Goal: Task Accomplishment & Management: Manage account settings

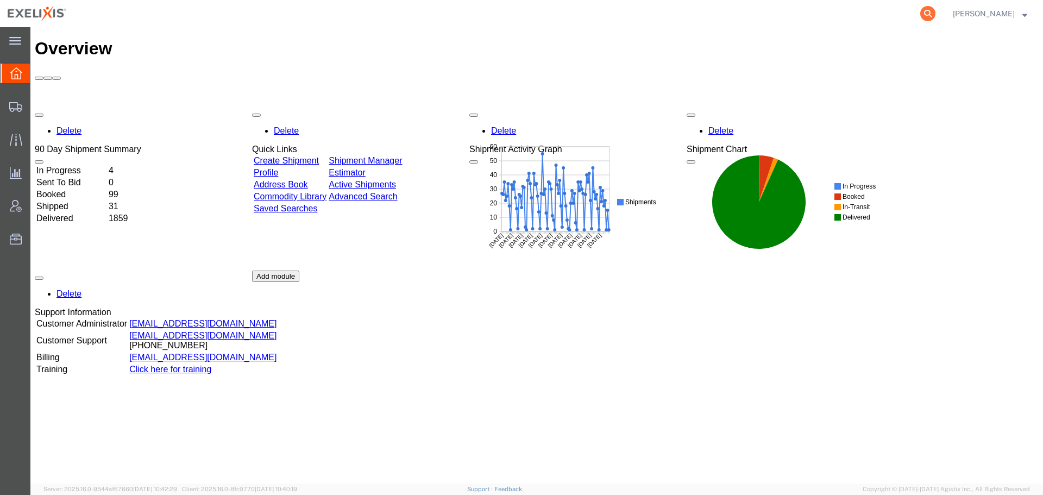
click at [929, 14] on icon at bounding box center [927, 13] width 15 height 15
click at [803, 11] on input "search" at bounding box center [755, 14] width 330 height 26
type input "G413837"
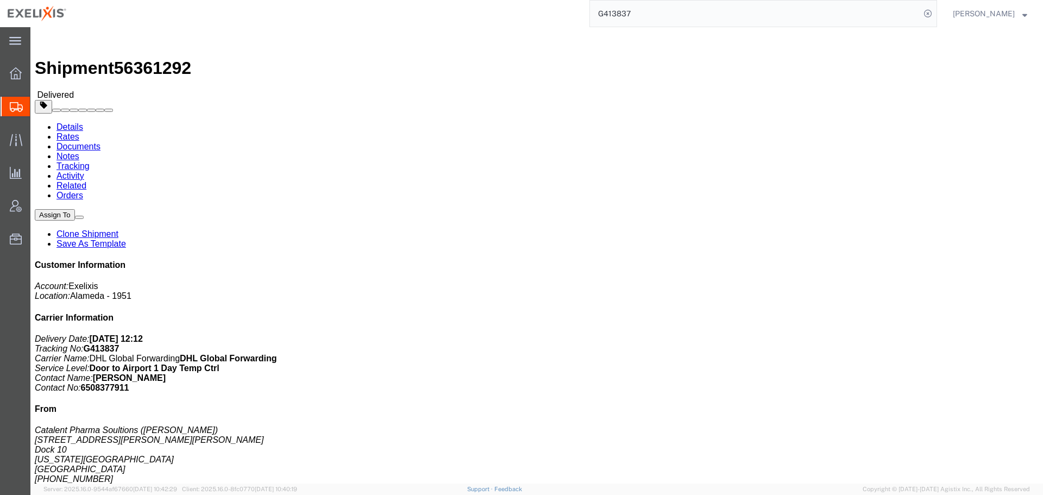
click button
click link "Clone Shipment"
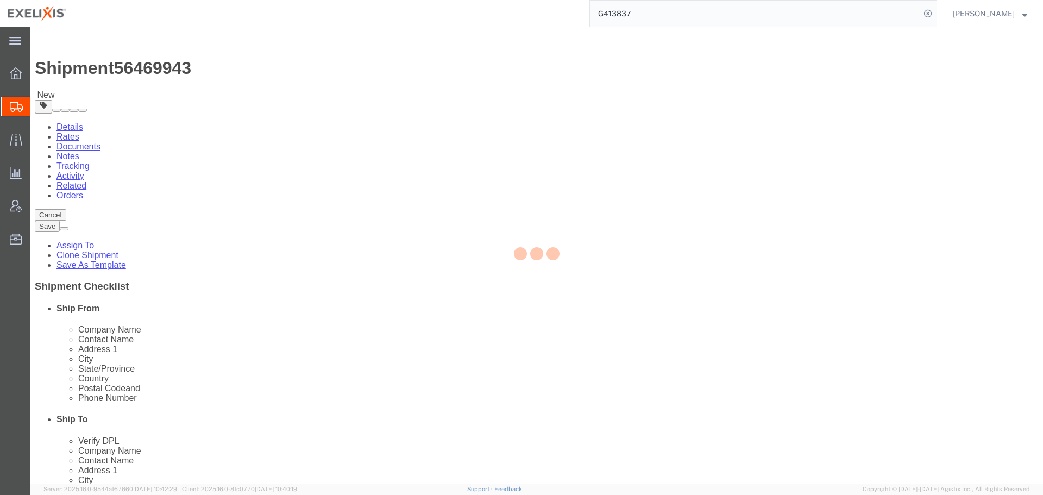
select select
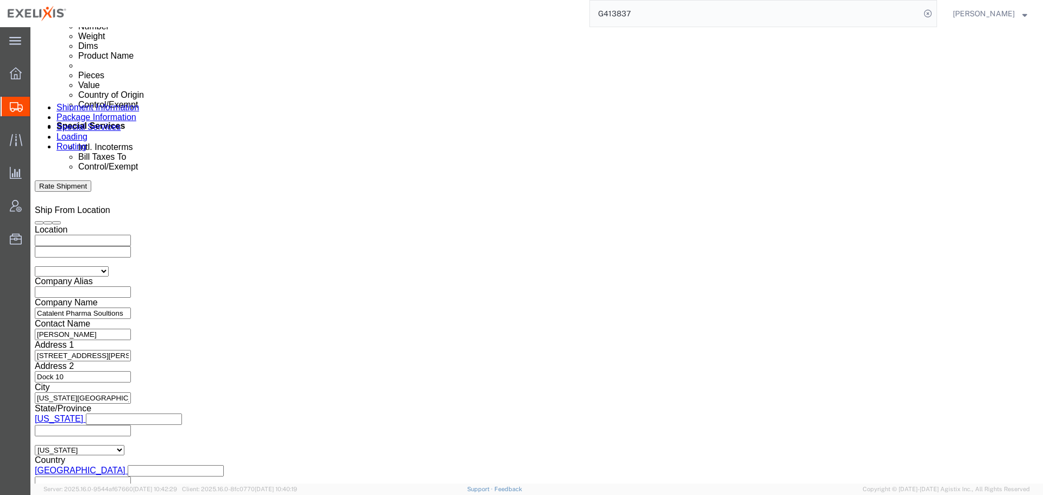
scroll to position [489, 0]
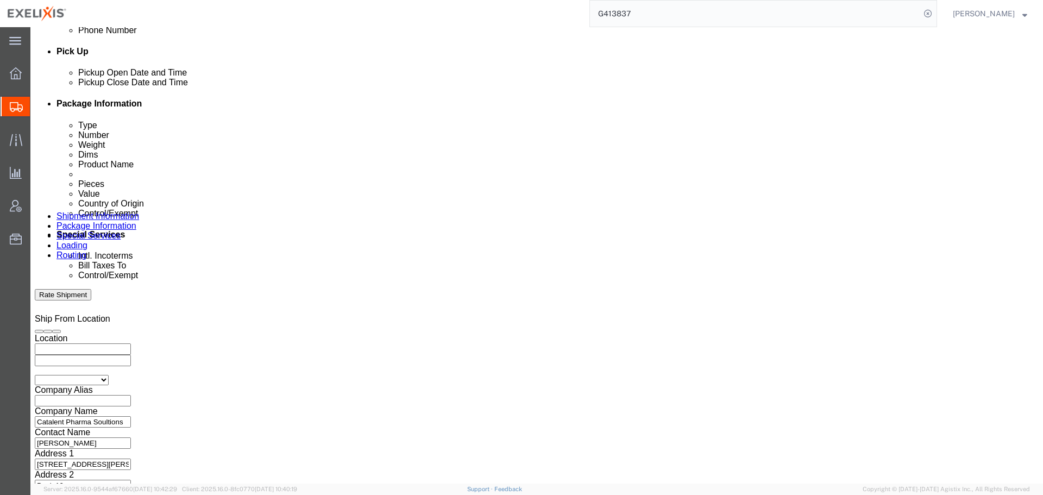
click div "Aug 12 2025 3:42 PM"
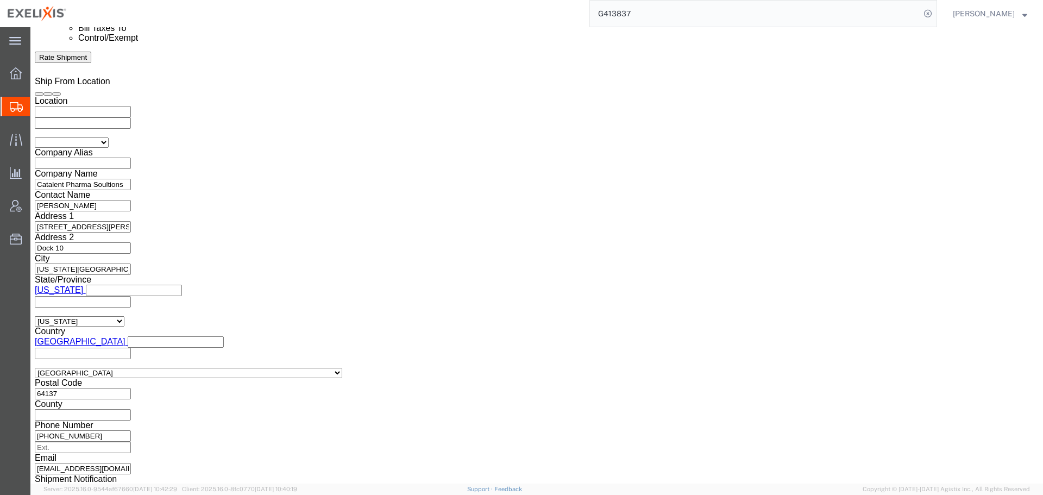
click div "Shipping Mode (Optional) Add another leg"
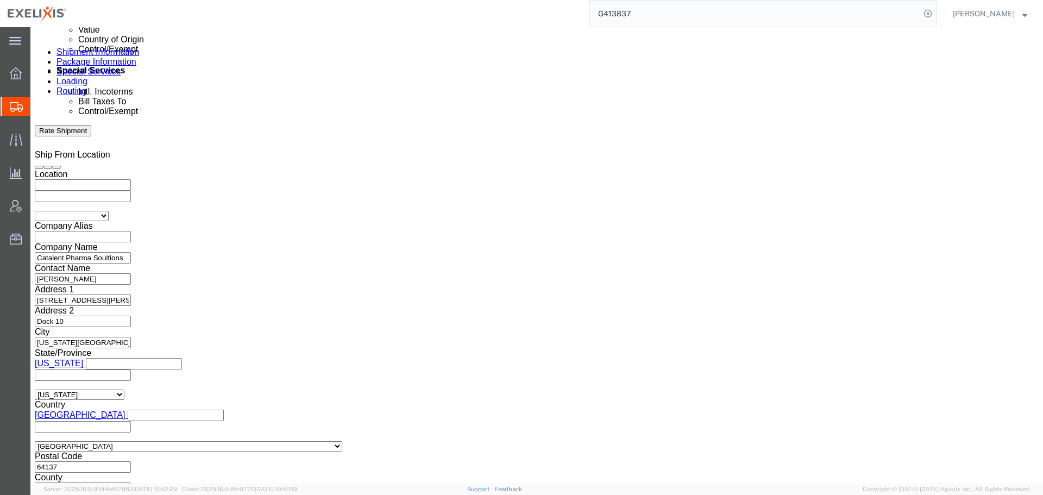
scroll to position [672, 0]
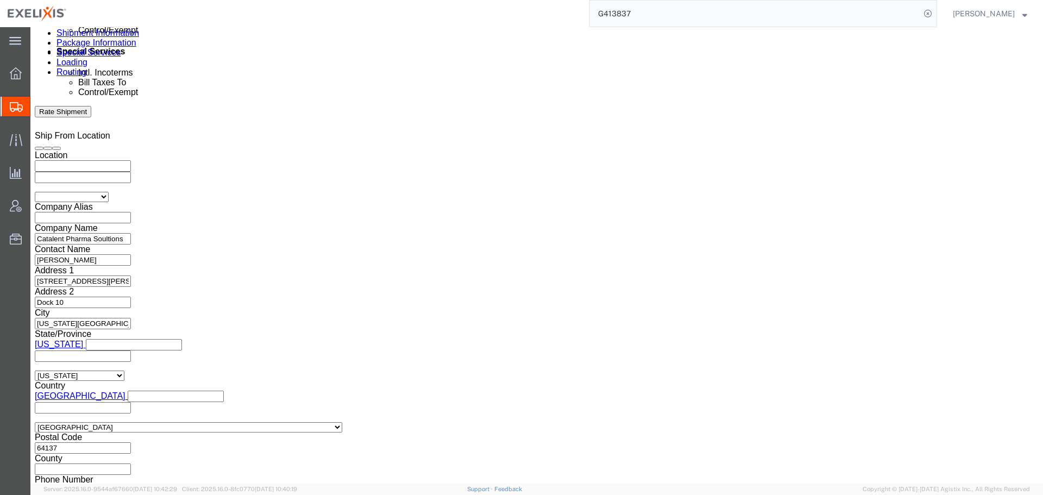
drag, startPoint x: 461, startPoint y: 211, endPoint x: 238, endPoint y: 213, distance: 222.7
click div "Select Account Type Activity ID Airline Appointment Number ASN Batch Request # …"
click input "057-76048755"
drag, startPoint x: 457, startPoint y: 212, endPoint x: 414, endPoint y: 212, distance: 43.5
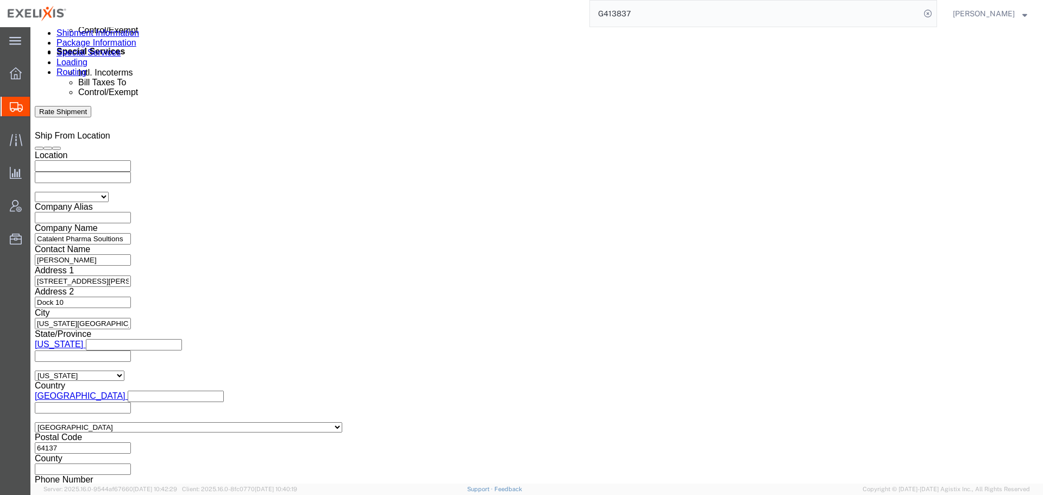
click input "057-76048755"
type input "057-76049492"
drag, startPoint x: 456, startPoint y: 207, endPoint x: 416, endPoint y: 209, distance: 40.2
click input "057-76049492"
drag, startPoint x: 695, startPoint y: 210, endPoint x: 546, endPoint y: 213, distance: 148.9
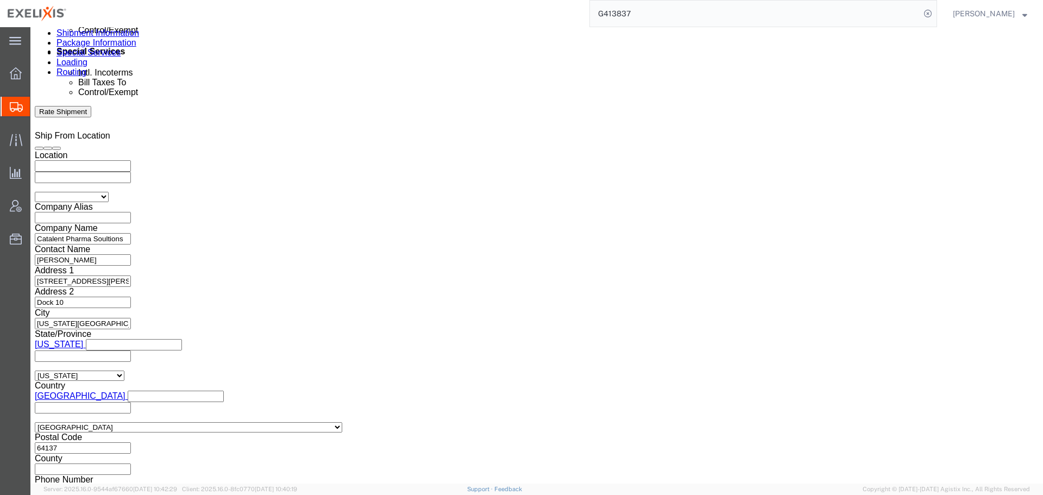
click div "Select Account Type Activity ID Airline Appointment Number ASN Batch Request # …"
paste input "H033702"
type input "H033702"
drag, startPoint x: 185, startPoint y: 207, endPoint x: 79, endPoint y: 212, distance: 106.5
click div "Select Account Type Activity ID Airline Appointment Number ASN Batch Request # …"
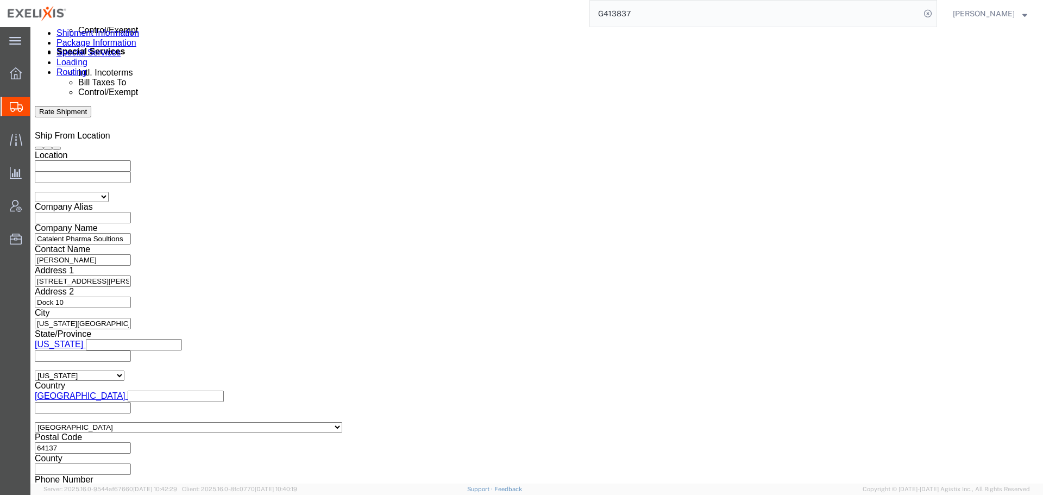
type input "6380967"
click button "Add reference"
click select "Select Account Type Activity ID Airline Appointment Number ASN Batch Request # …"
select select "LOT"
click select "Select Account Type Activity ID Airline Appointment Number ASN Batch Request # …"
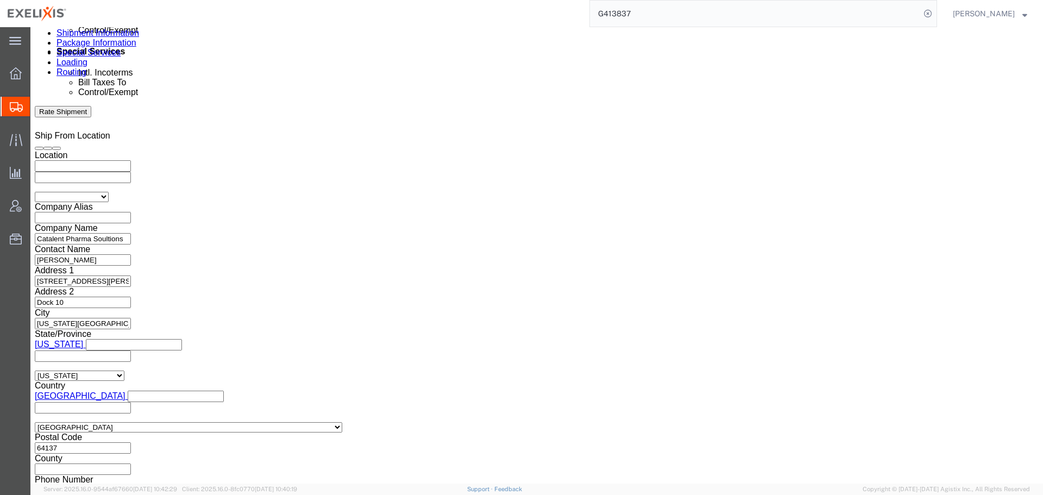
click input "text"
type input "6380959"
click button "Add reference"
click select "Select Account Type Activity ID Airline Appointment Number ASN Batch Request # …"
select select "LOT"
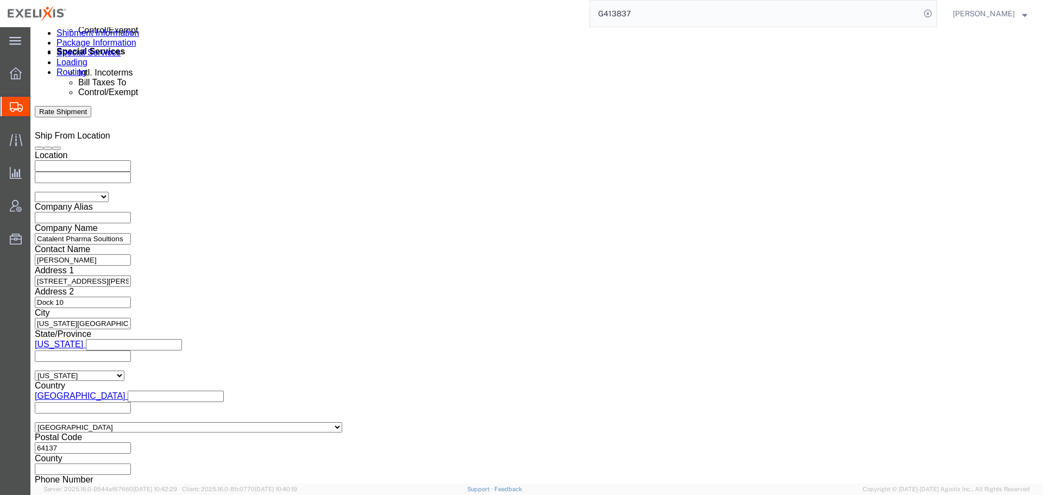
click select "Select Account Type Activity ID Airline Appointment Number ASN Batch Request # …"
click input "text"
type input "6380950"
click button "Add reference"
click select "Select Account Type Activity ID Airline Appointment Number ASN Batch Request # …"
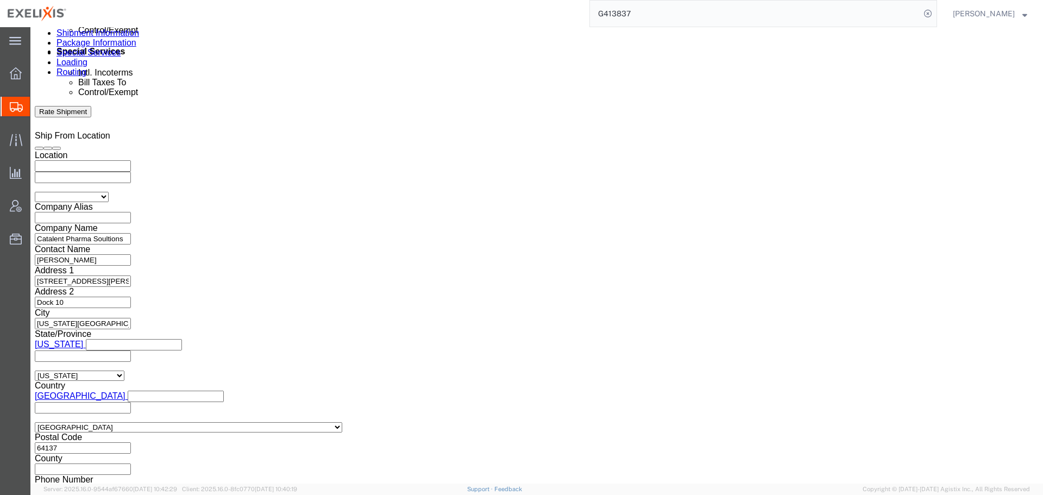
select select "LOT"
click select "Select Account Type Activity ID Airline Appointment Number ASN Batch Request # …"
click input "text"
type input "6380949"
click button "Add reference"
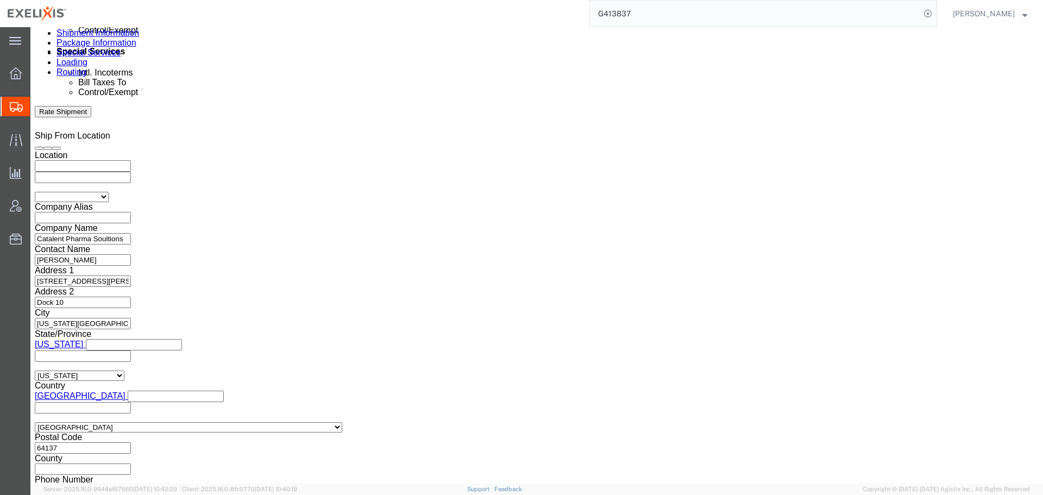
click select "Select Account Type Activity ID Airline Appointment Number ASN Batch Request # …"
select select "LOT"
click select "Select Account Type Activity ID Airline Appointment Number ASN Batch Request # …"
click input "text"
type input "6380944"
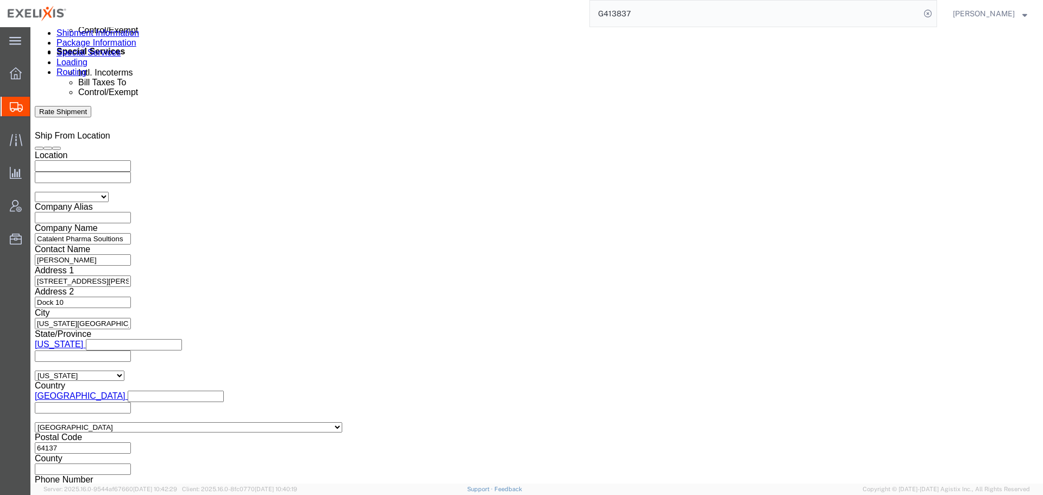
click button "Add reference"
click select "Select Account Type Activity ID Airline Appointment Number ASN Batch Request # …"
select select "LOT"
click select "Select Account Type Activity ID Airline Appointment Number ASN Batch Request # …"
click input "text"
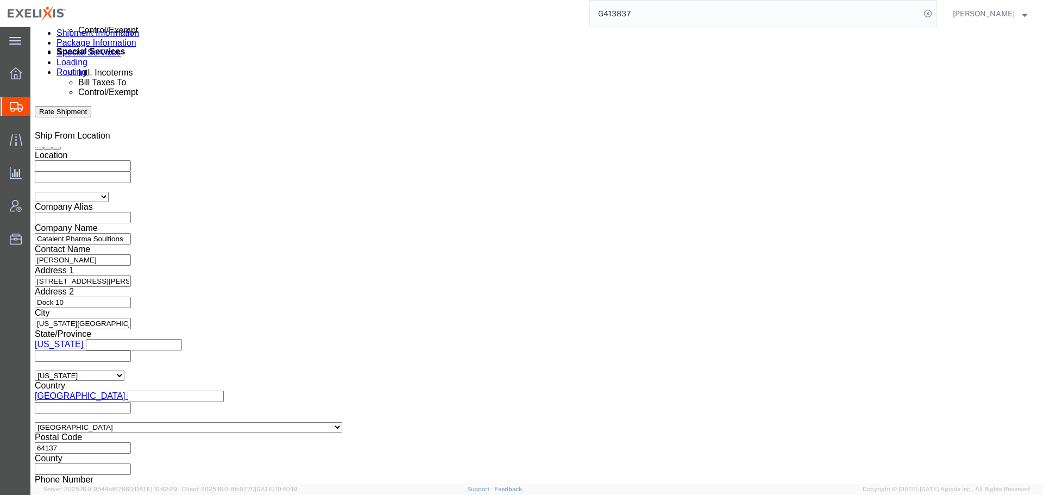
type input "6380963"
click div "Ship From Location Location My Profile Location Alameda - 1951 King of Prussia …"
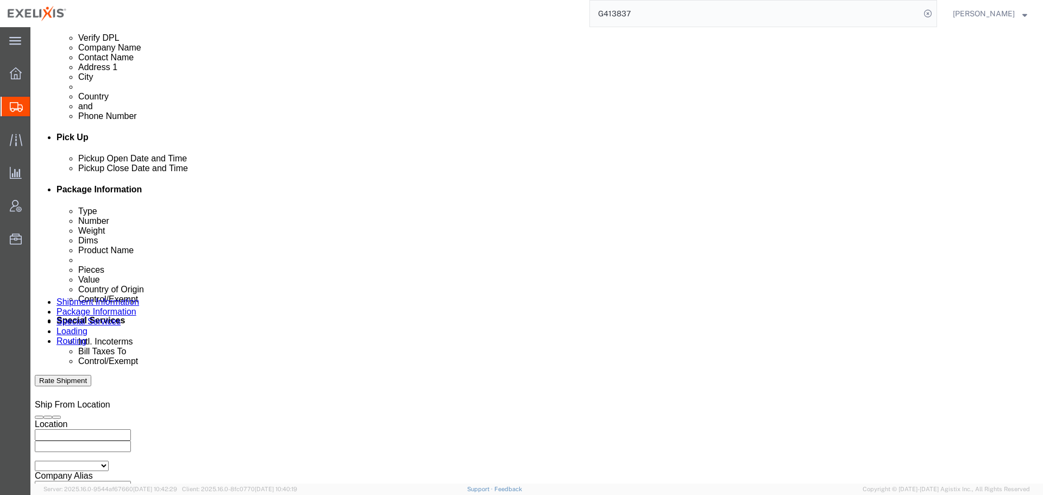
scroll to position [388, 0]
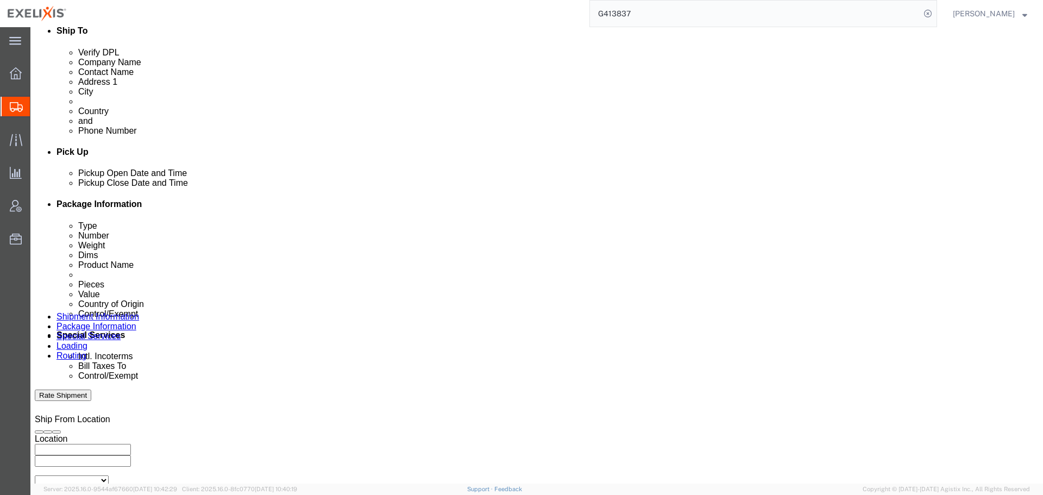
click div "Aug 12 2025 3:42 PM"
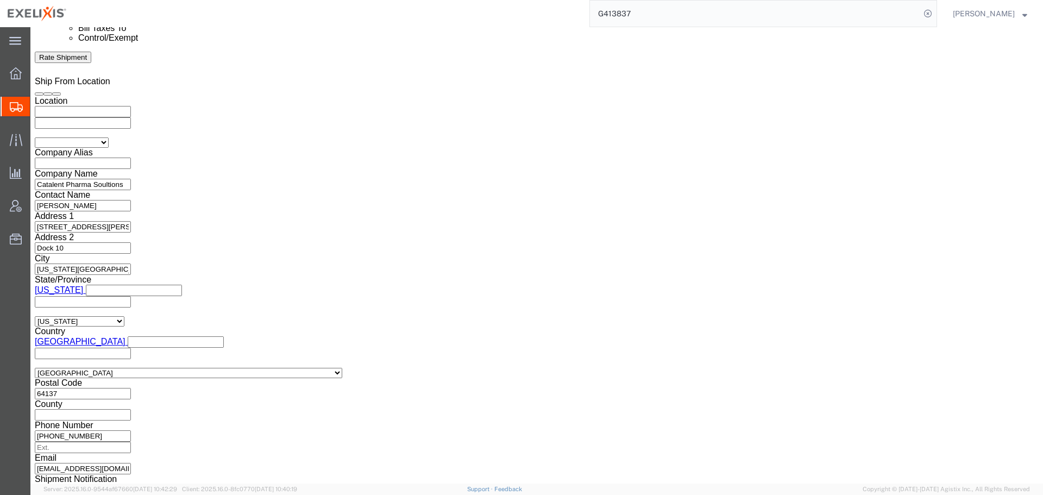
click div "Shipment Information Package Information Special Services Loading Routing"
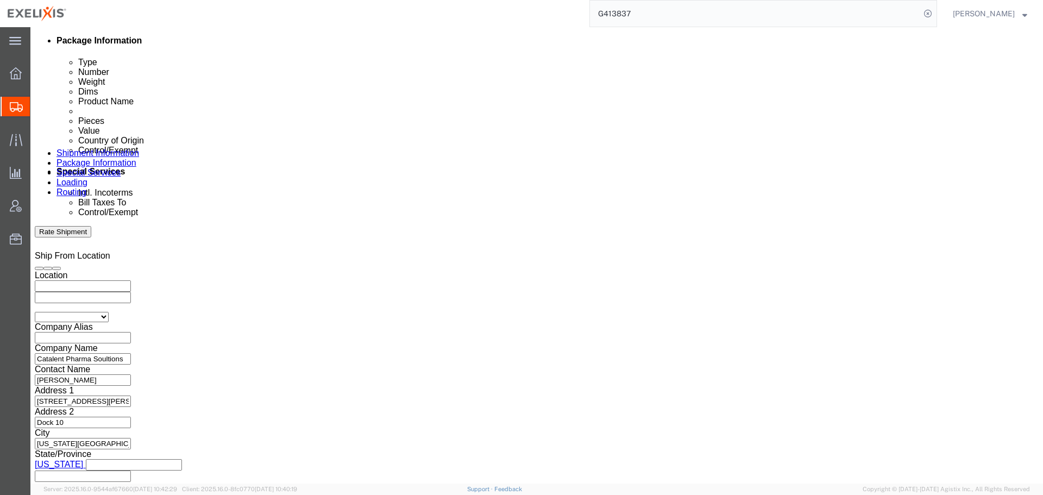
scroll to position [551, 0]
click div "Aug 12 2025 3:42 PM"
click button "Apply"
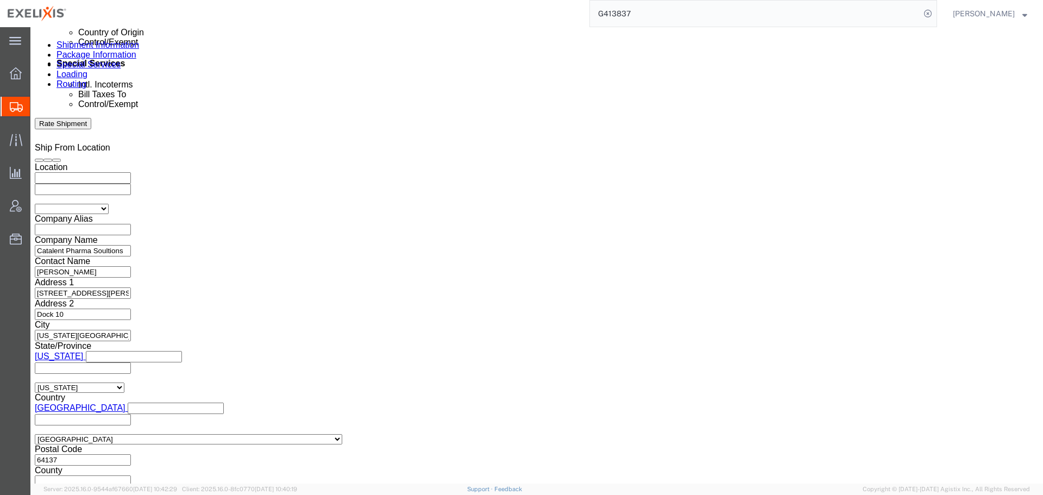
scroll to position [769, 0]
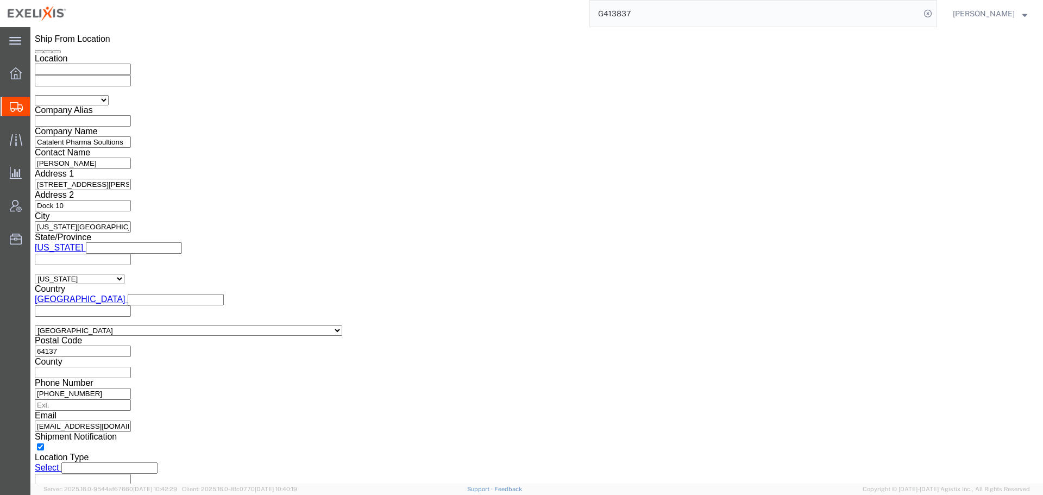
click button "Continue"
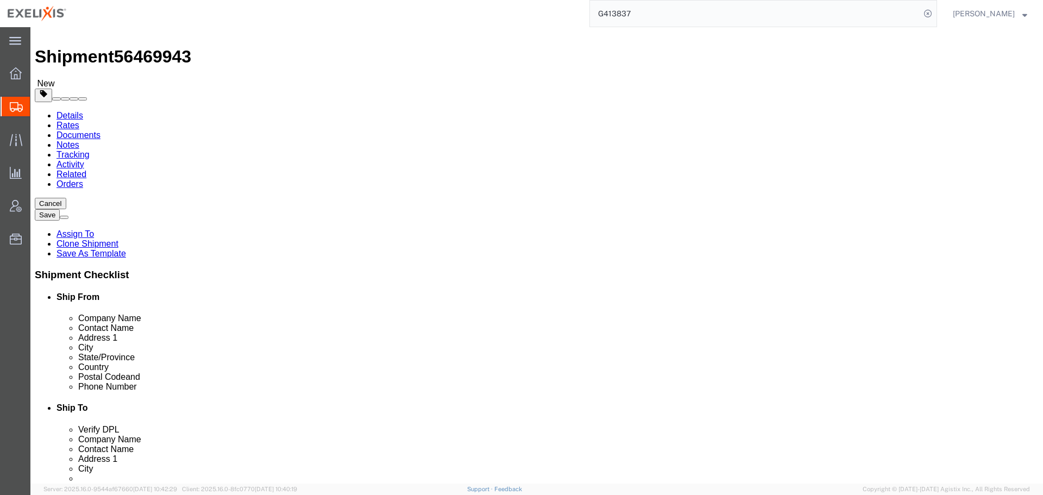
drag, startPoint x: 162, startPoint y: 217, endPoint x: 108, endPoint y: 224, distance: 54.7
click div "Number 2"
type input "3"
drag, startPoint x: 166, startPoint y: 199, endPoint x: 92, endPoint y: 199, distance: 73.9
click div "Carton Count Number of boxes on the pallet 7"
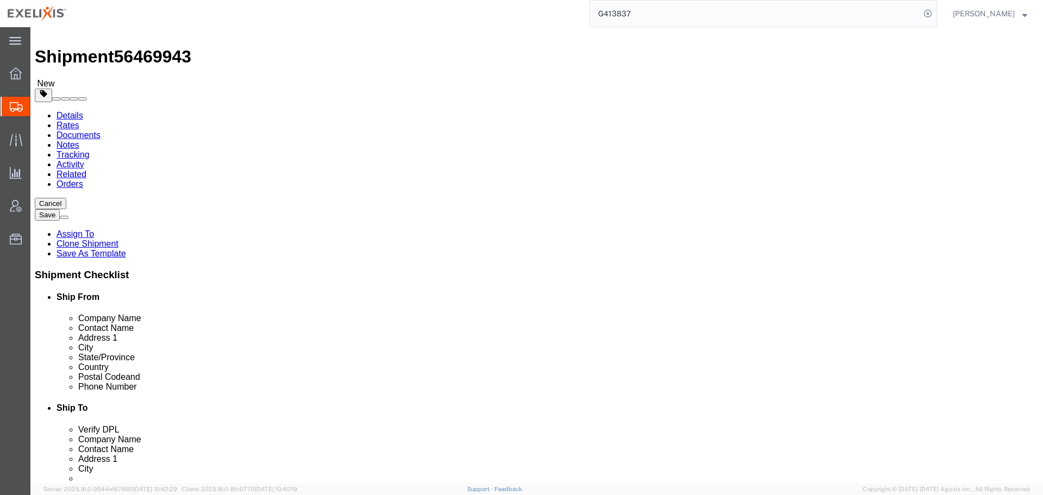
click input "7"
drag, startPoint x: 165, startPoint y: 198, endPoint x: 96, endPoint y: 208, distance: 69.7
click div "Package Type Select BCK Boxes BIOSYSTEM I BIOSYSTEM II BIOSYSTEM III Bale(s) Ba…"
type input "253"
click div "3 x Pallet(s) Standard (Not Stackable) Package Type Select BCK Boxes BIOSYSTEM …"
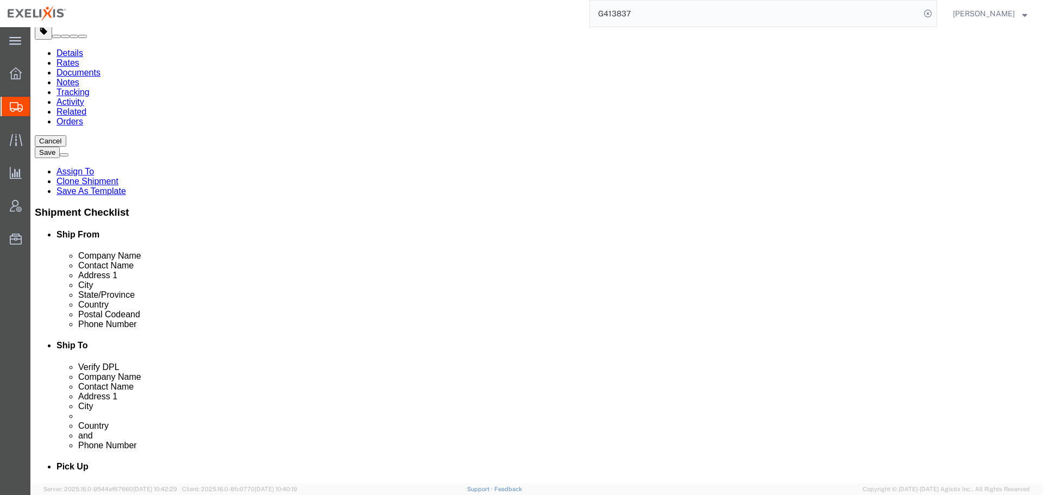
scroll to position [20, 0]
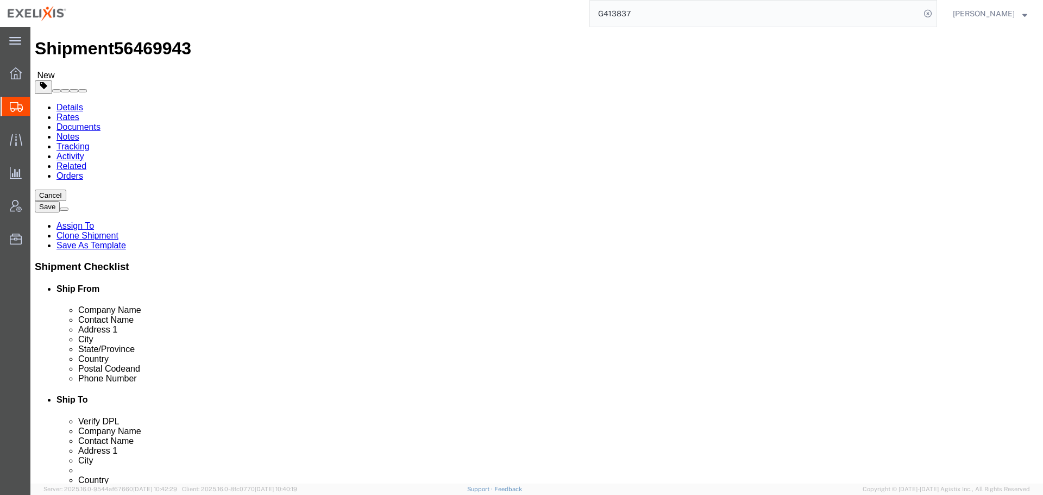
click div "3 x Pallet(s) Standard (Not Stackable) Package Type Select BCK Boxes BIOSYSTEM …"
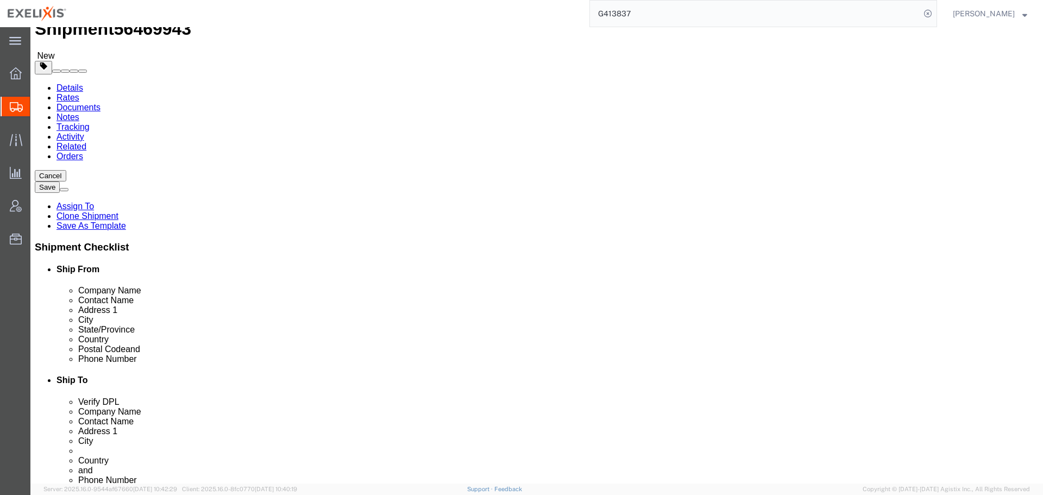
scroll to position [0, 0]
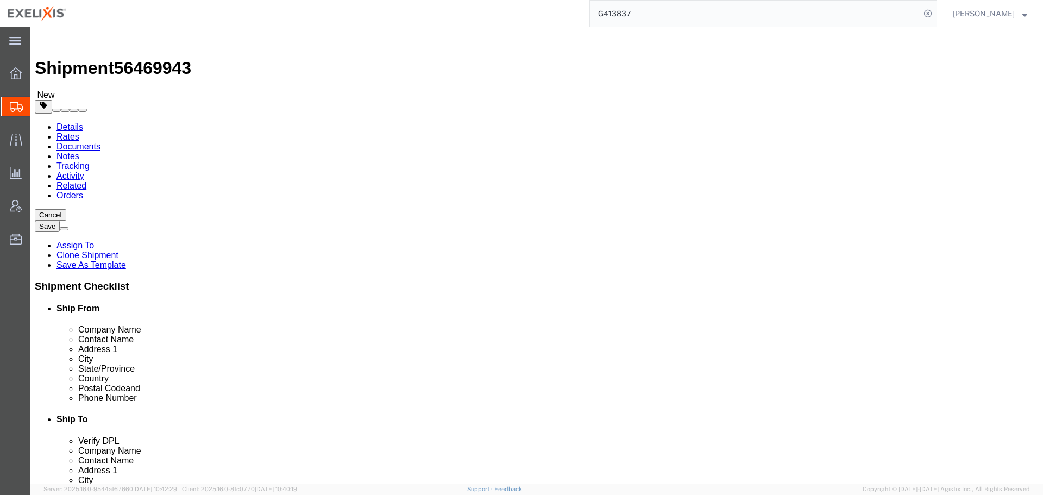
click div "3 x Pallet(s) Standard (Not Stackable) Package Type Select BCK Boxes BIOSYSTEM …"
click link
click link "Clone this content"
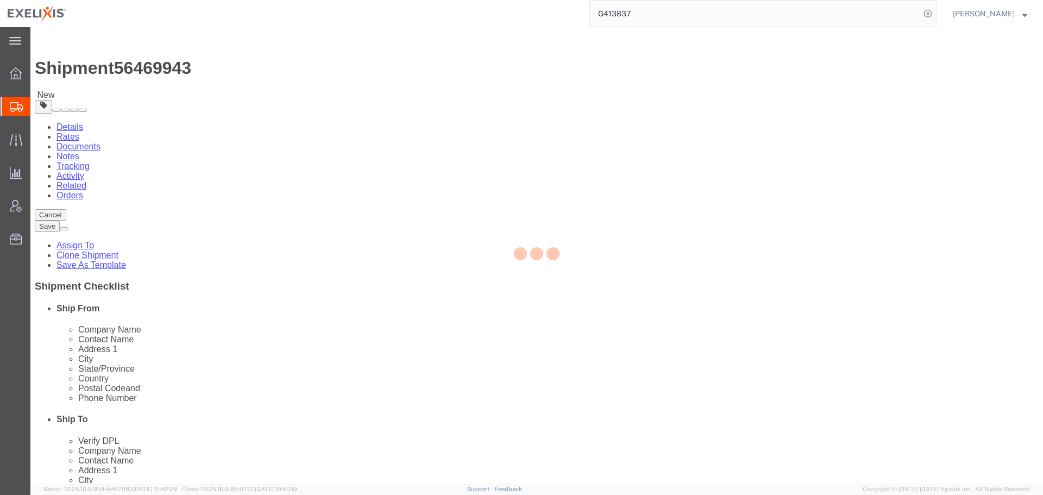
select select "PSNS"
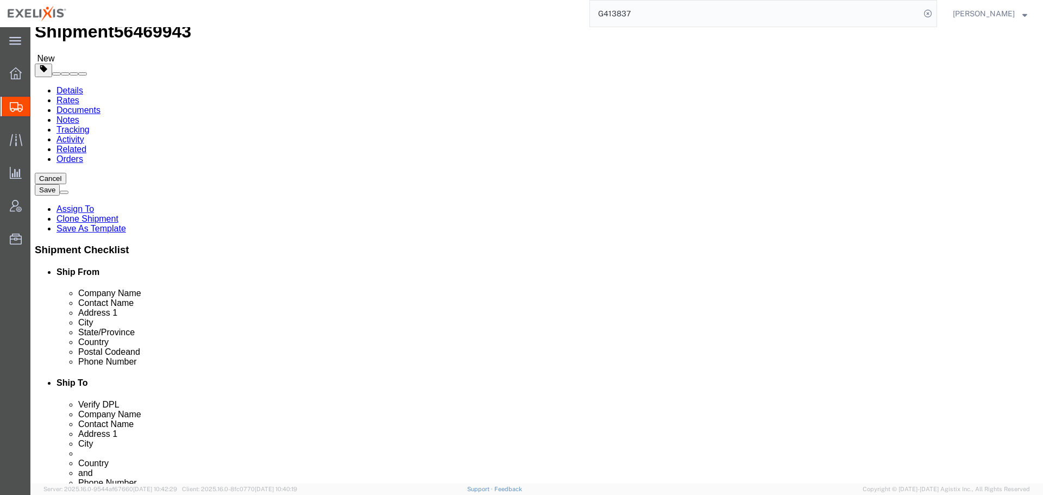
scroll to position [109, 0]
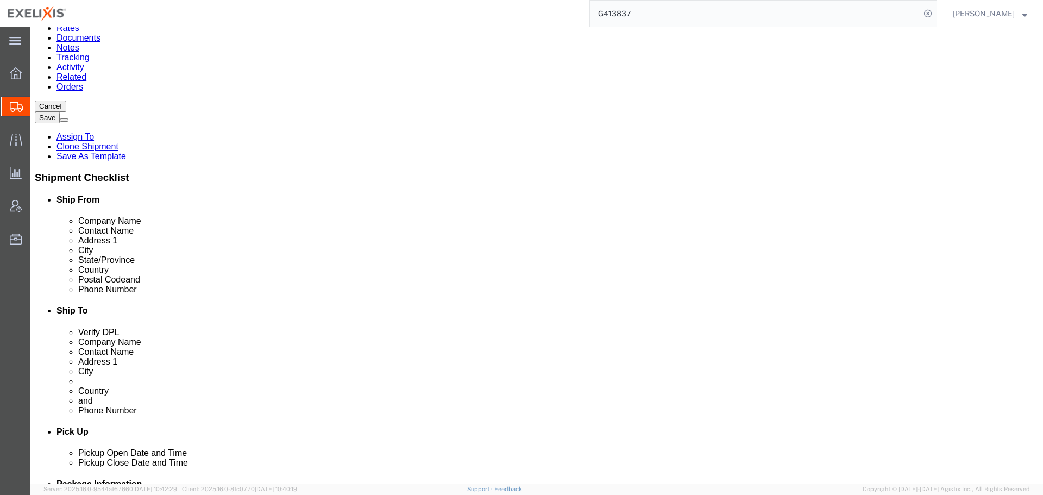
click link
click dd "190.00 Carton"
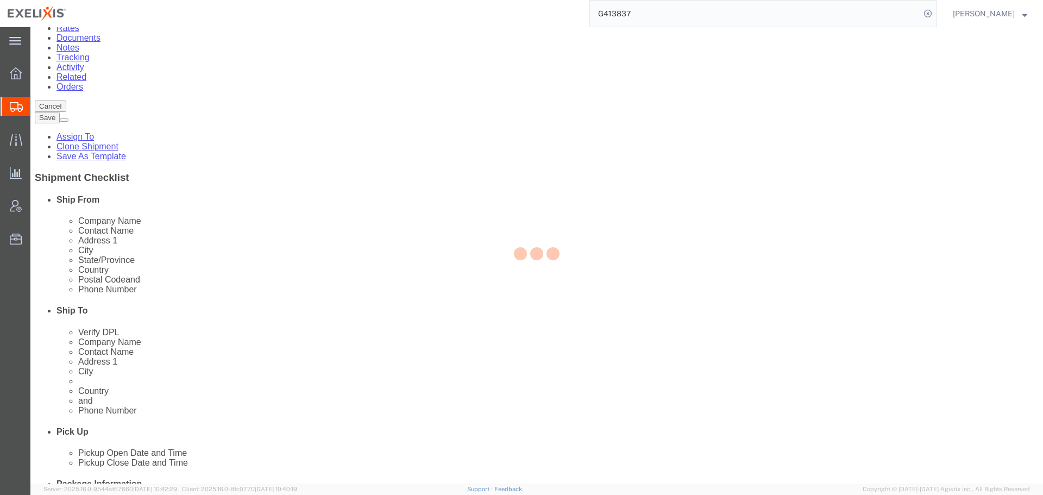
select select "US"
select select "CA"
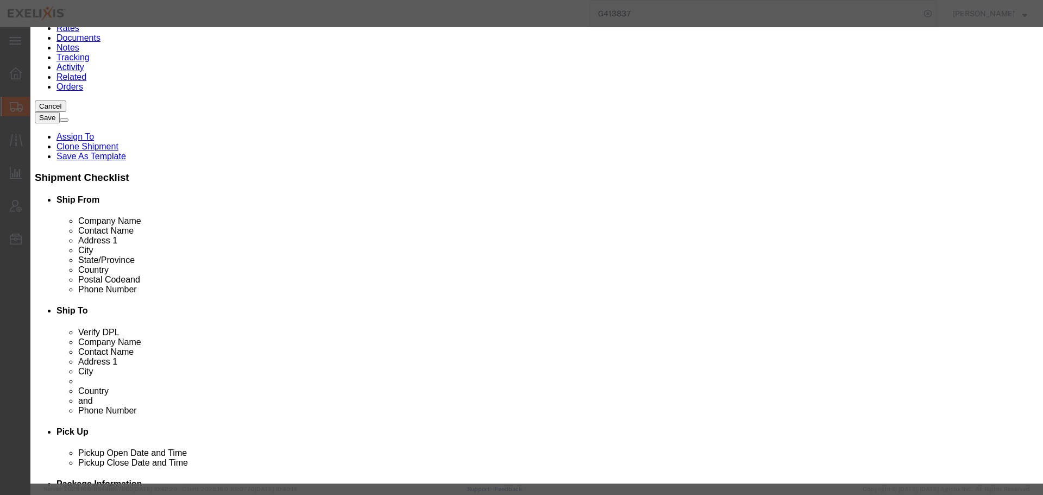
click input "[MEDICAL_DATA] 140mg Carton DE/AT/[GEOGRAPHIC_DATA]"
type input "[MEDICAL_DATA] 140mg Carton IT"
click td "Name: Cometriq 140mg Carton IT"
type input "1535"
select select "USD"
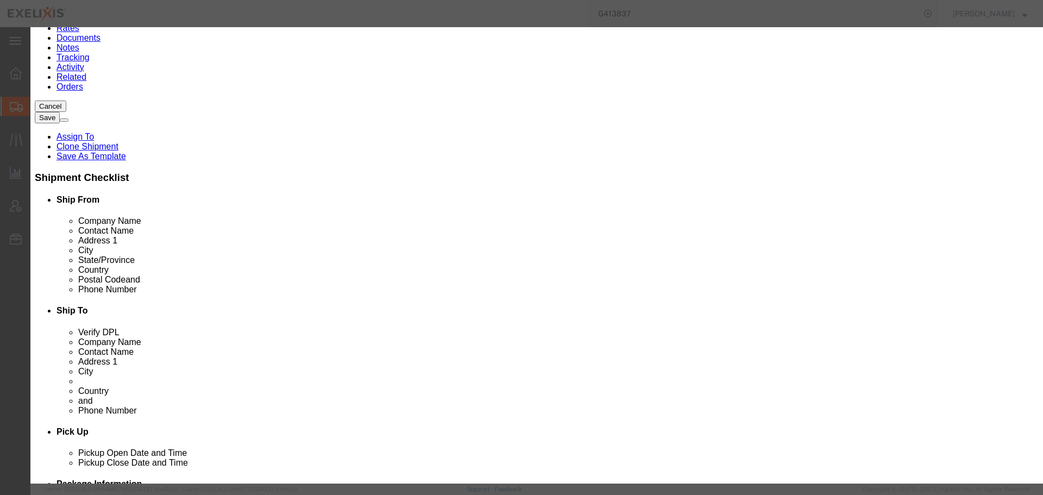
select select
select select "ORGN"
select select "GLCD"
type input "502003"
select select
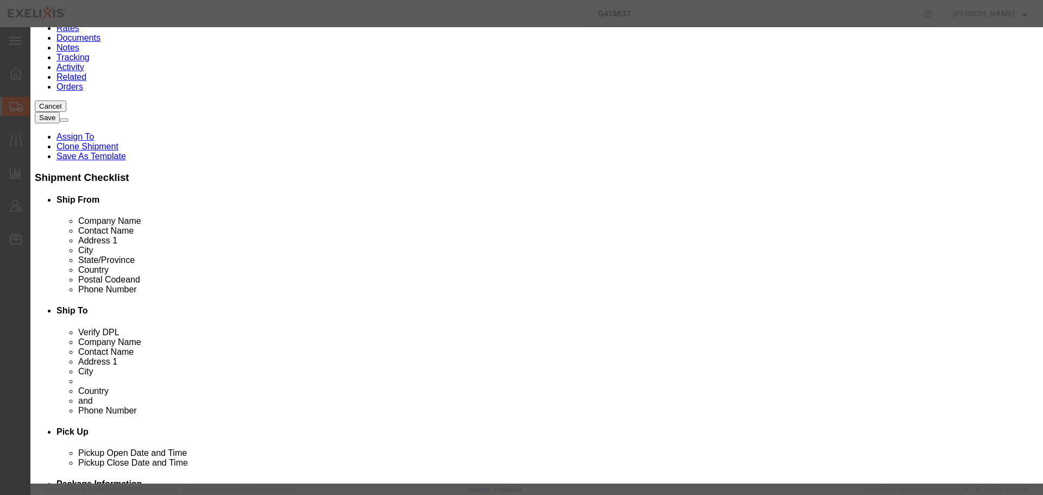
type input "XL-80108"
type input "Catalent Pharma"
type input "[MEDICAL_DATA] 140mg Carton IT"
click input "text"
type input "46"
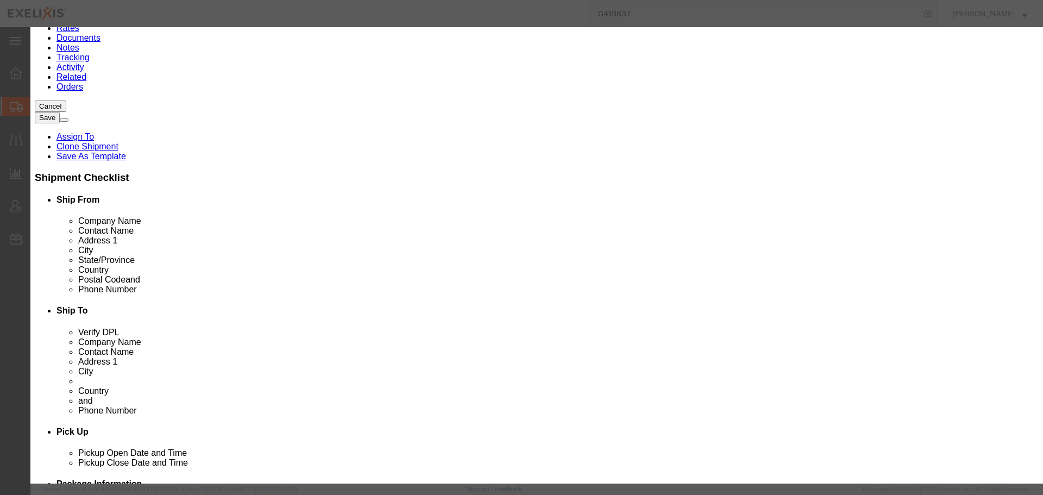
click textarea "2 x samples"
type input "70610"
type textarea "2 x samples"
click select "Select Pharma Information"
select select "PHARMA"
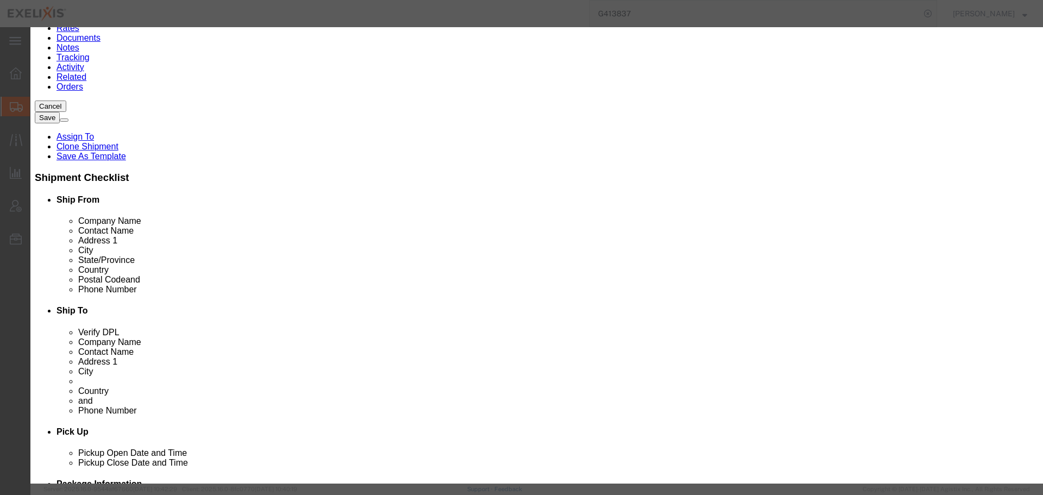
click select "Select Pharma Information"
click input "text"
drag, startPoint x: 634, startPoint y: 158, endPoint x: 584, endPoint y: 162, distance: 50.7
click div "Serial 6380967"
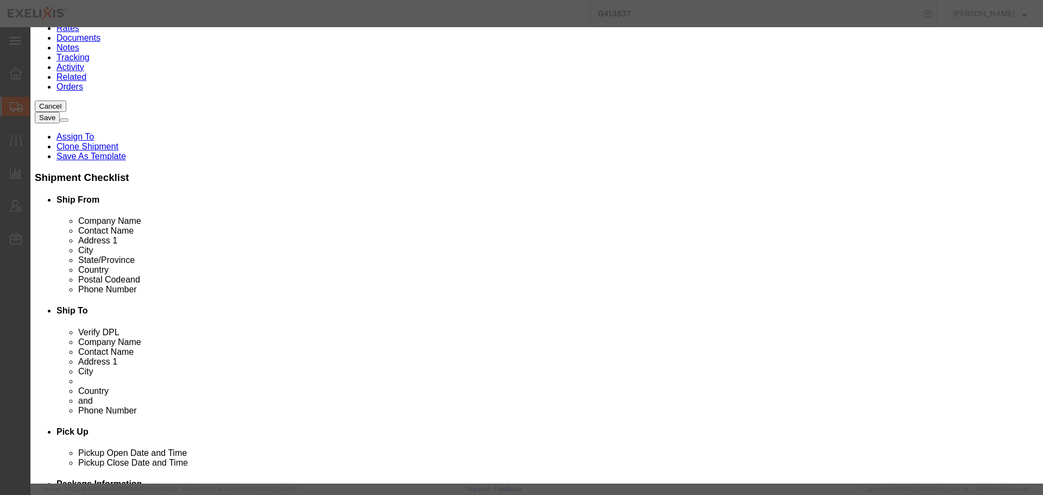
scroll to position [272, 0]
type input "6380967"
drag, startPoint x: 358, startPoint y: 179, endPoint x: 305, endPoint y: 180, distance: 53.8
click div "Lot# 6380954"
paste input "67"
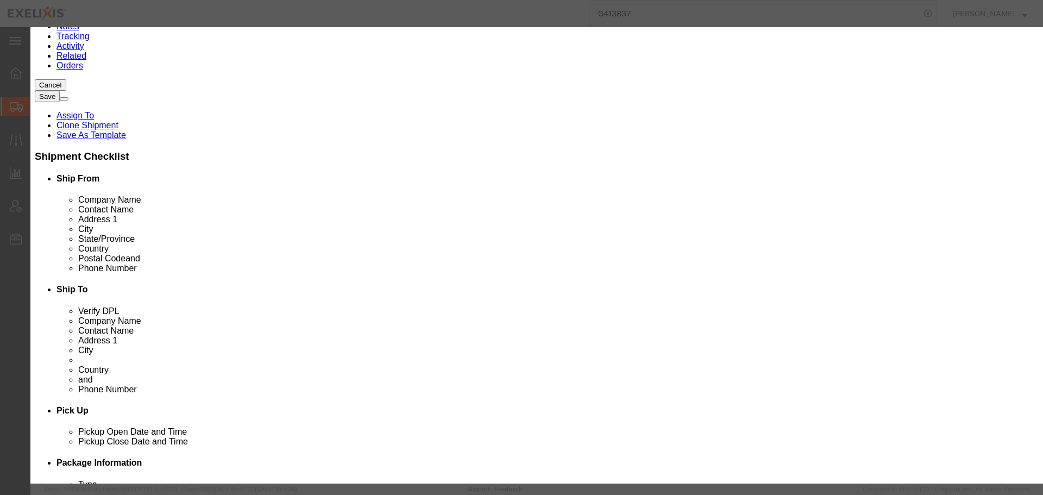
scroll to position [405, 0]
type input "6380967"
click button "Save & Close"
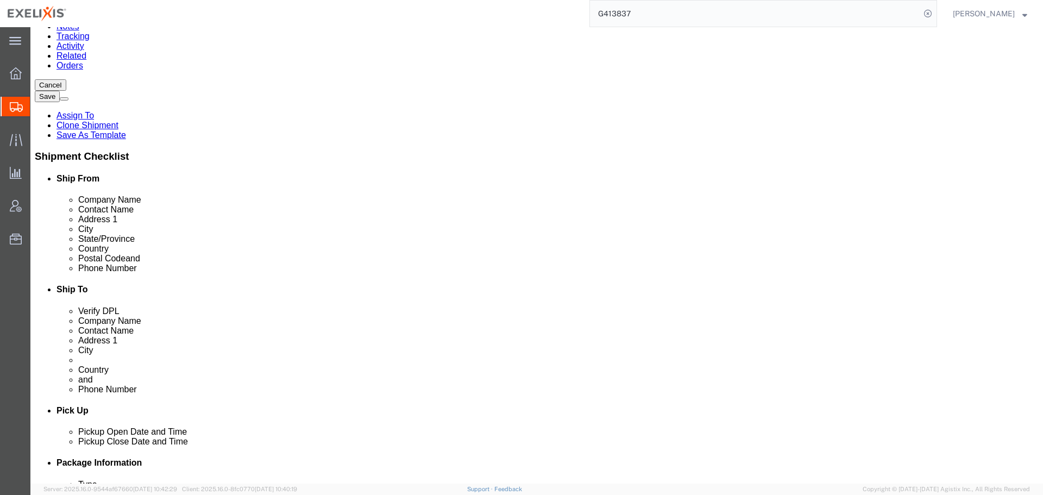
click dd "46.00 Carton"
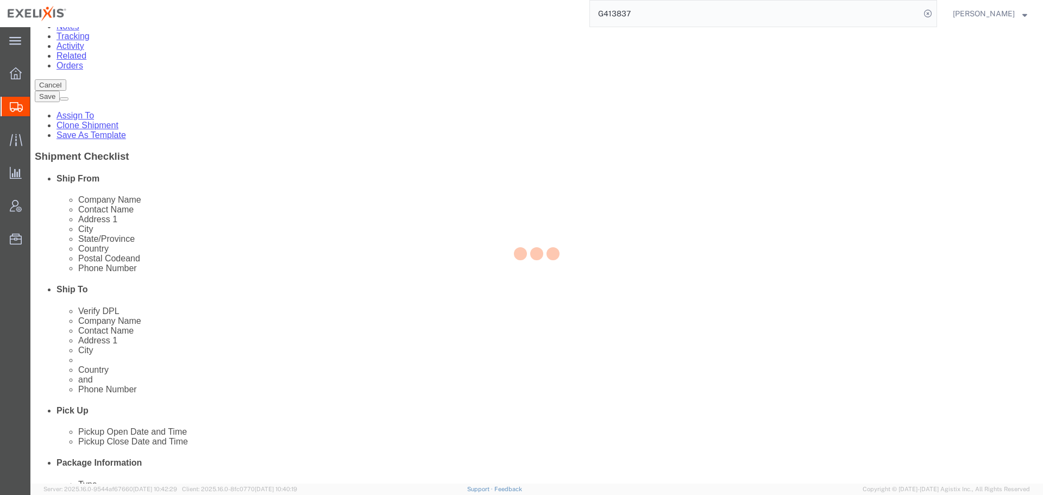
select select "US"
select select "CA"
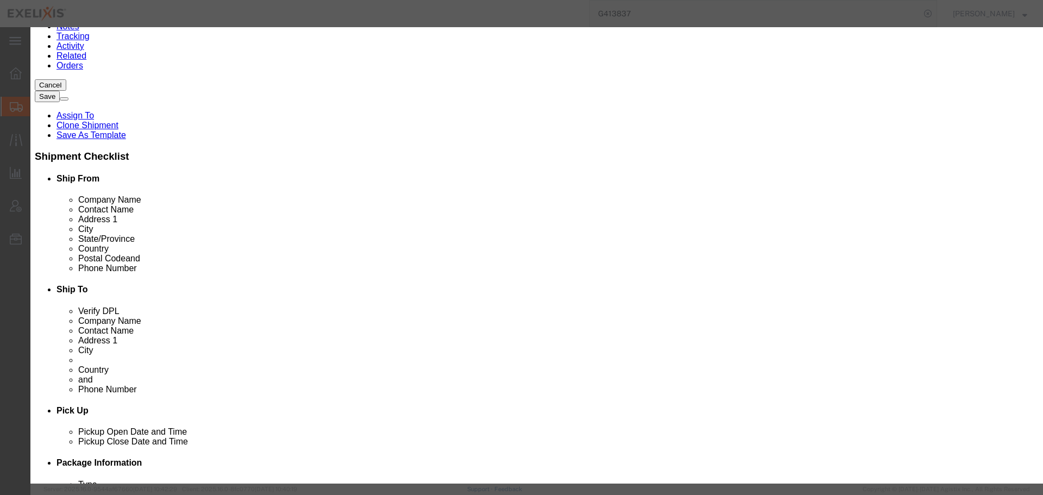
scroll to position [326, 0]
click button "Save & Close"
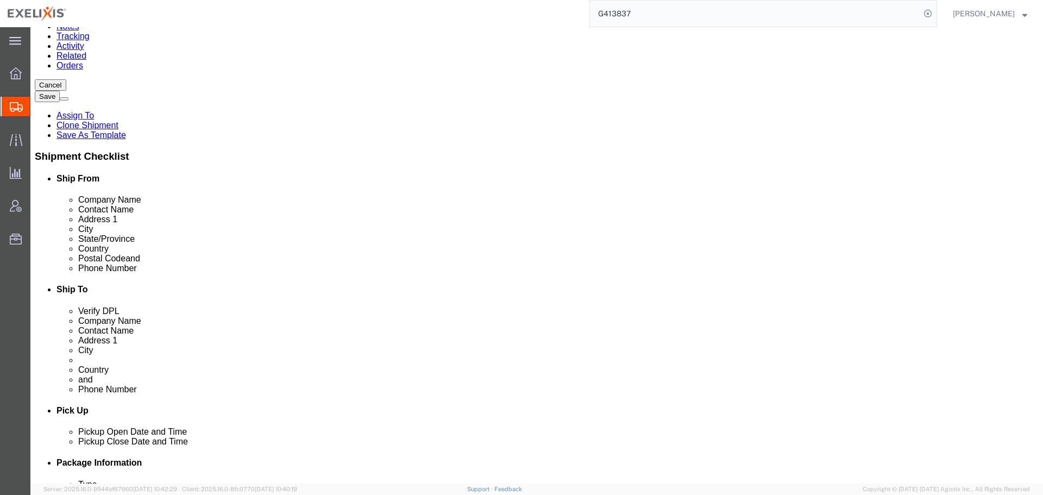
drag, startPoint x: 304, startPoint y: 270, endPoint x: 326, endPoint y: 286, distance: 27.0
click link "Delete this content"
click dd "190.00 Carton"
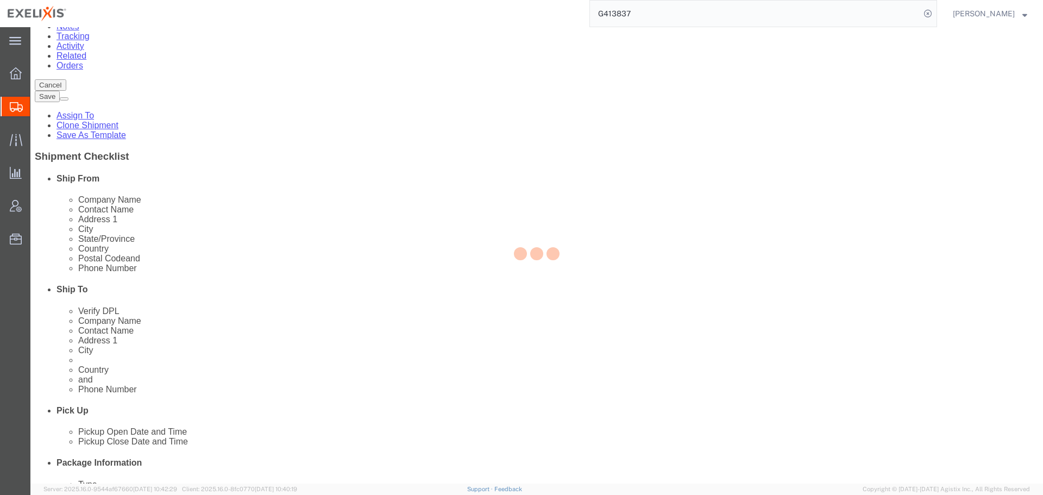
select select "US"
select select "CA"
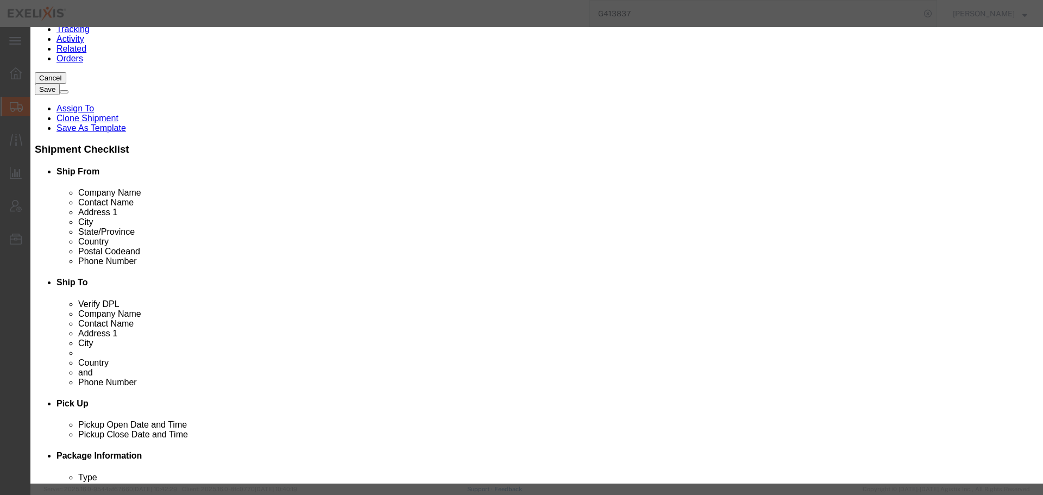
scroll to position [152, 0]
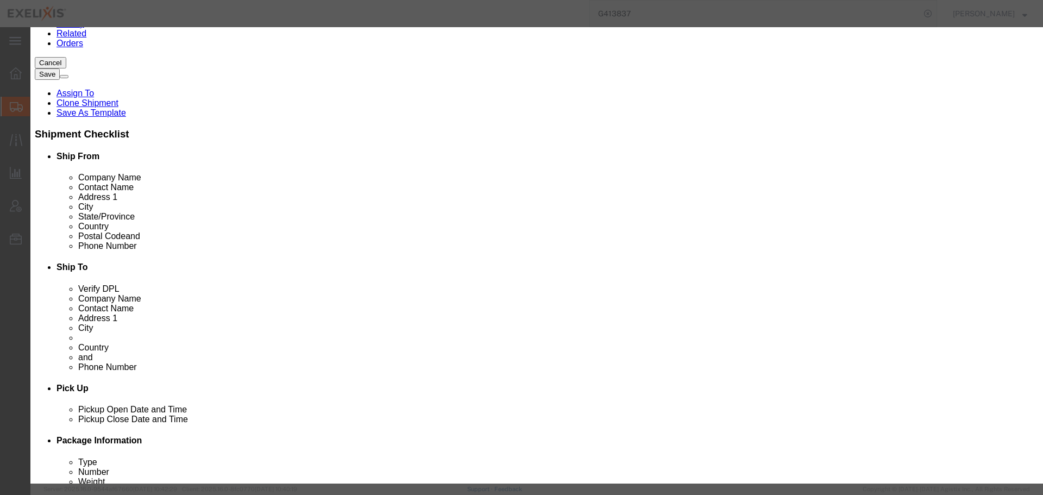
click button "Close"
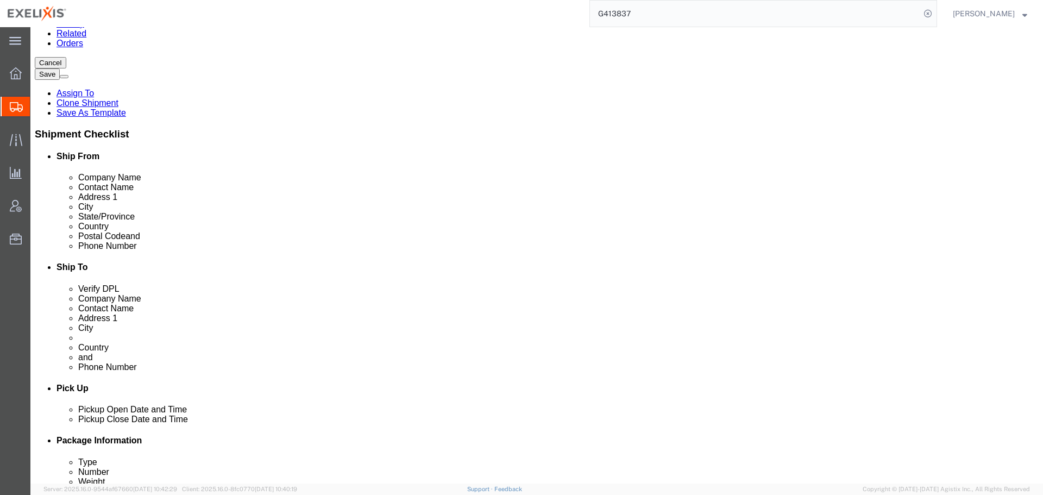
click link "Delete this content"
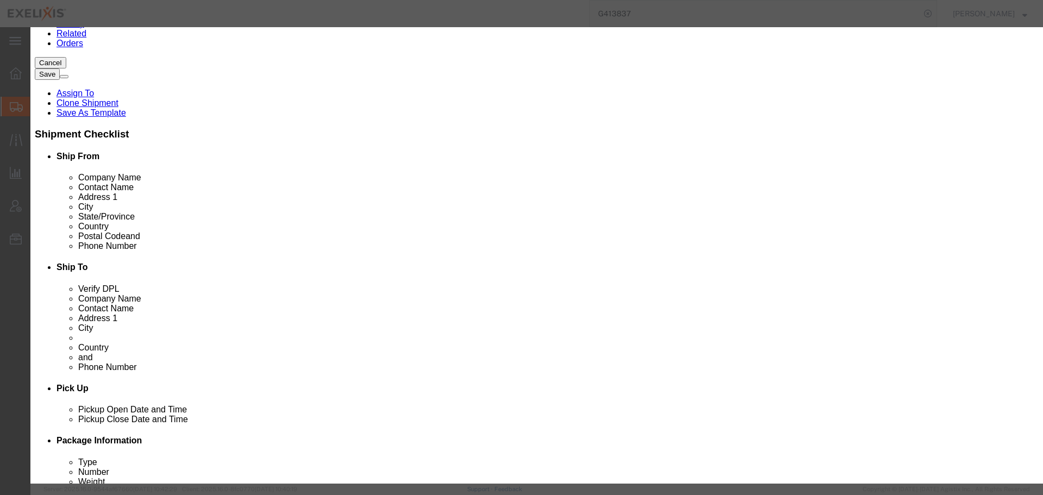
click button "Yes"
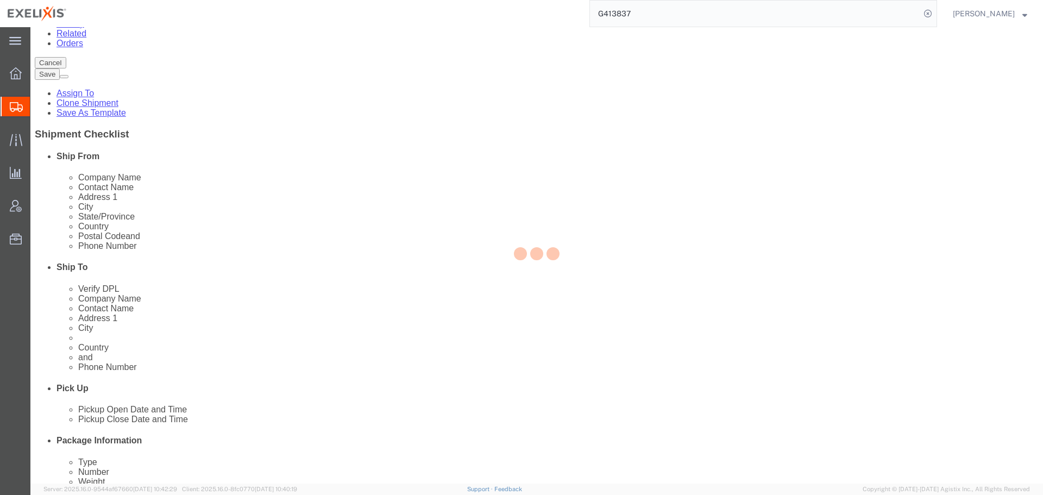
scroll to position [0, 0]
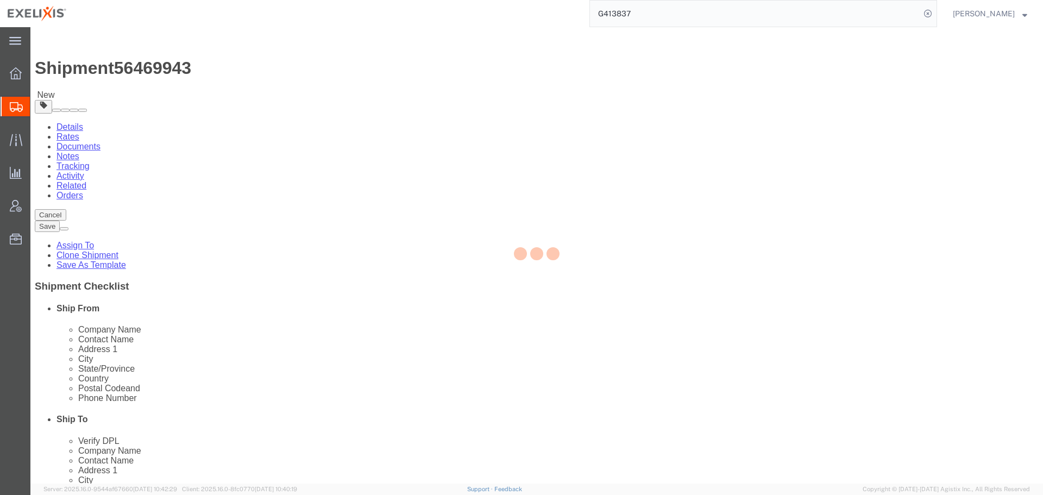
select select "PSNS"
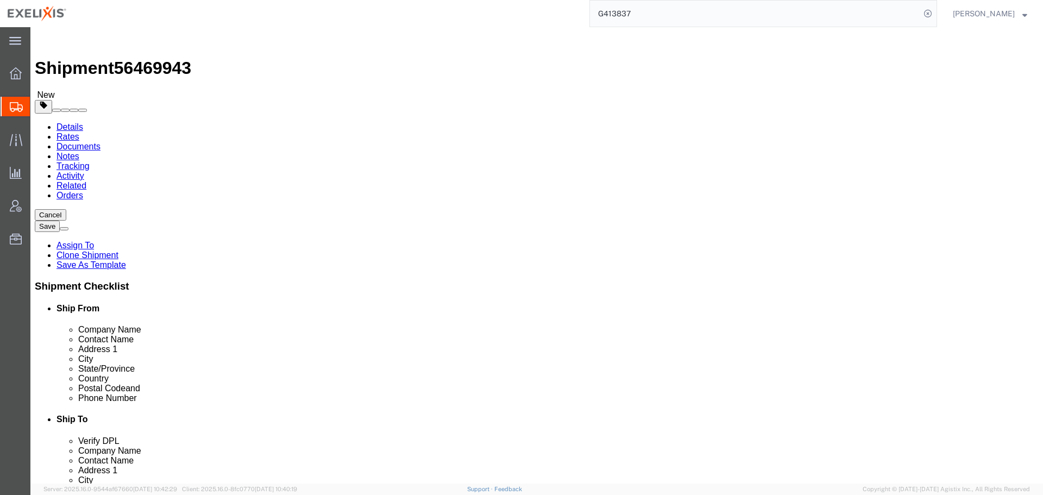
click link "Clone this content"
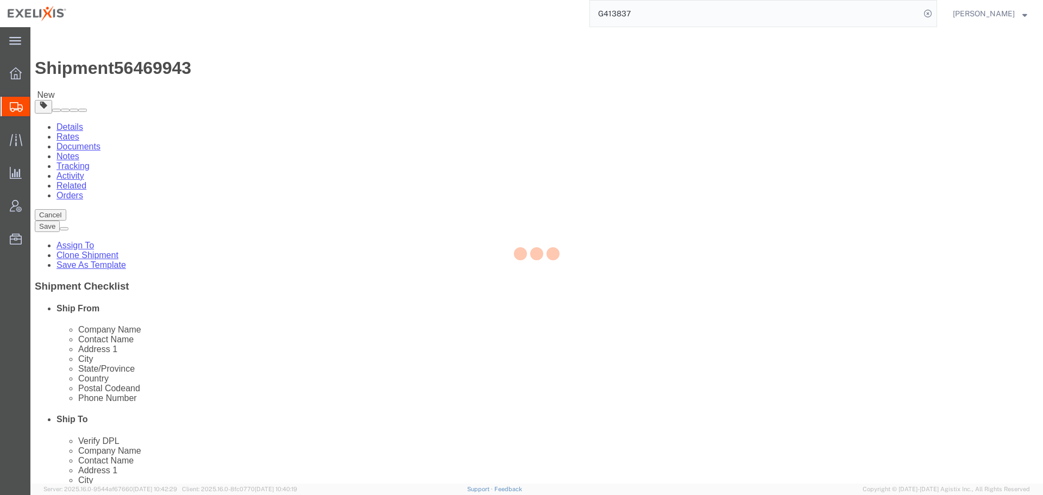
select select "PSNS"
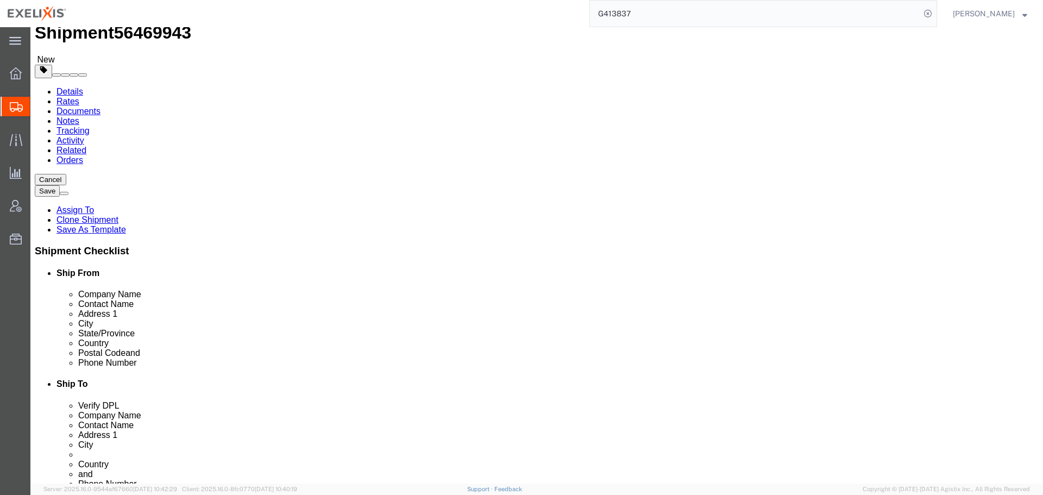
scroll to position [54, 0]
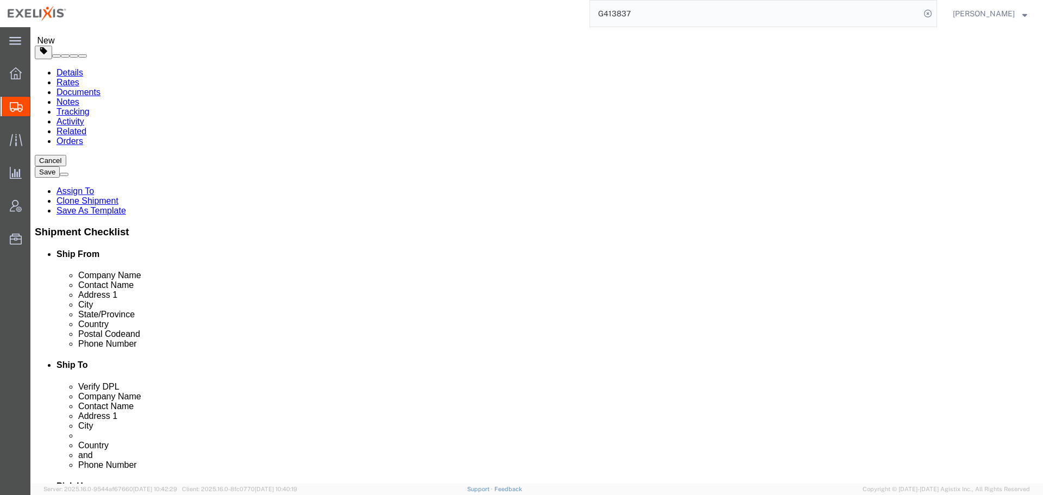
click dd "70610.00 USD"
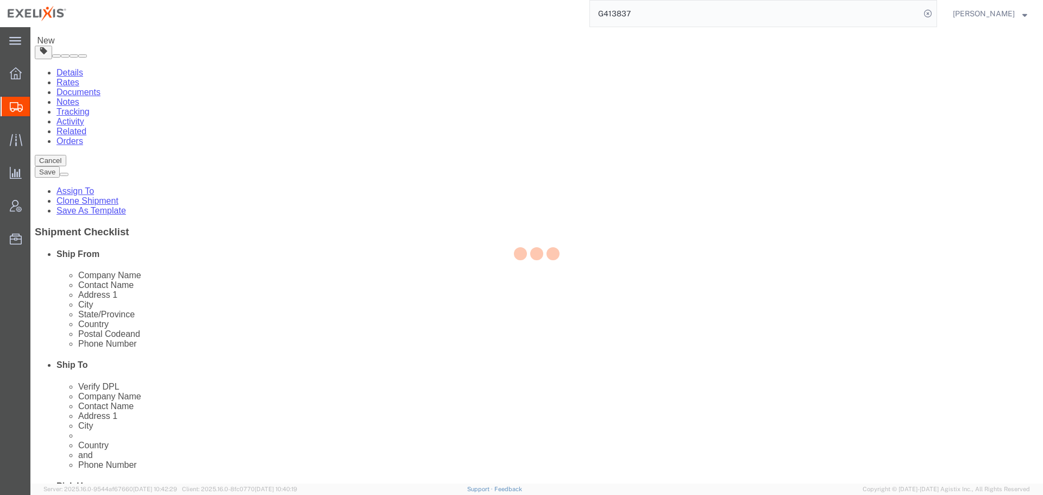
select select "US"
select select "CA"
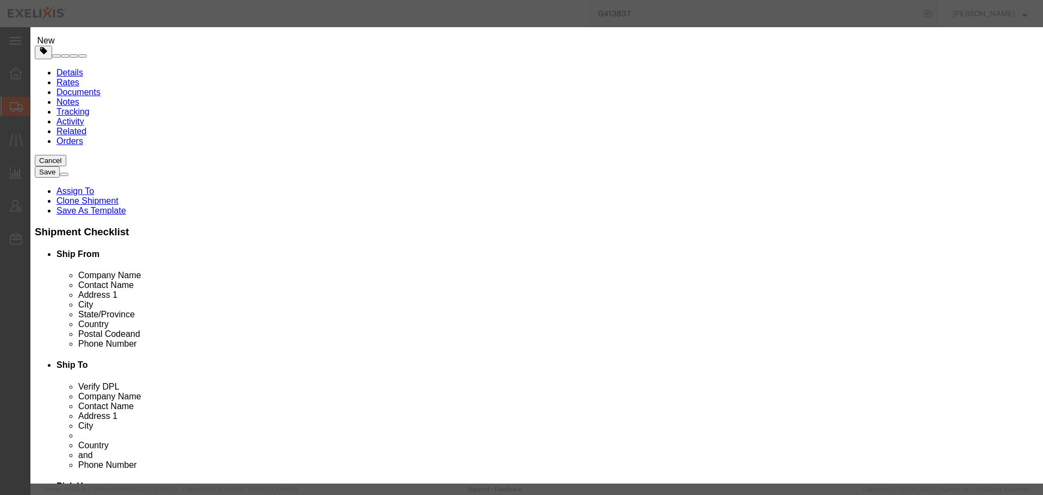
click input "[MEDICAL_DATA] 140mg Carton IT"
click input "Cometriq 140mg Carton"
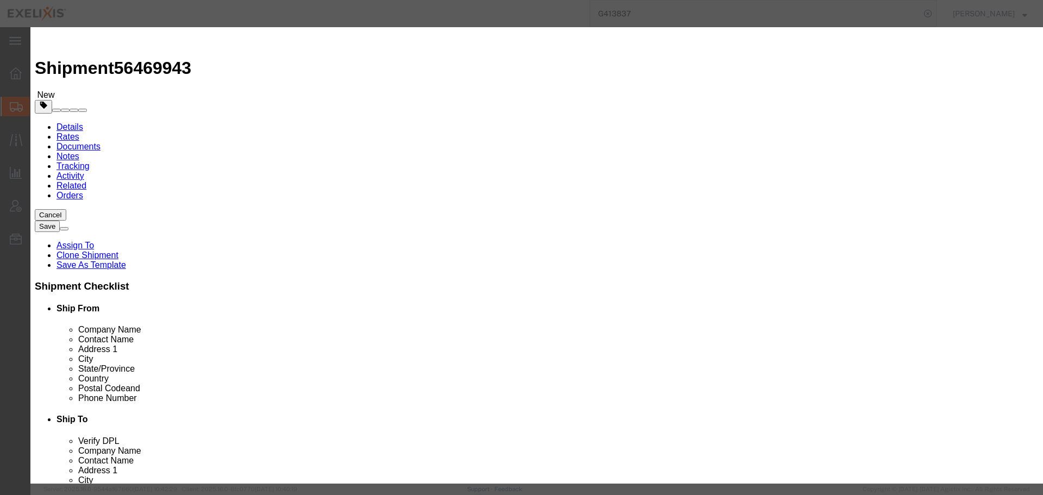
scroll to position [232, 0]
type input "Cometriq 140mg Carton"
click button "Commodity library"
click input "text"
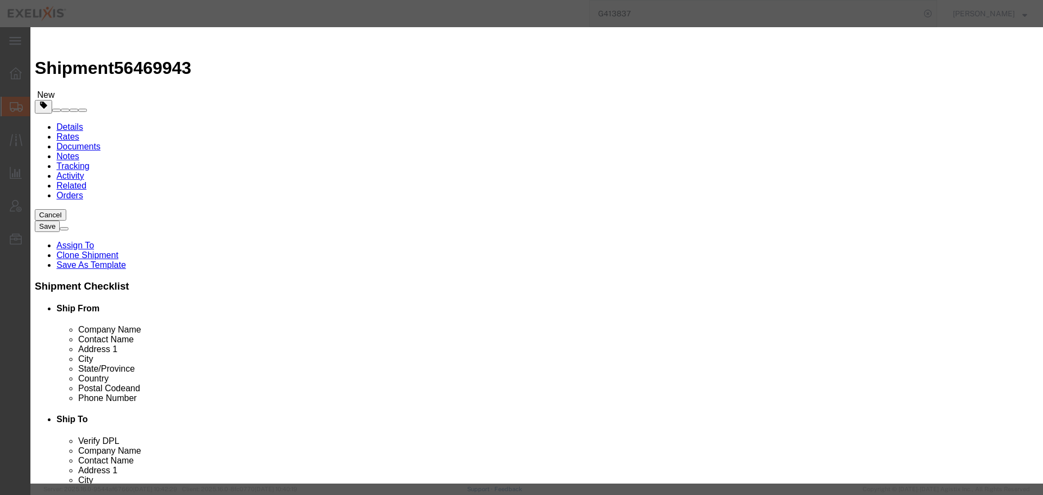
type input "[MEDICAL_DATA]"
click icon "button"
click button "Close"
click button "Commodity library"
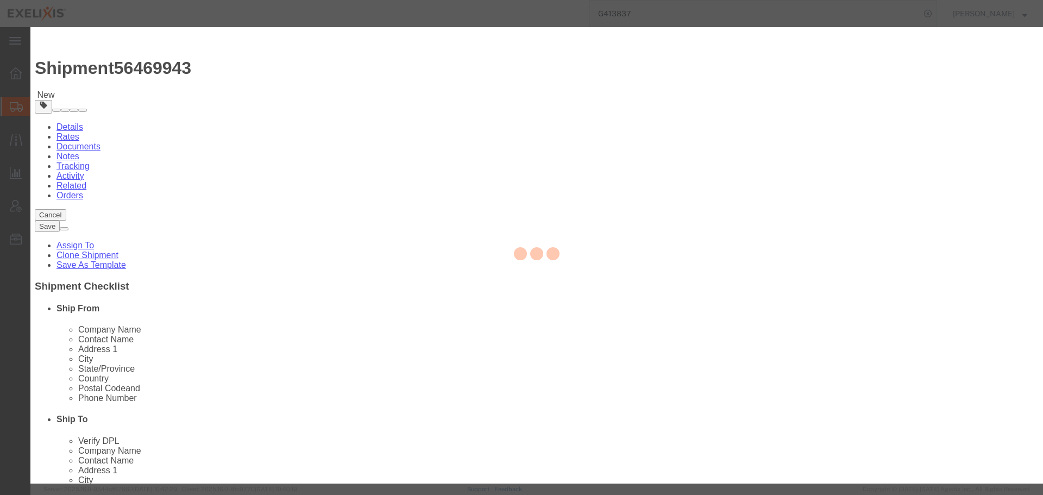
drag, startPoint x: 812, startPoint y: 253, endPoint x: 751, endPoint y: 71, distance: 191.8
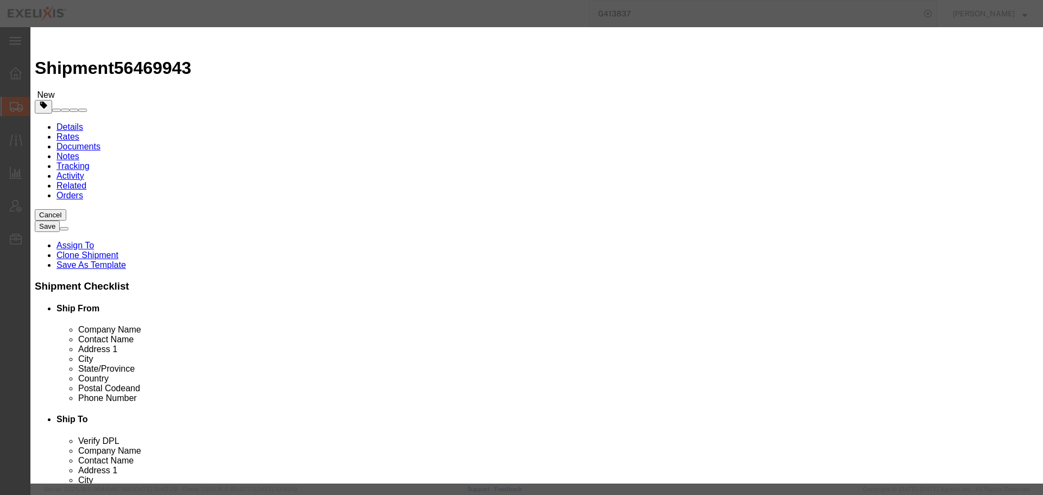
click link "C"
click button "Close"
click input "Cometriq 140mg Carton"
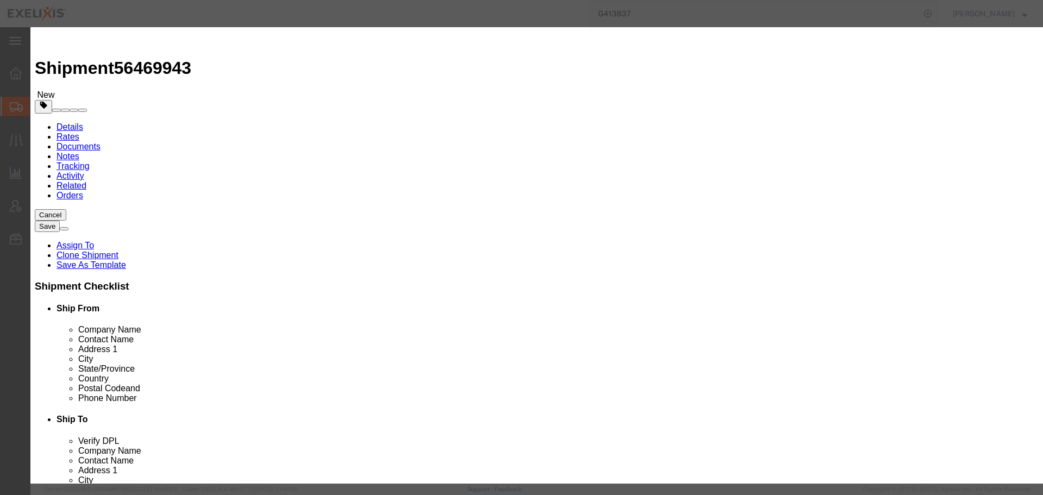
click button "Close"
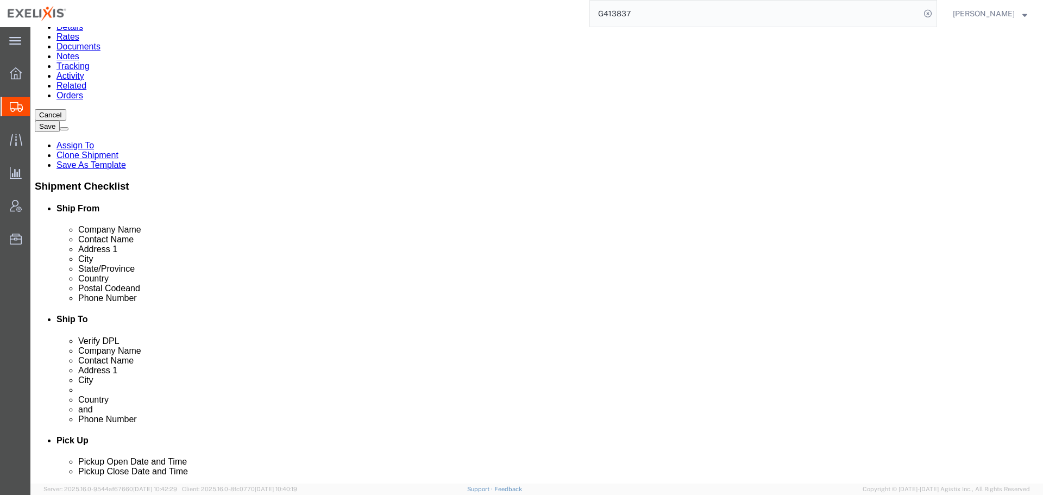
scroll to position [109, 0]
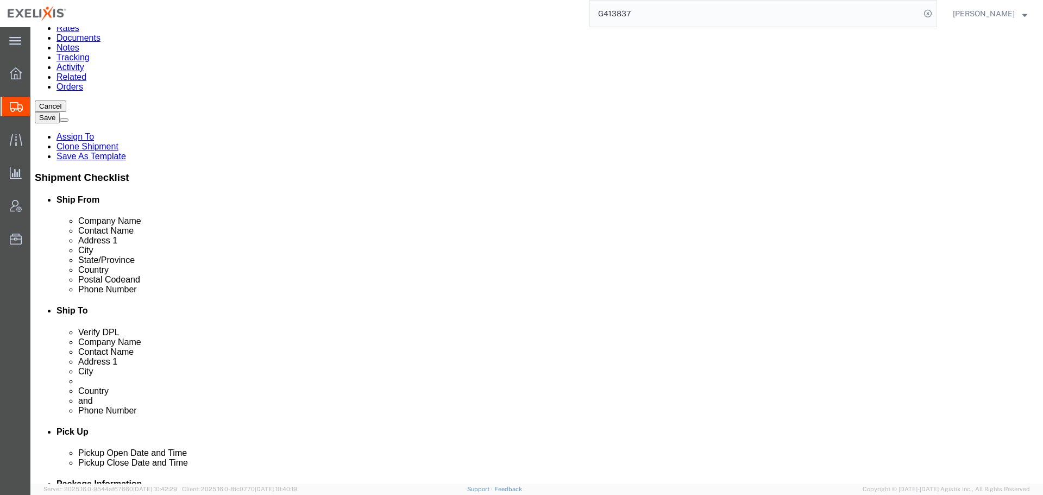
click div "3 x Pallet(s) Standard (Not Stackable) Package Type Select BCK Boxes BIOSYSTEM …"
click dl "Pieces: 46.00 Carton Total value: 70610.00 USD"
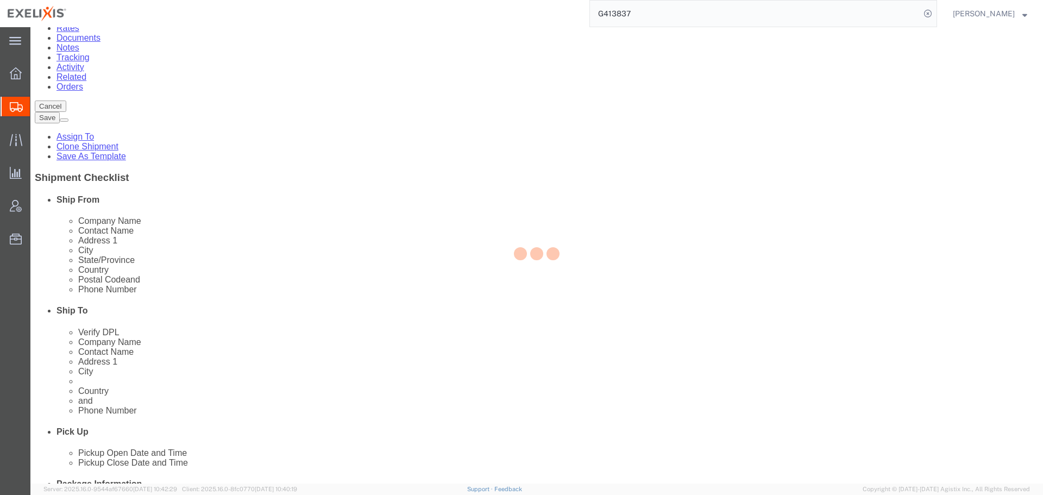
select select "US"
select select "CA"
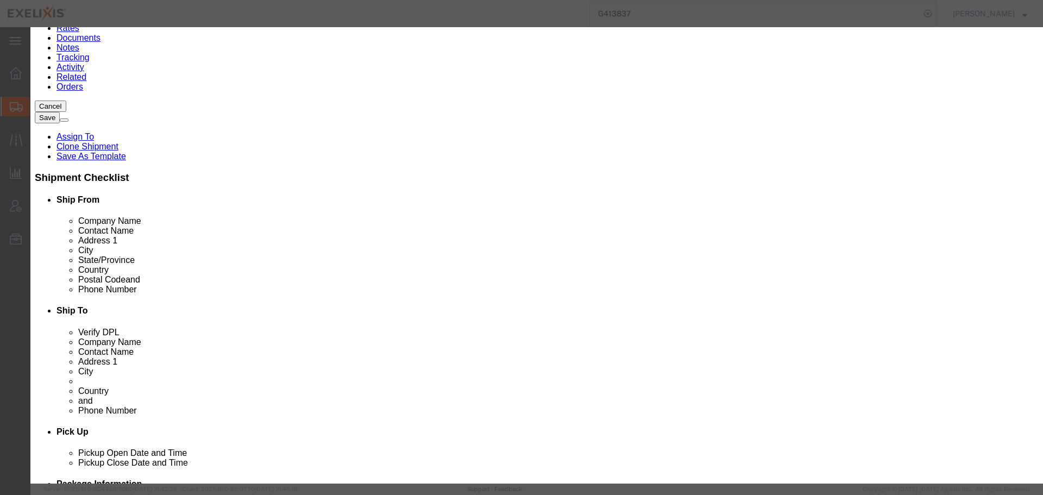
click input "[MEDICAL_DATA] 140mg Carton IT"
type input "Cometriq 140mg Carton"
click td "Name: Cometriq 140mg Carton CZ/SK"
type input "1535"
select select "USD"
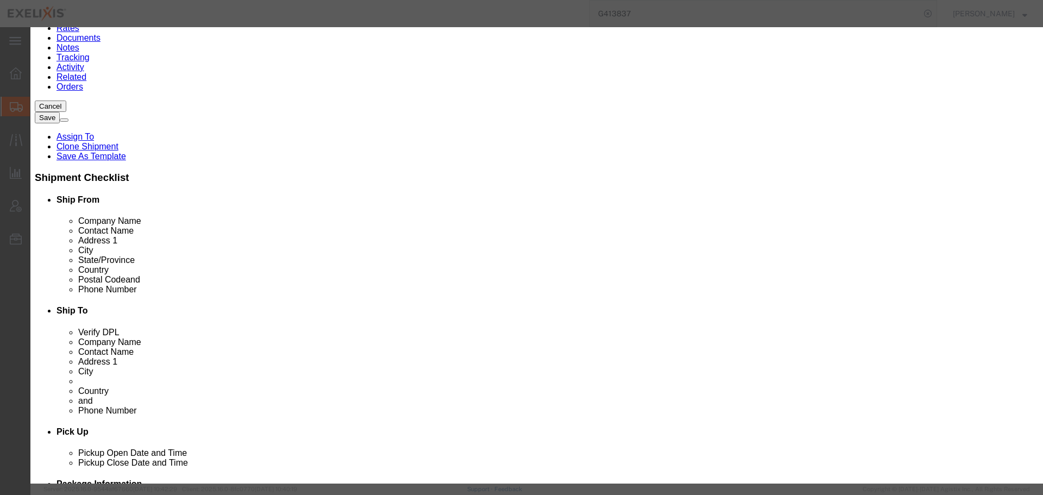
type textarea "Temperature: null"
select select
type input "[MEDICAL_DATA] 140mg Carton CZ/SK"
type input "XL-80192"
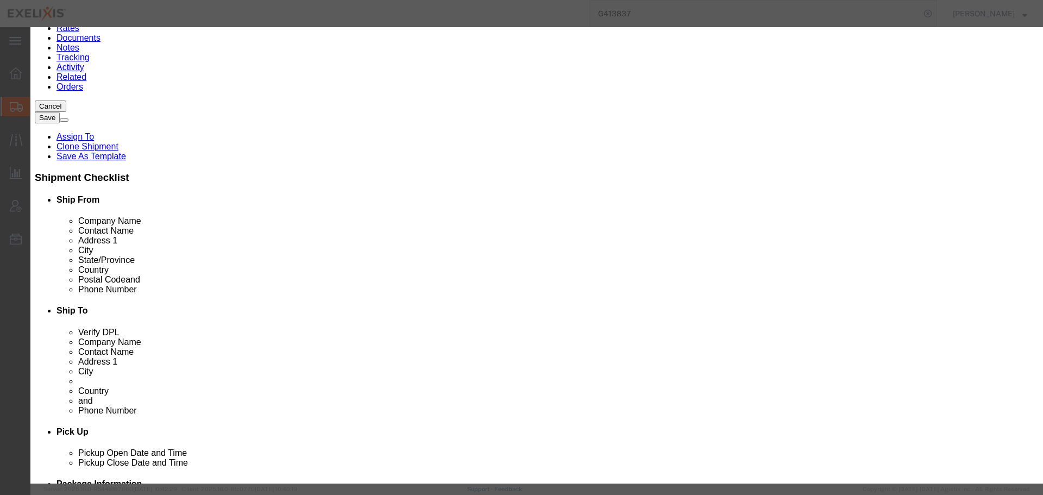
type input "[MEDICAL_DATA] 140mg Carton CZ/SK"
click input "text"
type input "18"
click textarea "2 x samples"
type input "27630"
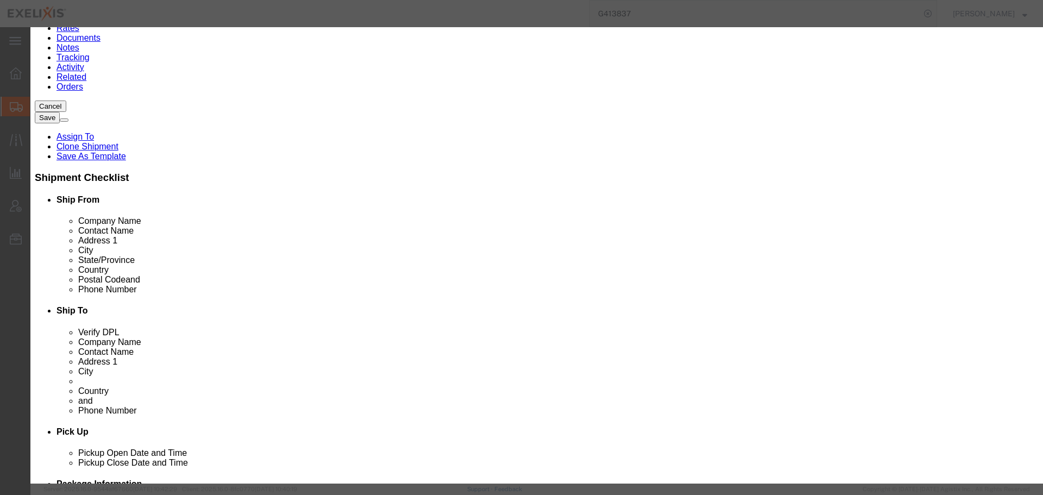
drag, startPoint x: 394, startPoint y: 169, endPoint x: 276, endPoint y: 170, distance: 117.3
click div "Transport Notes 2 x samples"
type textarea "2"
click button "Close"
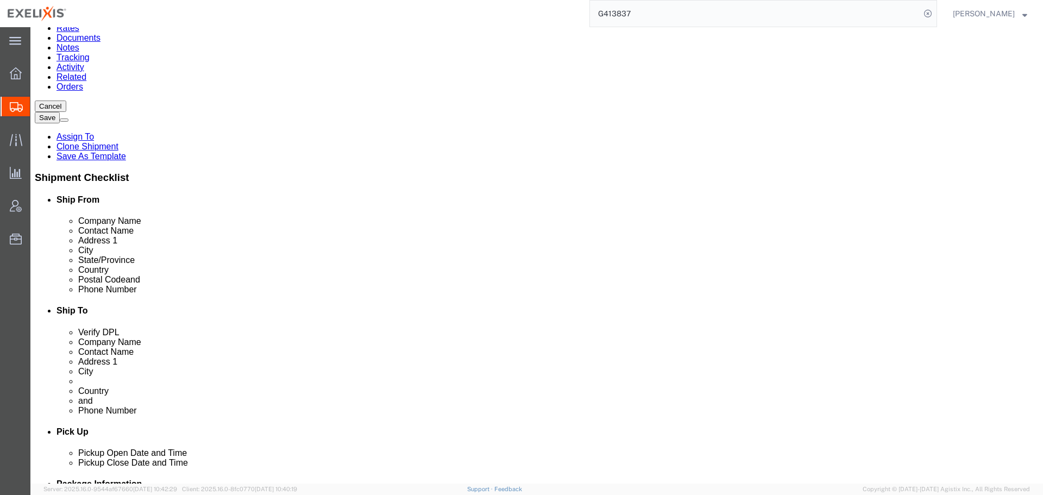
click dd "46.00 Carton"
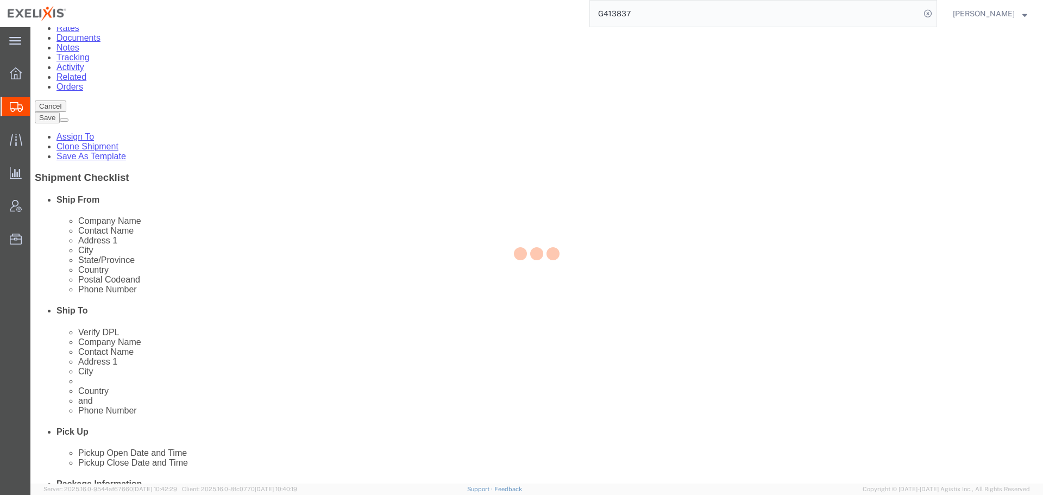
select select "US"
select select "CA"
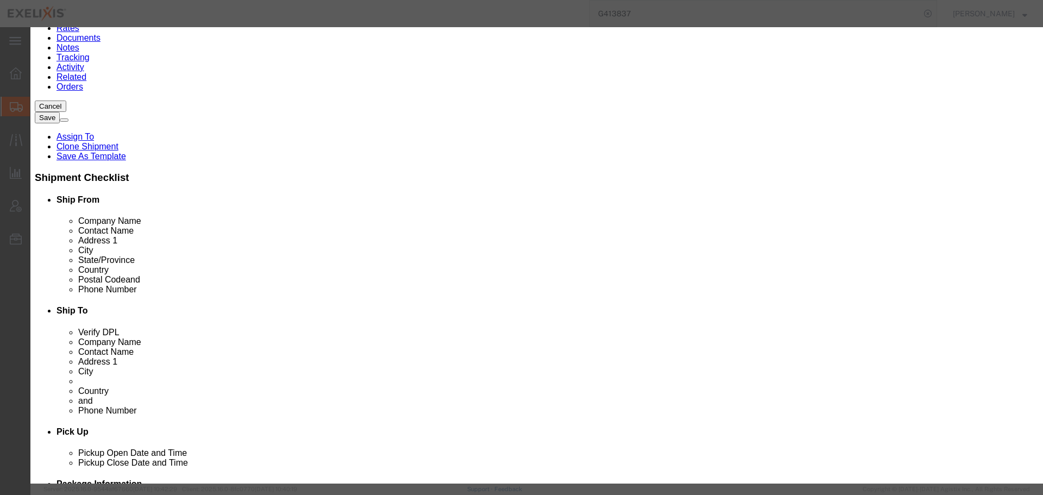
click button "Close"
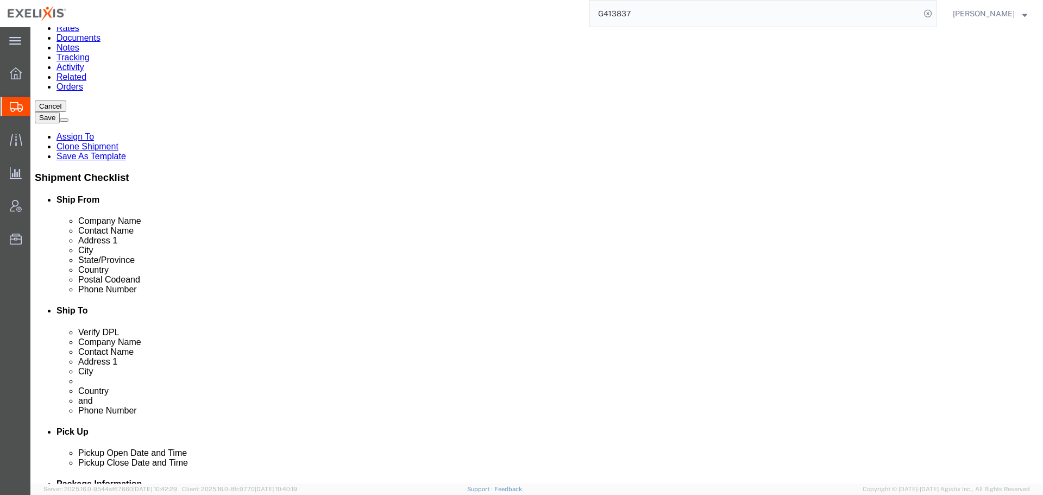
click dd "70610.00 USD"
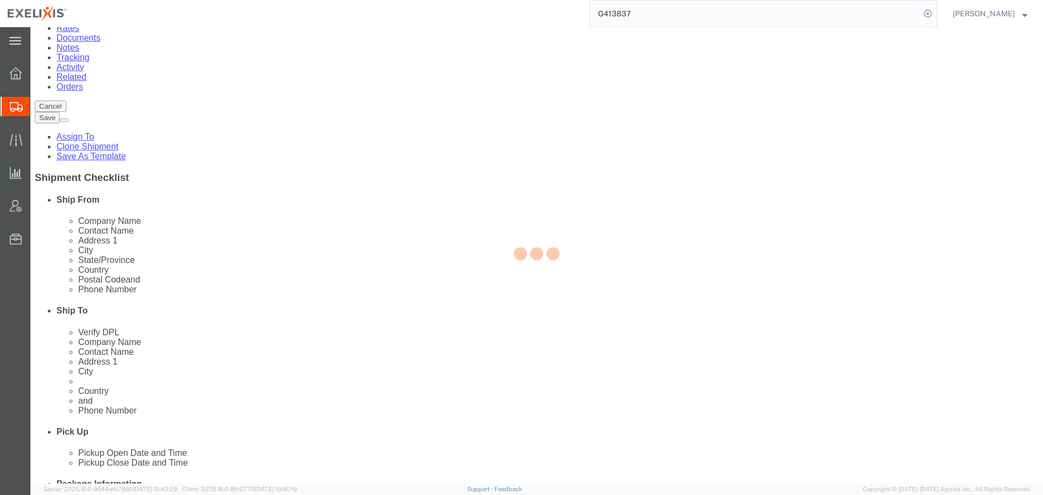
select select "US"
select select "CA"
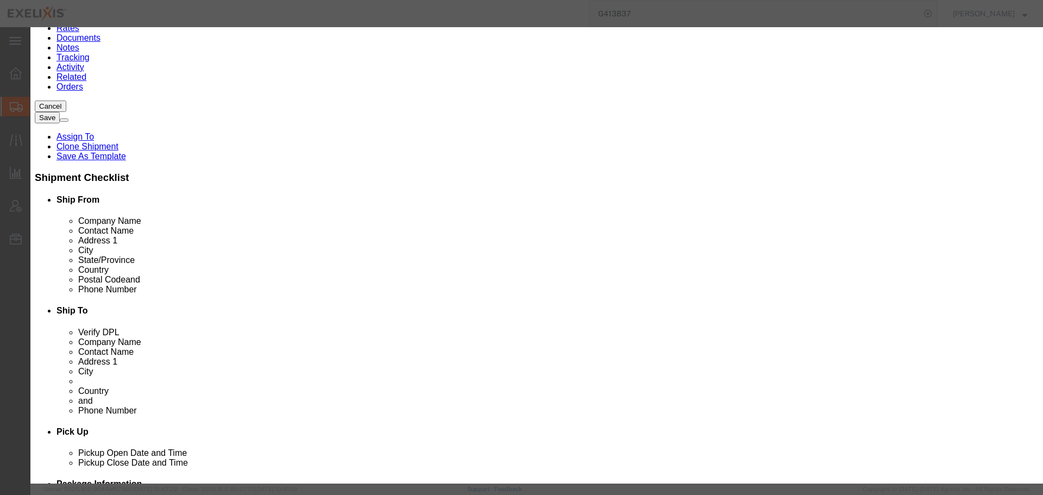
click input "[MEDICAL_DATA] 140mg Carton IT"
type input "Cometriq 140mg Carton"
click td "Model:"
type input "1535"
select select "USD"
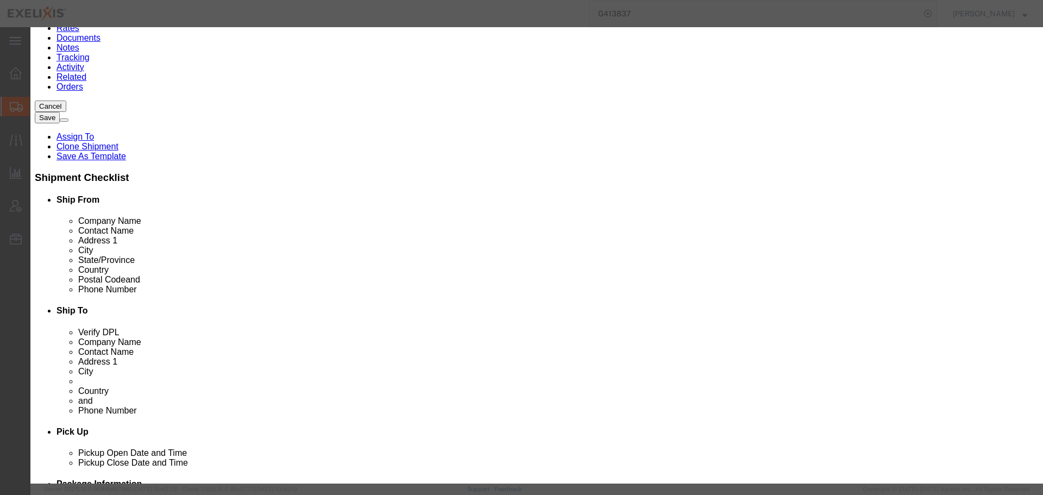
type textarea "Temperature: null"
select select
type input "[MEDICAL_DATA] 140mg Carton CZ/SK"
type input "XL-80192"
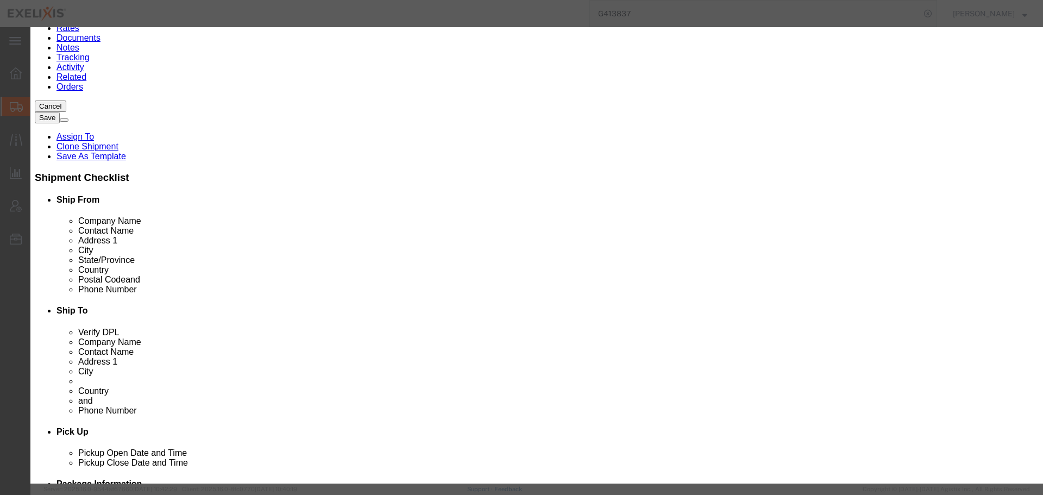
type input "[MEDICAL_DATA] 140mg Carton CZ/SK"
click input "text"
type input "18"
type input "27630"
drag, startPoint x: 388, startPoint y: 168, endPoint x: 241, endPoint y: 162, distance: 147.9
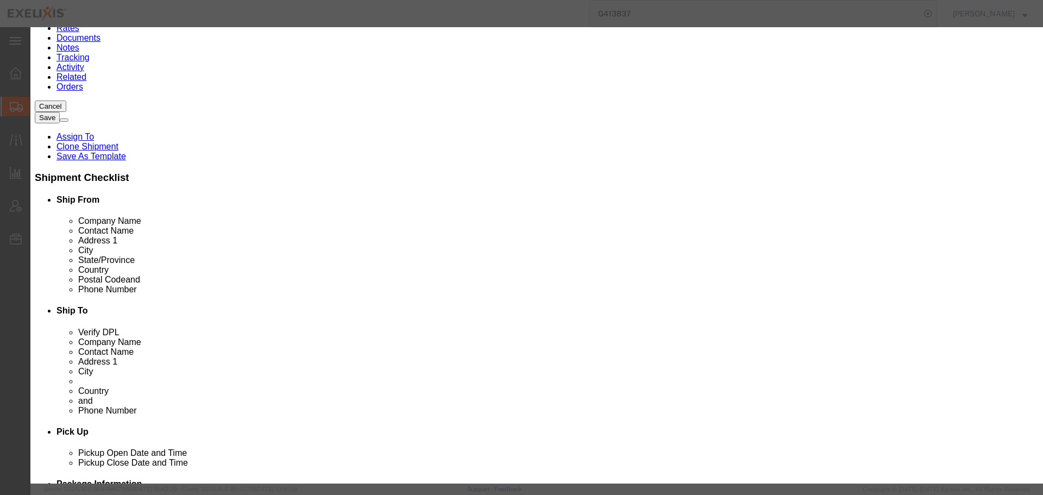
click div "Transport Notes 2 x samples"
type textarea "2 x samples"
click select "Select Afghanistan Åland Islands Albania Algeria American Samoa Andorra Angola …"
drag, startPoint x: 505, startPoint y: 144, endPoint x: 565, endPoint y: 142, distance: 60.3
click div "Description Commodity Category Select Pharma Information Country Of Origin Sele…"
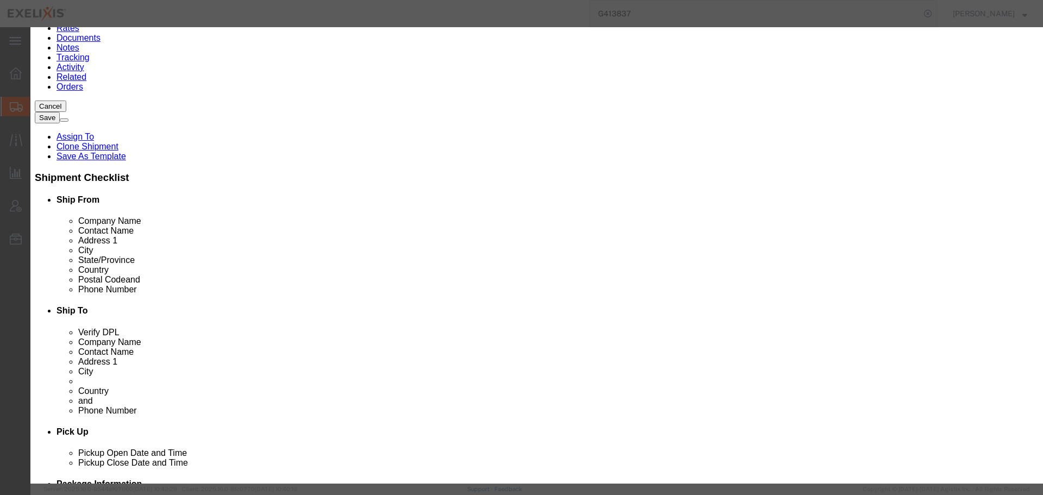
click select "Select Pharma Information"
select select "PHARMA"
click select "Select Pharma Information"
click input "text"
type input "6380950"
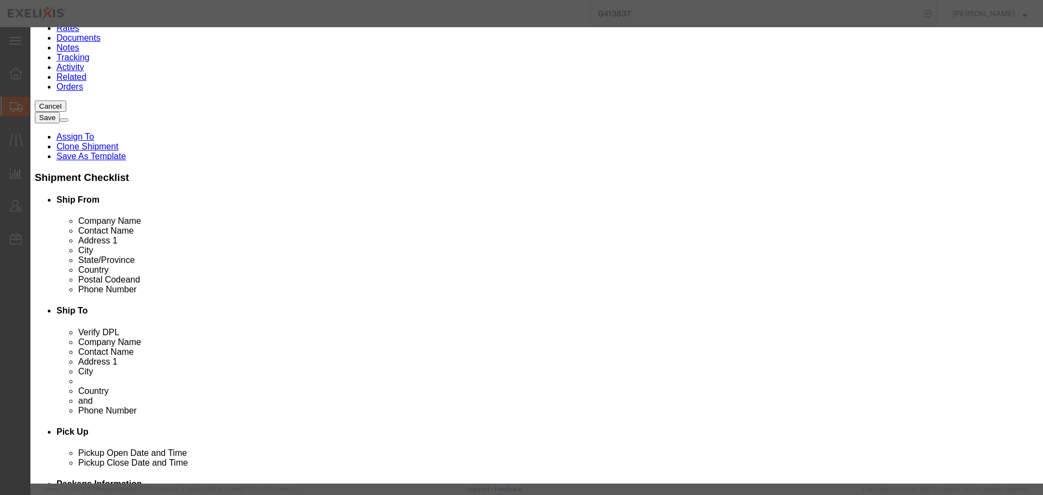
click div "Description Commodity Category Select Pharma Information Country Of Origin Sele…"
drag, startPoint x: 360, startPoint y: 236, endPoint x: 290, endPoint y: 235, distance: 69.5
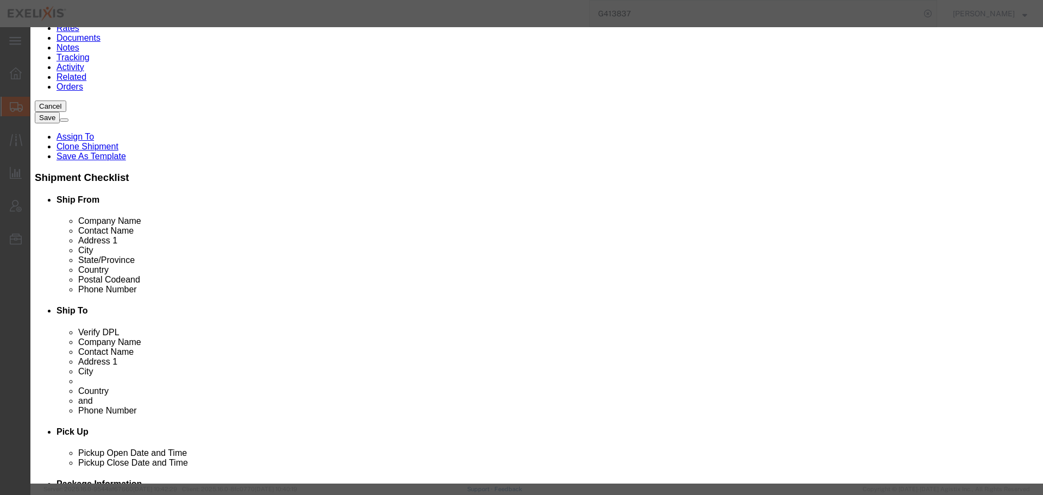
click div "Lot# 6380967"
paste input "50"
type input "6380950"
click div "NDC"
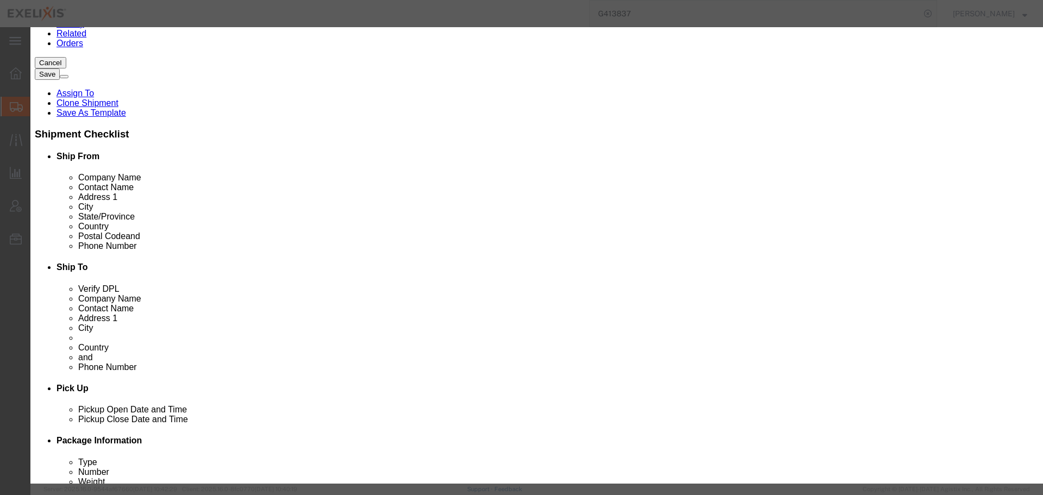
scroll to position [459, 0]
click button "Save & Close"
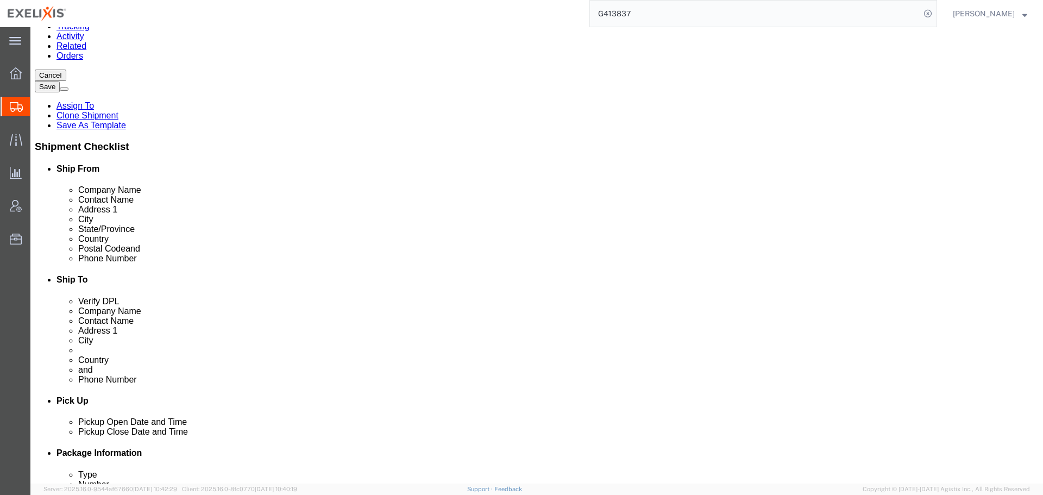
scroll to position [152, 0]
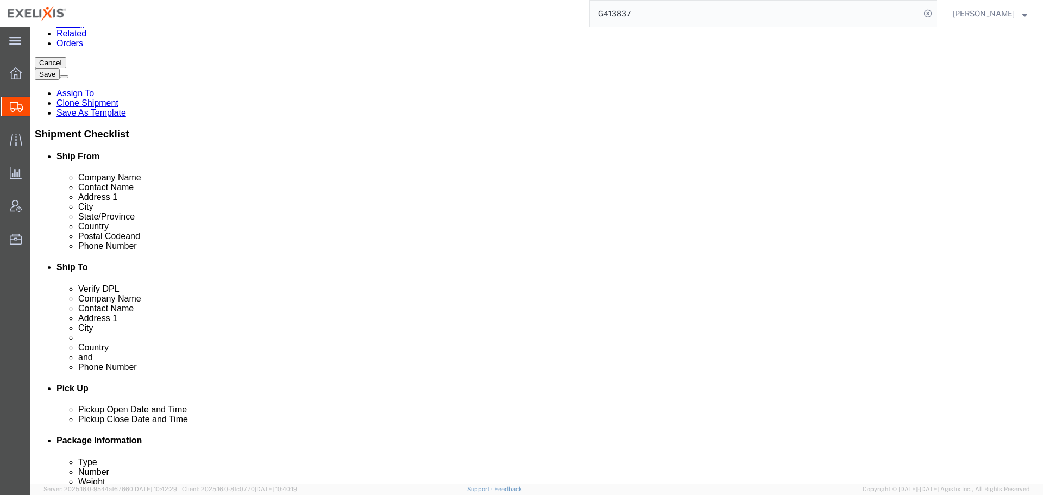
click link "Clone this content"
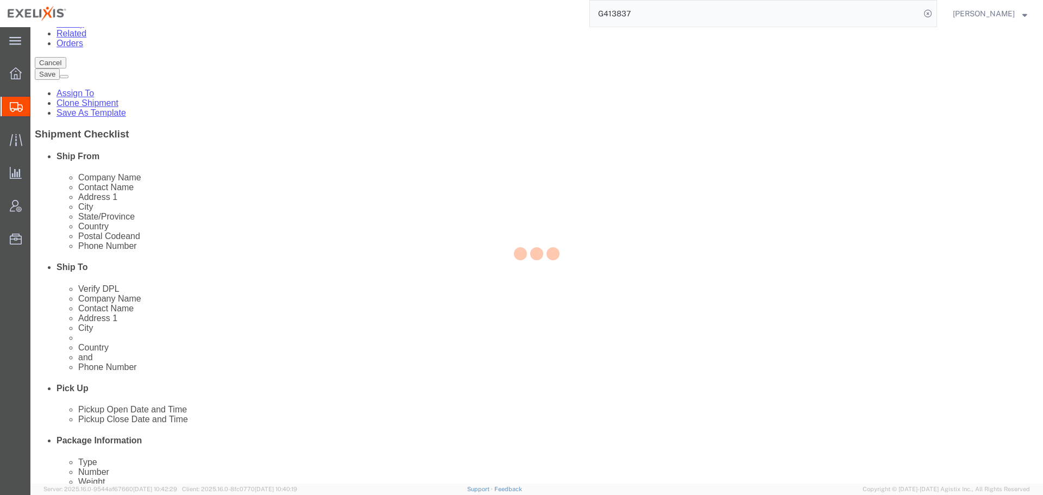
scroll to position [146, 0]
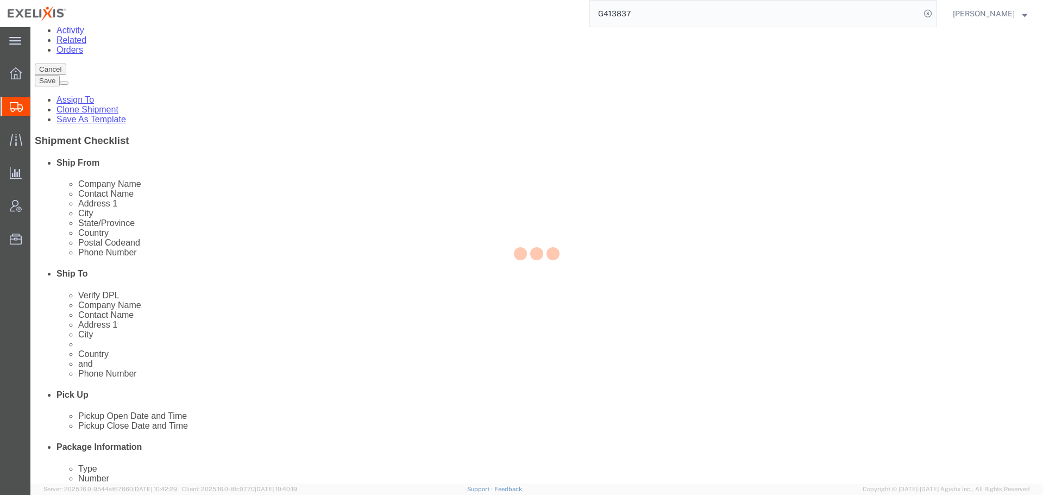
select select "PSNS"
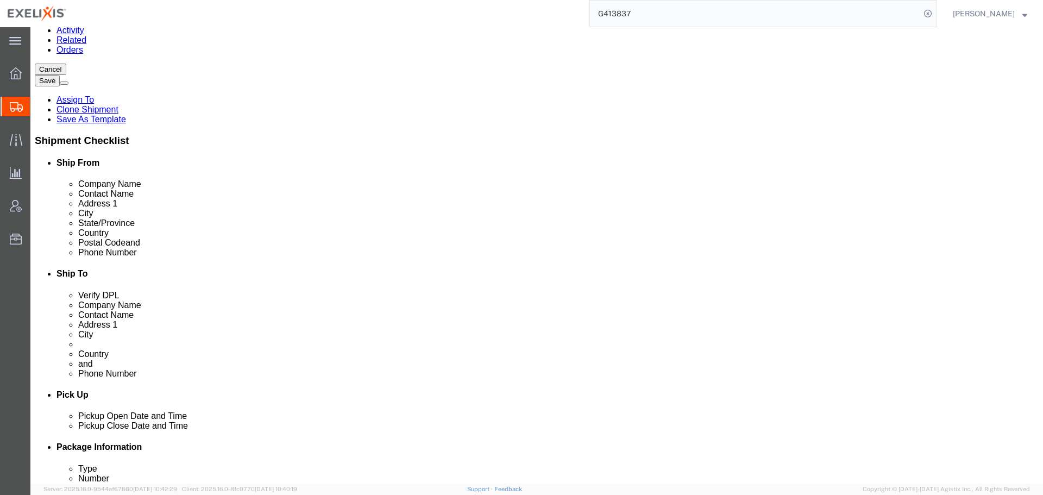
click dd "27630.00 USD"
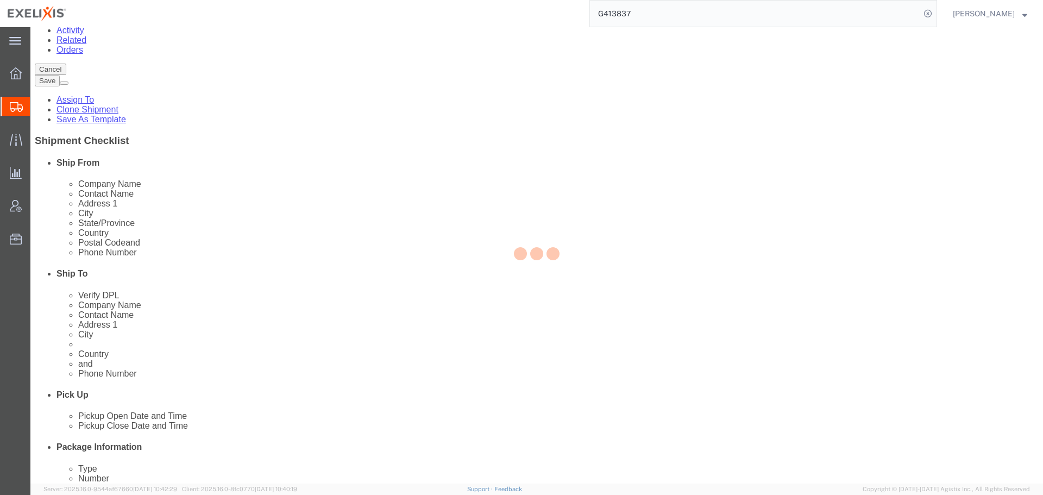
select select "US"
select select "CA"
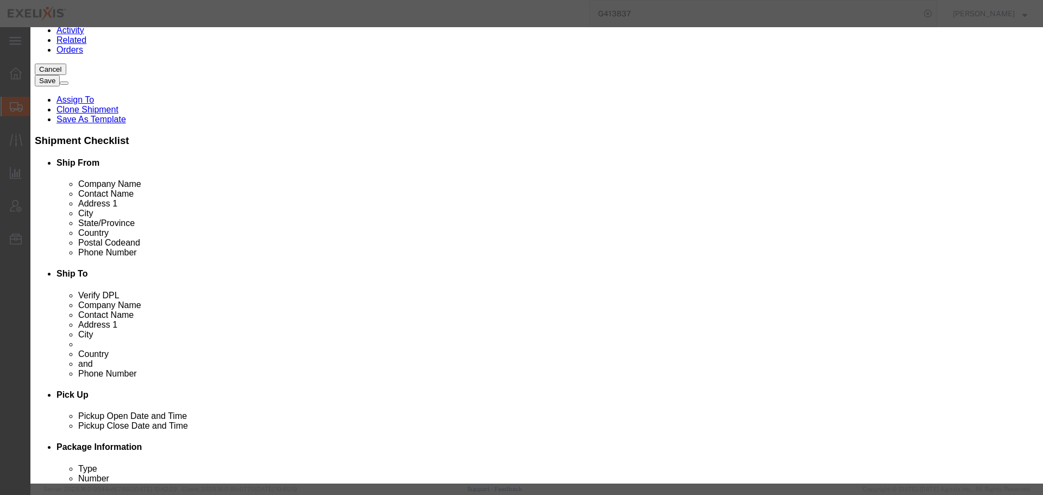
click input "[MEDICAL_DATA] 140mg Carton CZ/SK"
click input "Cometriq 140mg Carton"
click input "[MEDICAL_DATA] 100mg Carton"
type input "[MEDICAL_DATA] 100mg Carton IT"
click td "Name: Cometriq 100mg Carton IT"
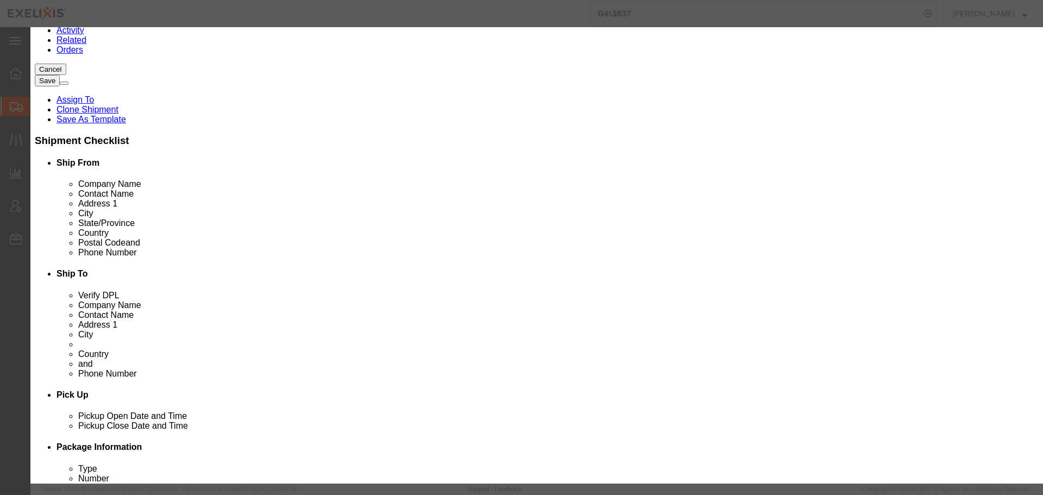
type input "1525"
select select "USD"
select select
select select "ORGN"
select select "GLCD"
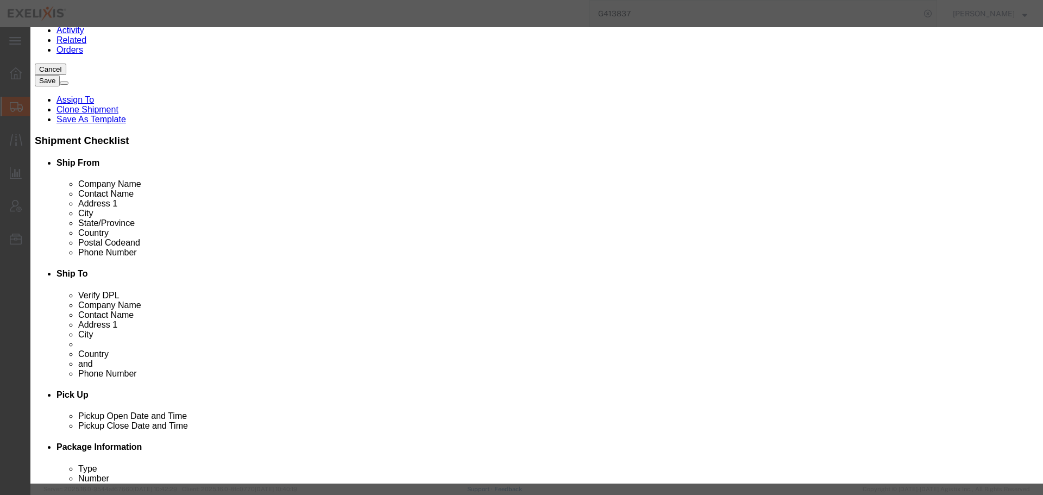
type input "502003"
select select
type input "XL-80109"
type input "Catalent Pharma"
type input "[MEDICAL_DATA] 100mg Carton IT"
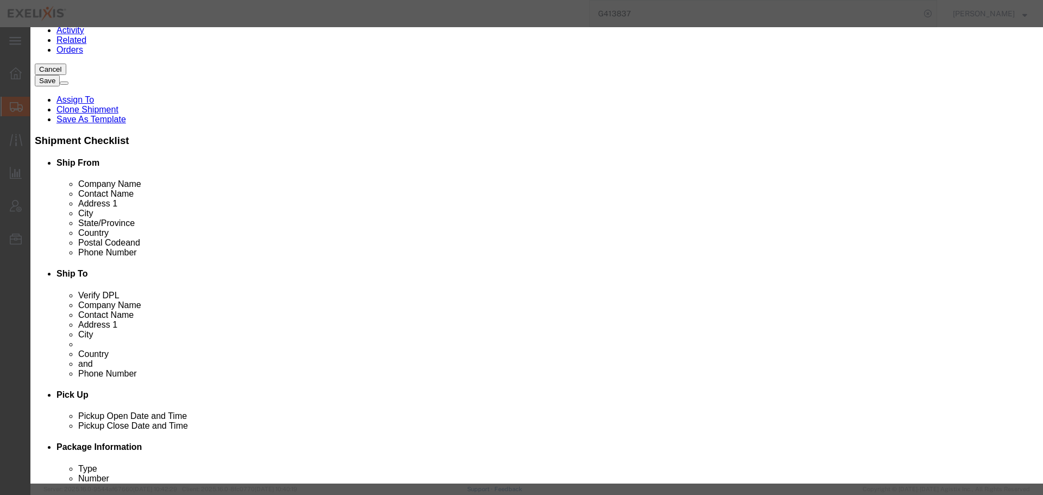
click td "Name: Cometriq 100mg Carton IT"
select select
type input "[MEDICAL_DATA] 100mg Carton IT"
click input "text"
type input "18"
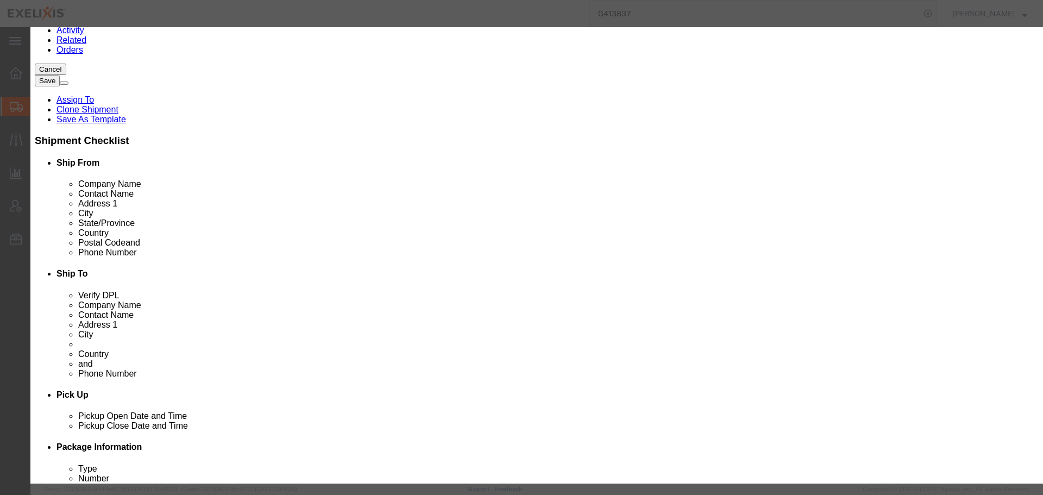
click textarea "2 x samples"
type input "27450"
type textarea "2 x samples"
click select "Select Pharma Information"
select select "PHARMA"
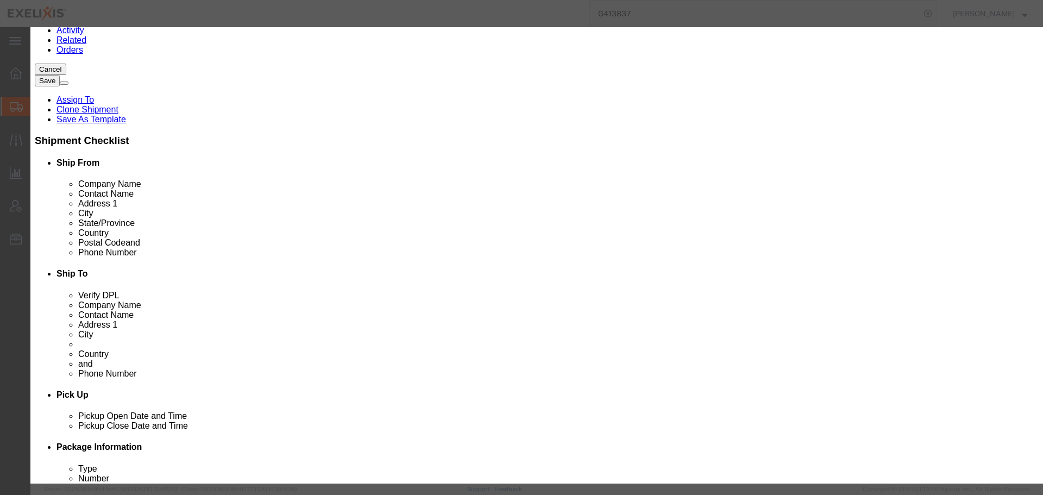
click select "Select Pharma Information"
click input "text"
type input "6380949"
click label
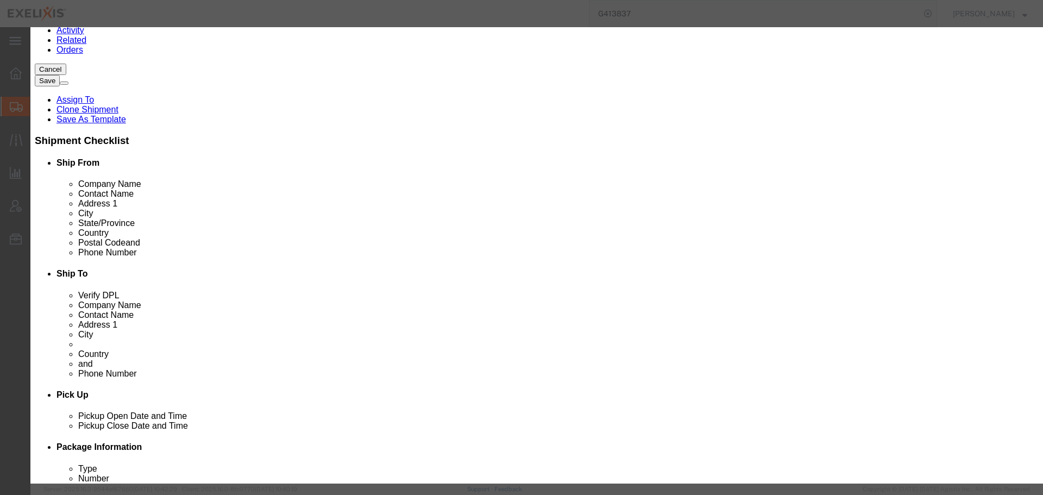
click input "checkbox"
click label
click input "checkbox"
checkbox input "false"
drag, startPoint x: 645, startPoint y: 156, endPoint x: 595, endPoint y: 160, distance: 50.6
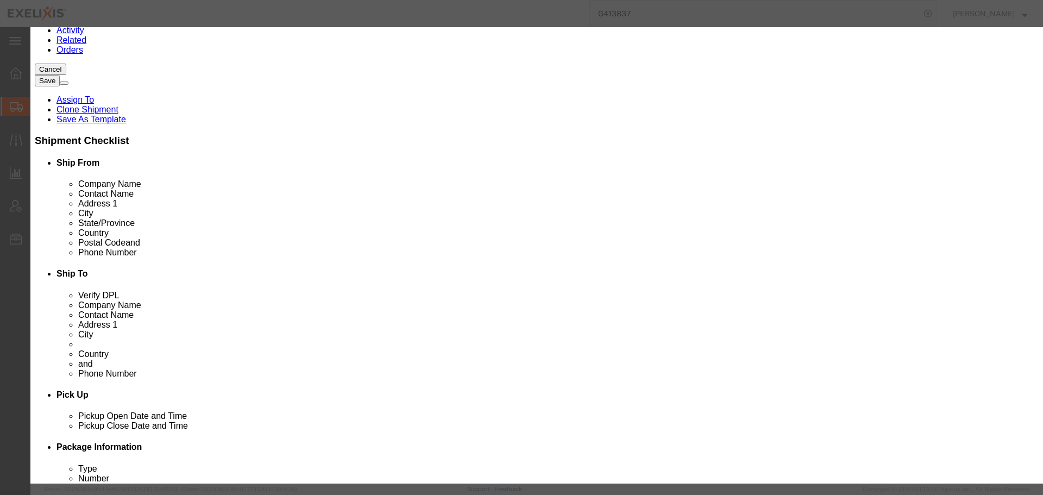
click div "Serial 6380949"
drag, startPoint x: 356, startPoint y: 340, endPoint x: 322, endPoint y: 342, distance: 34.8
click input "6380950"
paste input "49"
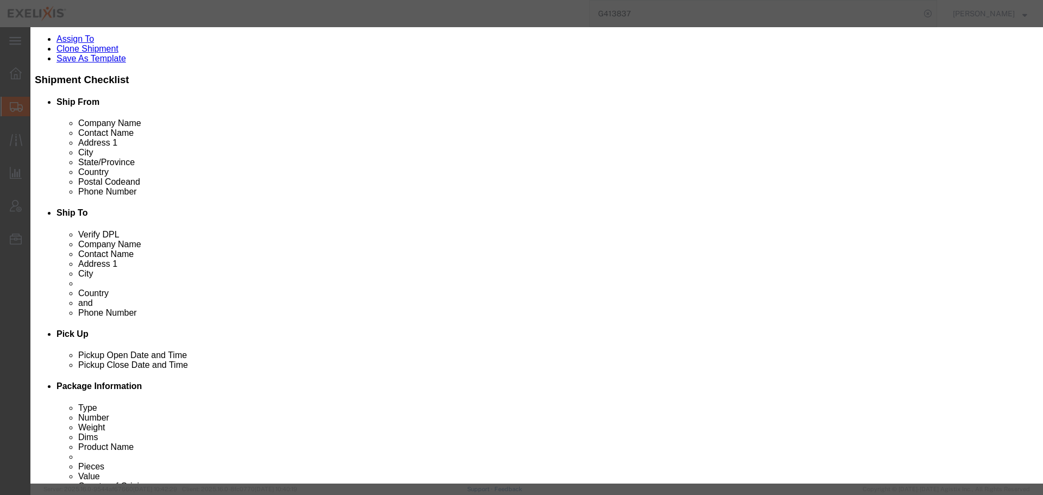
scroll to position [208, 0]
type input "6380949"
click button "Save & Close"
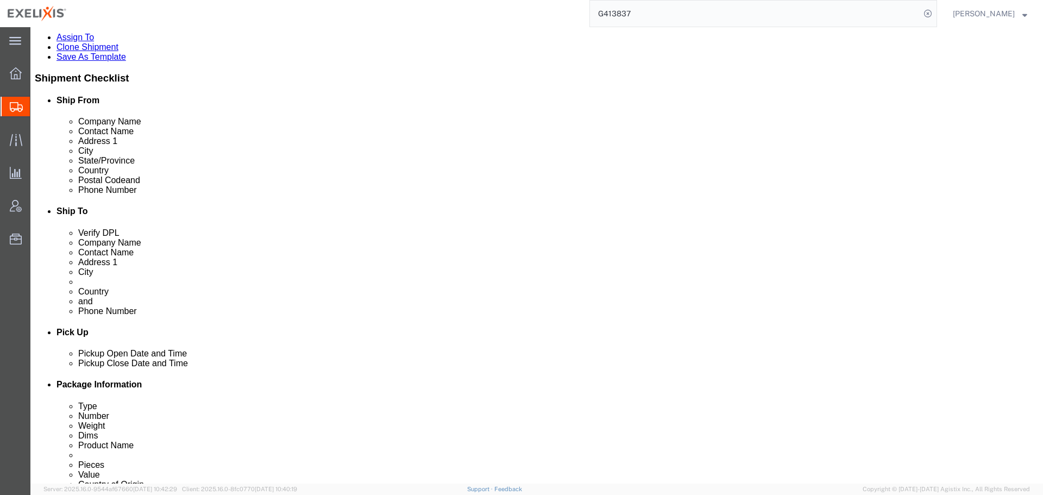
click link "Clone this content"
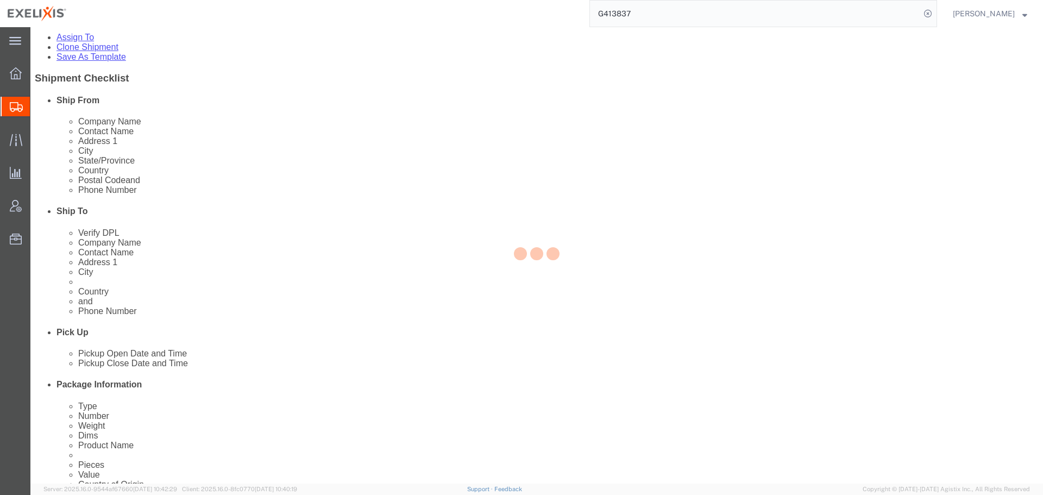
select select "PSNS"
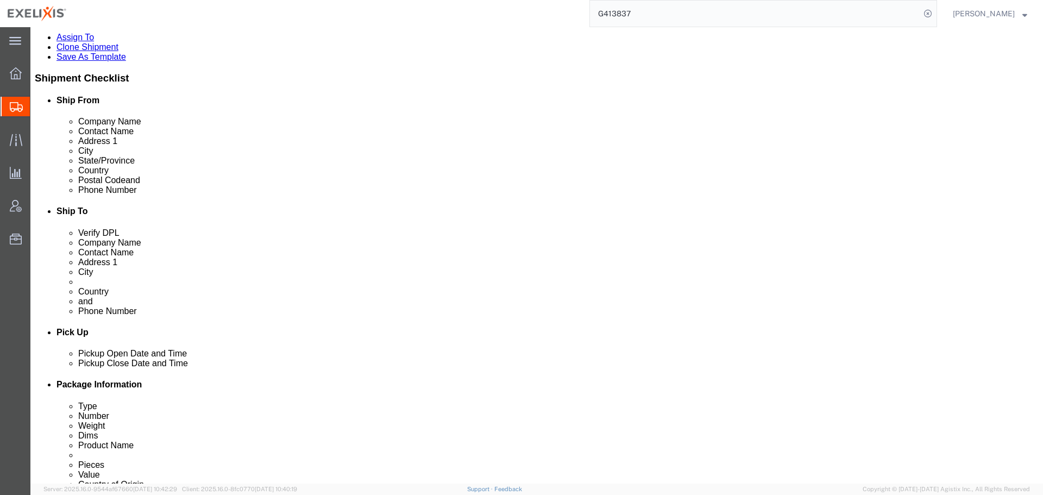
click dd "18.00 Carton"
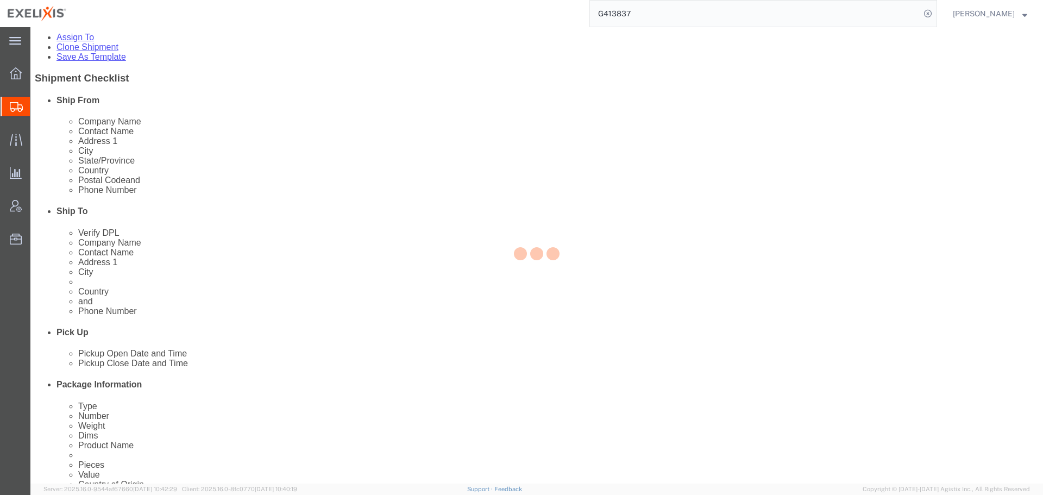
select select "US"
select select "CA"
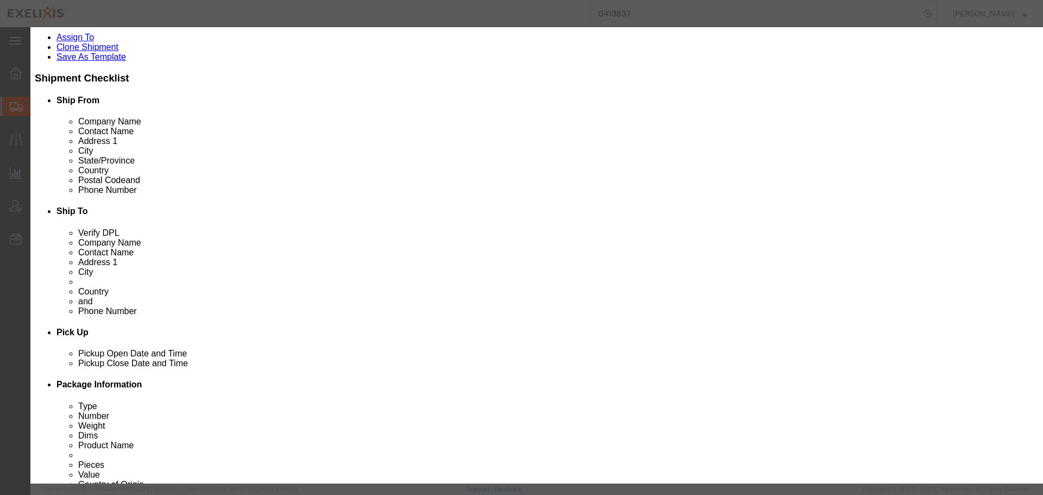
click input "[MEDICAL_DATA] 100mg Carton IT"
click input "[MEDICAL_DATA] 140mg Carton IT"
type input "Cometriq 140mg Carton G"
click strong "Cometriq 140mg Carton G"
type input "1535"
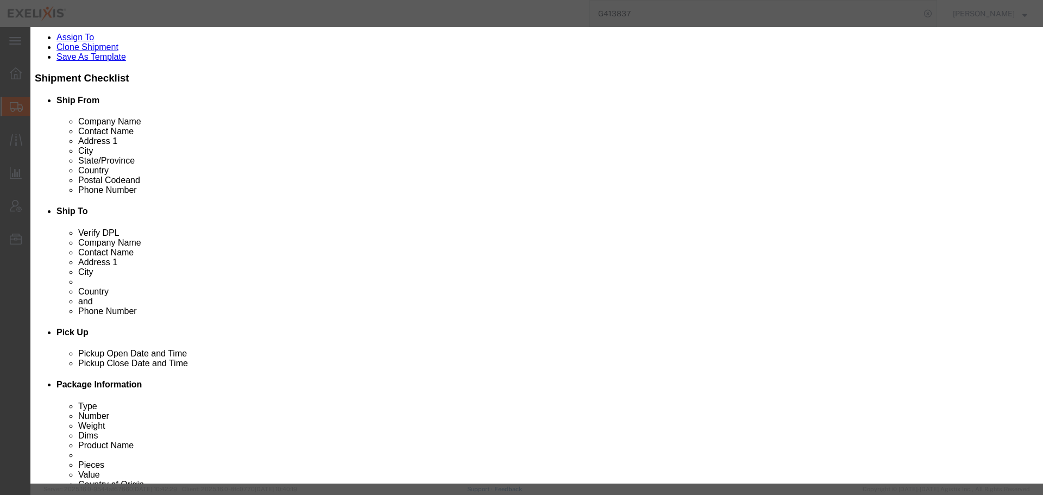
select select "USD"
select select
type input "[MEDICAL_DATA] 140mg Carton GB"
type input "XL-80185"
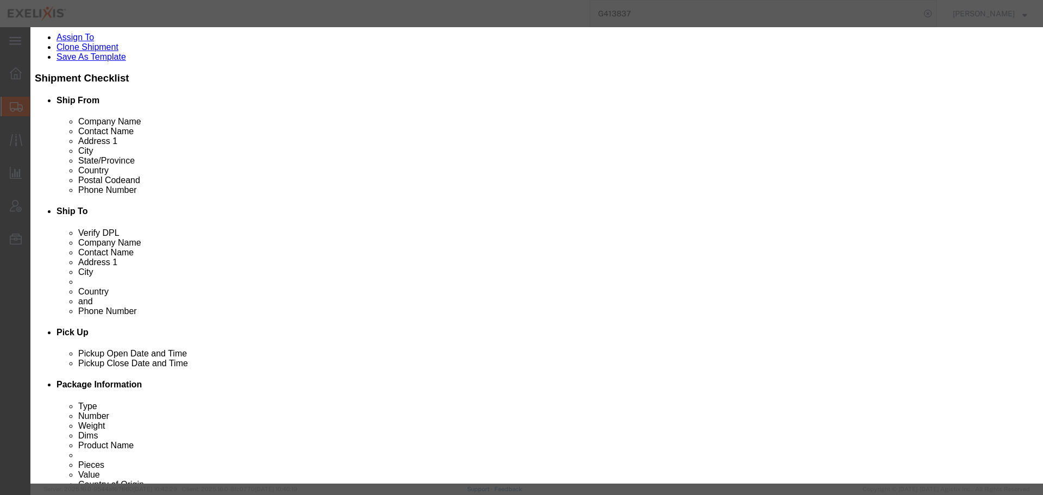
type input "[MEDICAL_DATA] 140mg Carton GB"
click input "text"
type input "39"
click textarea "2 x samples"
type input "59865"
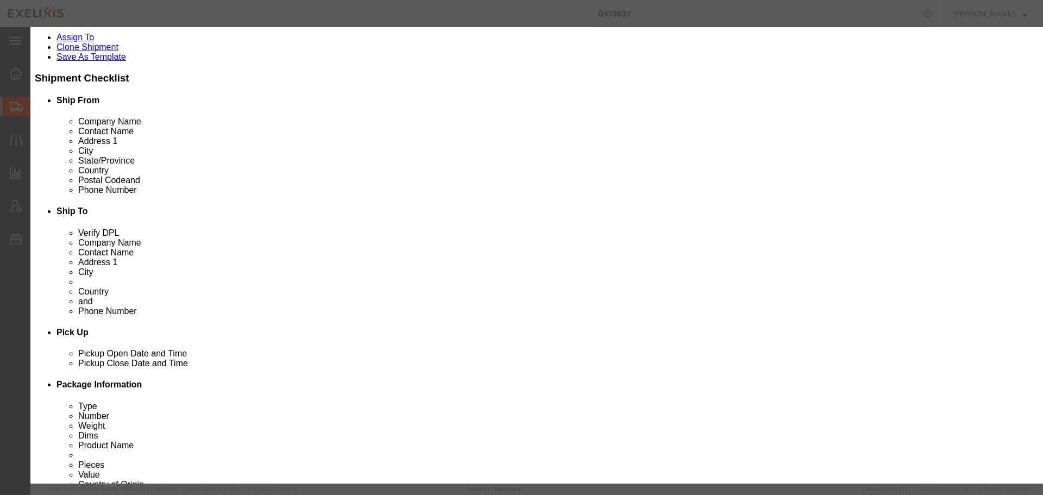
type textarea "2 x samples"
click select "Select Afghanistan Åland Islands Albania Algeria American Samoa Andorra Angola …"
click label "Country Of Origin"
click select "Select Pharma Information"
select select "PHARMA"
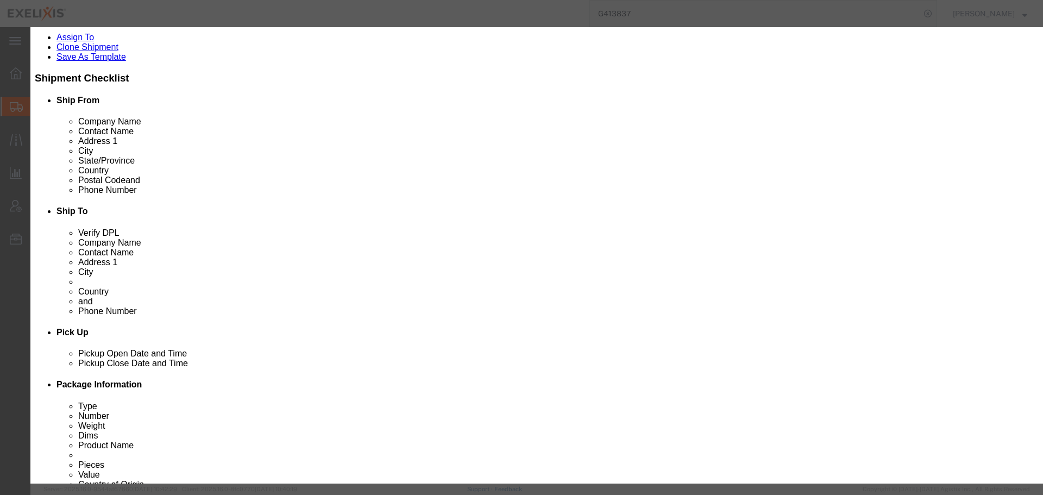
click select "Select Pharma Information"
click input "text"
drag, startPoint x: 653, startPoint y: 157, endPoint x: 597, endPoint y: 150, distance: 56.9
click div "6380959"
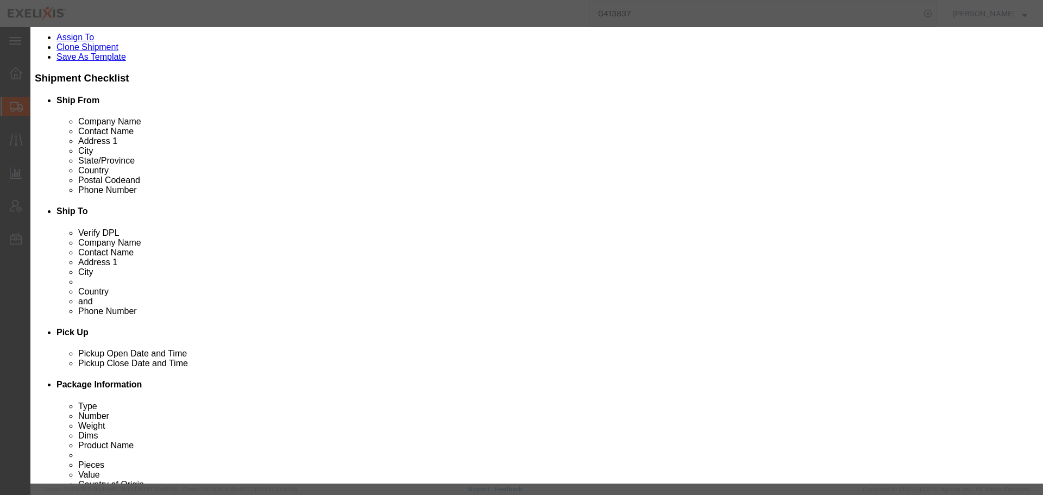
type input "6380959"
drag, startPoint x: 349, startPoint y: 233, endPoint x: 322, endPoint y: 232, distance: 26.6
click div "6380949"
paste input "5"
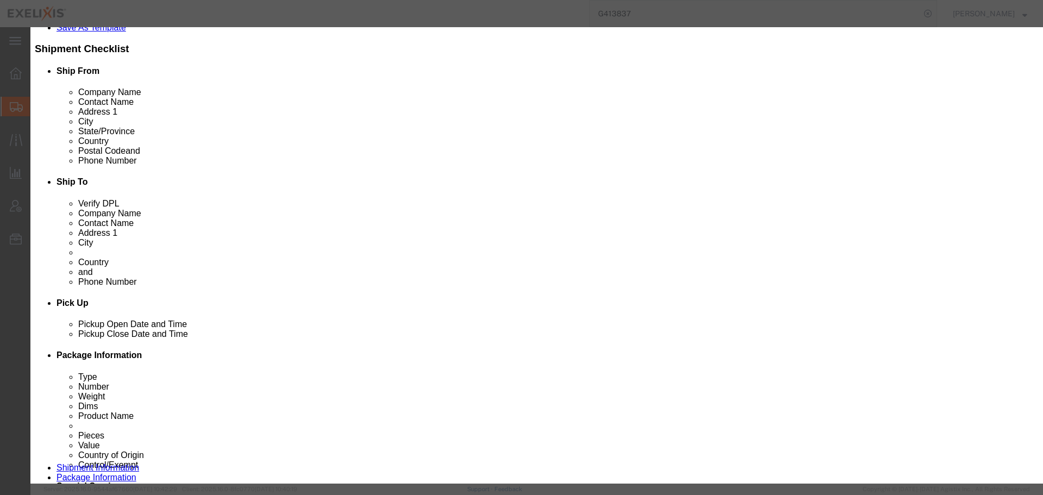
scroll to position [262, 0]
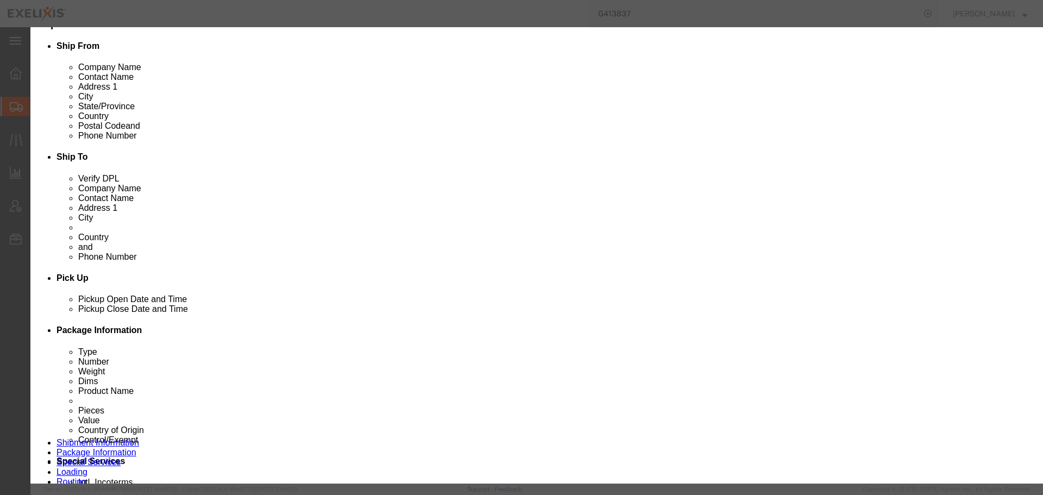
type input "6380959"
click button "Save & Close"
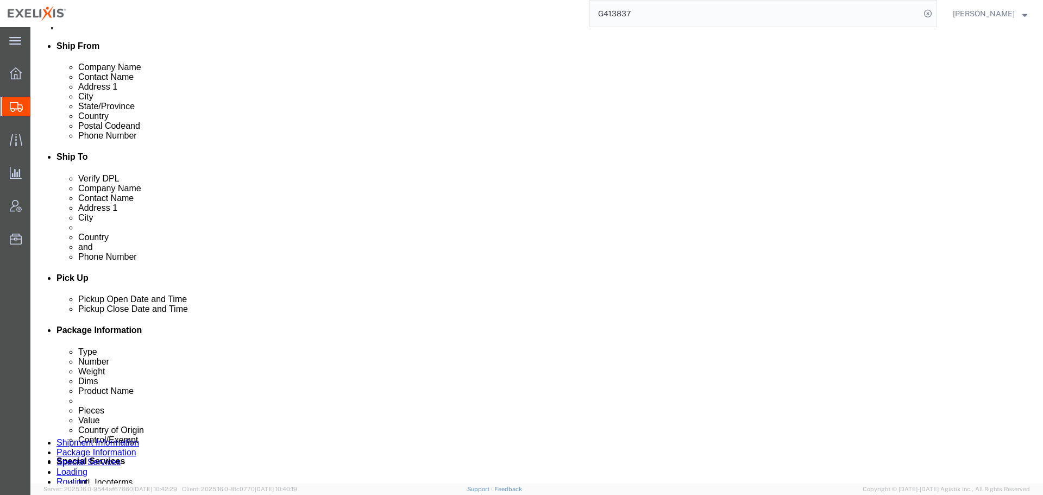
click link "Clone this content"
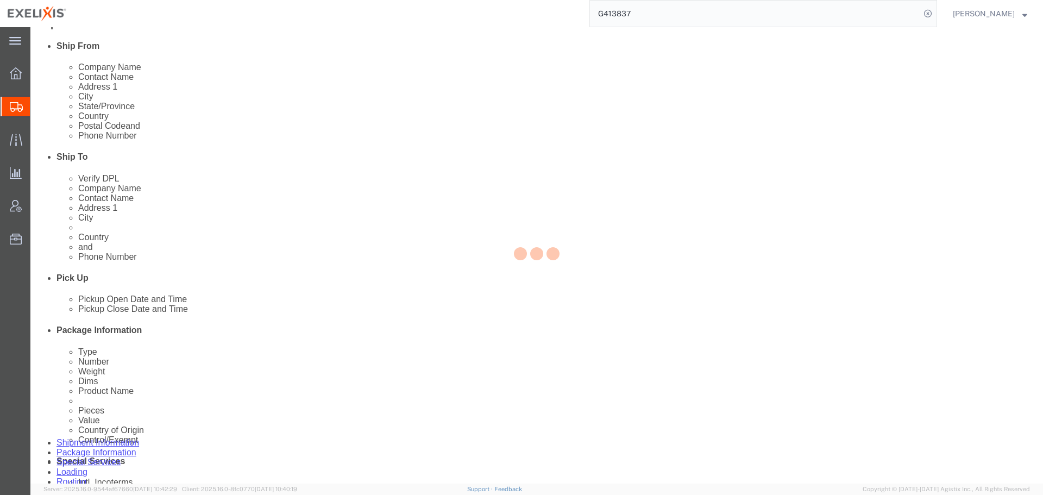
select select "PSNS"
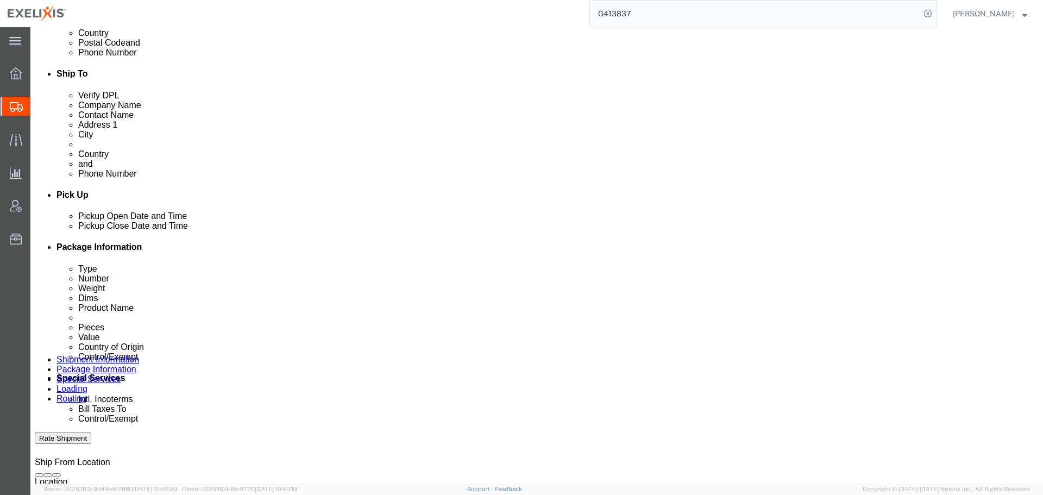
scroll to position [364, 0]
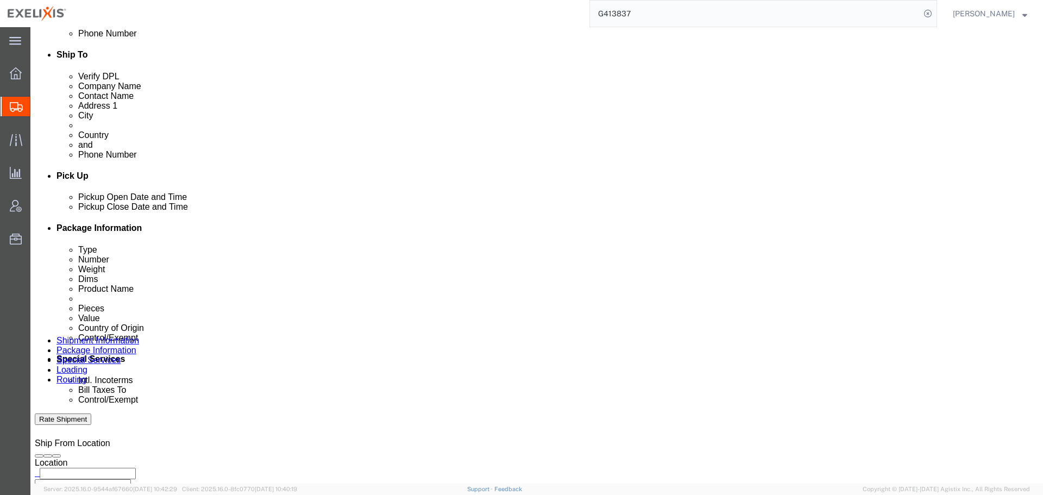
click dd "27450.00 USD"
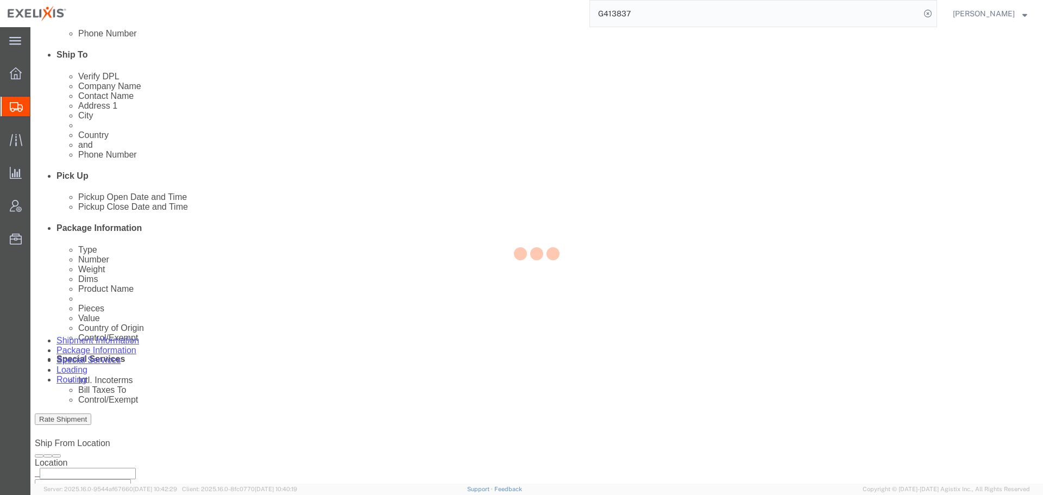
select select "US"
select select "CA"
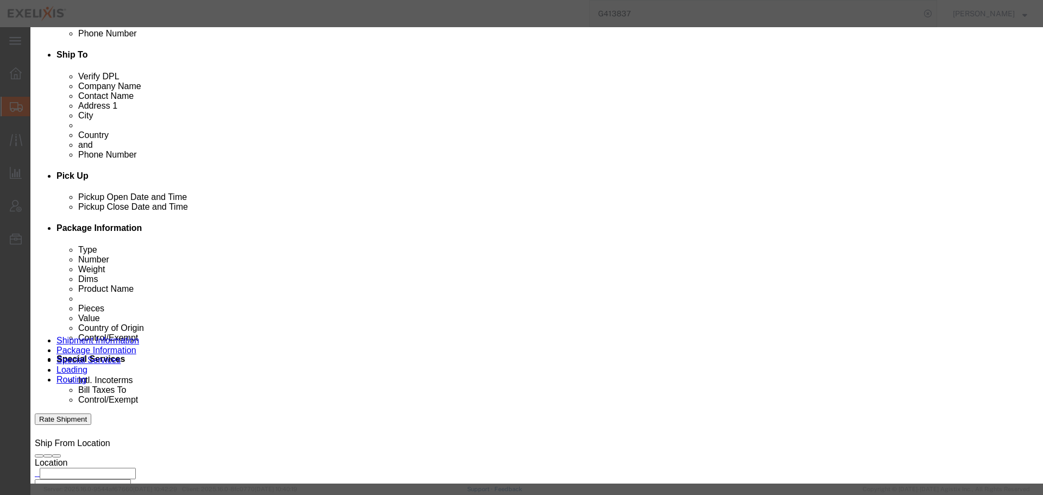
click input "[MEDICAL_DATA] 100mg Carton IT"
type input "Cometriq 100mg Carton de"
click td "Name: Cometriq 100mg Carton DE /AT/NL"
type input "1525"
select select "USD"
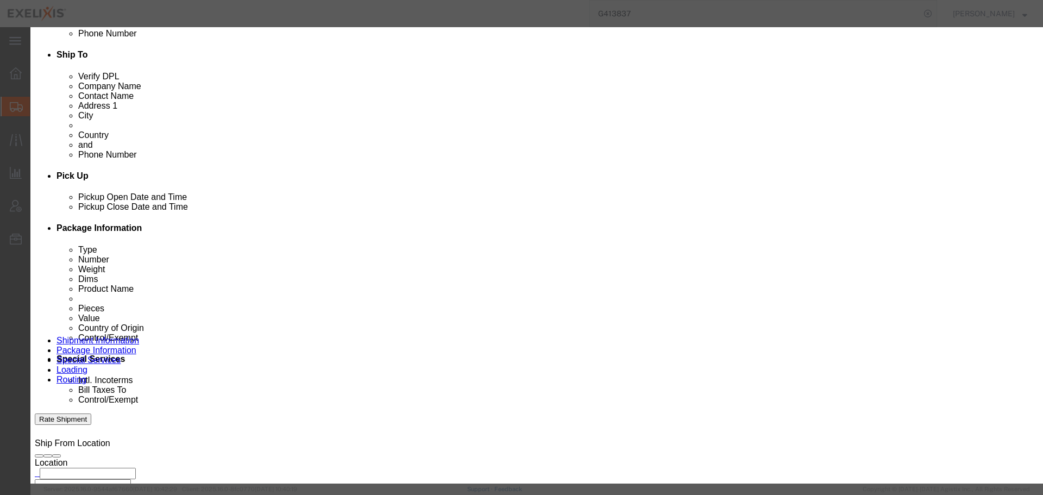
select select
type input "[MEDICAL_DATA] 100mg Carton DE/AT/[GEOGRAPHIC_DATA]"
type input "XL-80294"
type input "[MEDICAL_DATA] 100mg Carton DE/AT/[GEOGRAPHIC_DATA]"
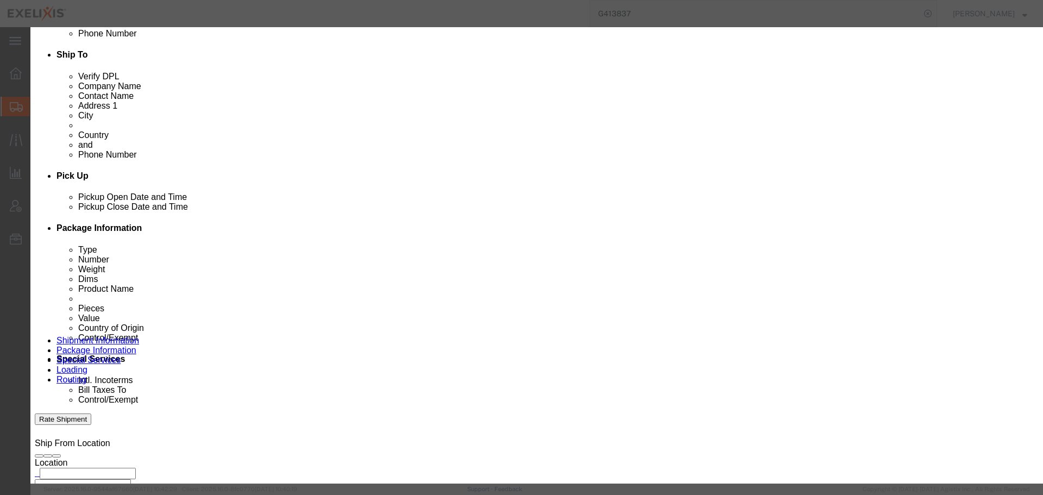
click input "text"
type input "54"
click textarea "2 x samples"
type input "82350"
type textarea "2 x samples"
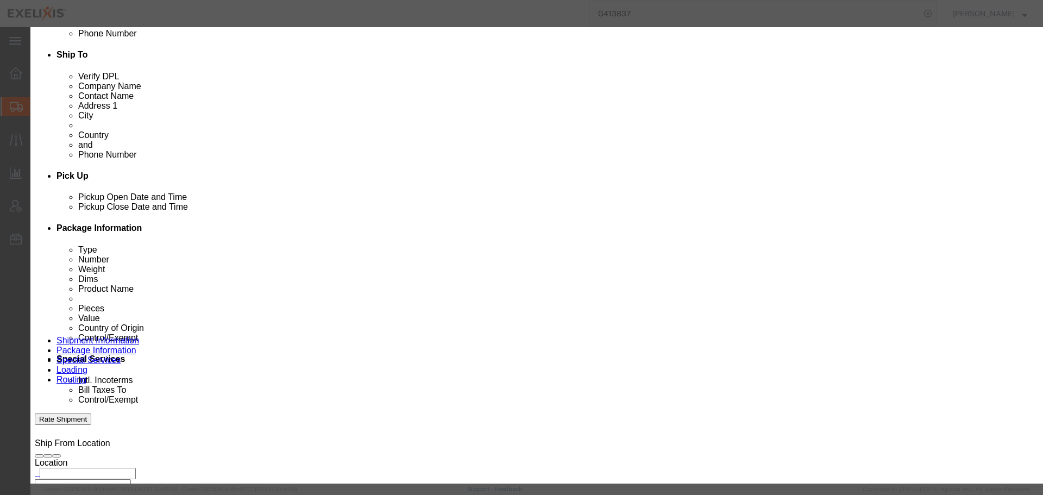
click input "text"
drag, startPoint x: 653, startPoint y: 159, endPoint x: 607, endPoint y: 155, distance: 46.3
click div "Serial 6380944"
type input "6380944"
click div "Shipping Temperature Select"
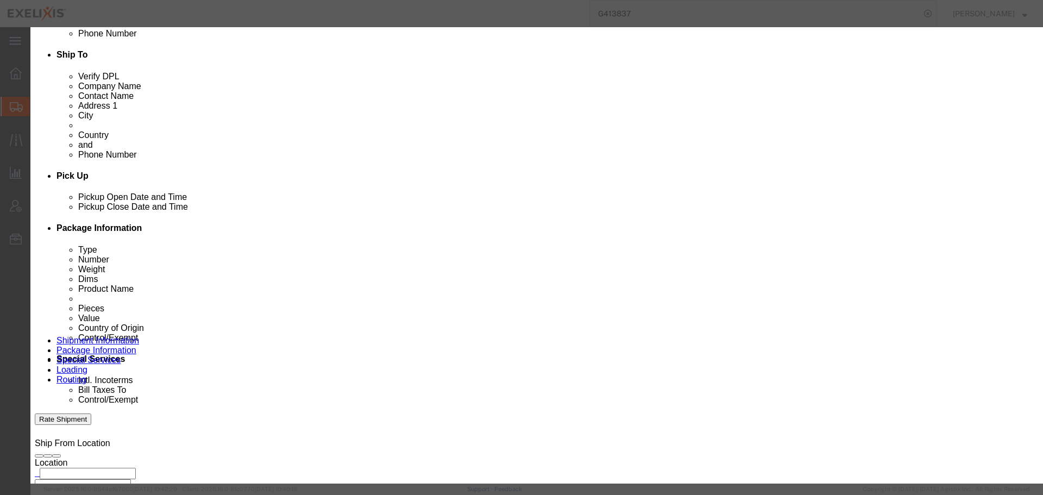
scroll to position [0, 0]
click select "Select Pharma Information"
select select "PHARMA"
click select "Select Pharma Information"
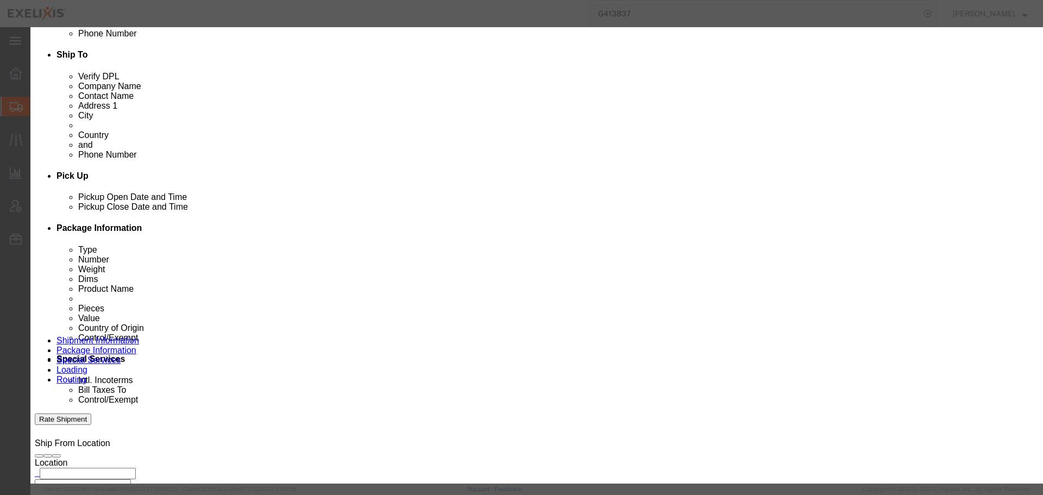
drag, startPoint x: 348, startPoint y: 176, endPoint x: 307, endPoint y: 176, distance: 40.7
click div "Lot# 6380949"
paste input "4"
type input "6380944"
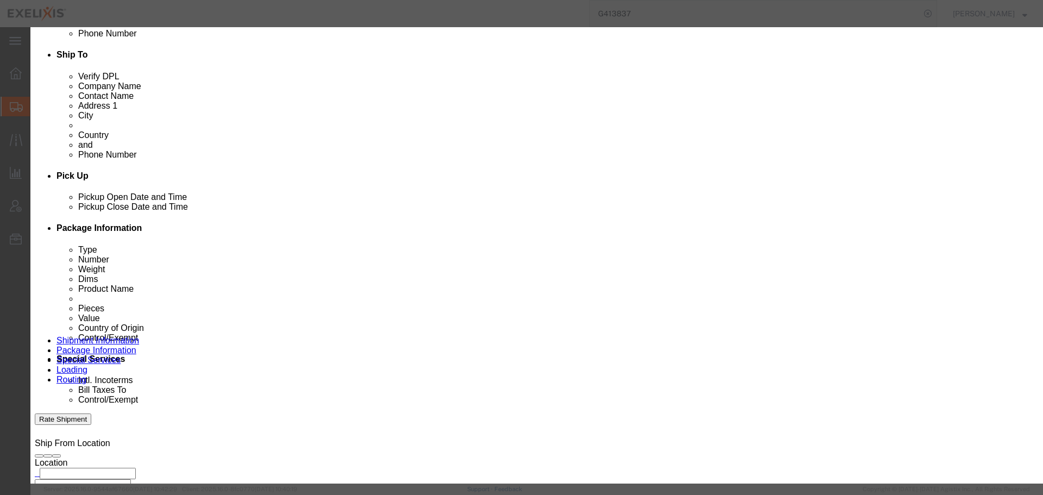
click button "Save & Close"
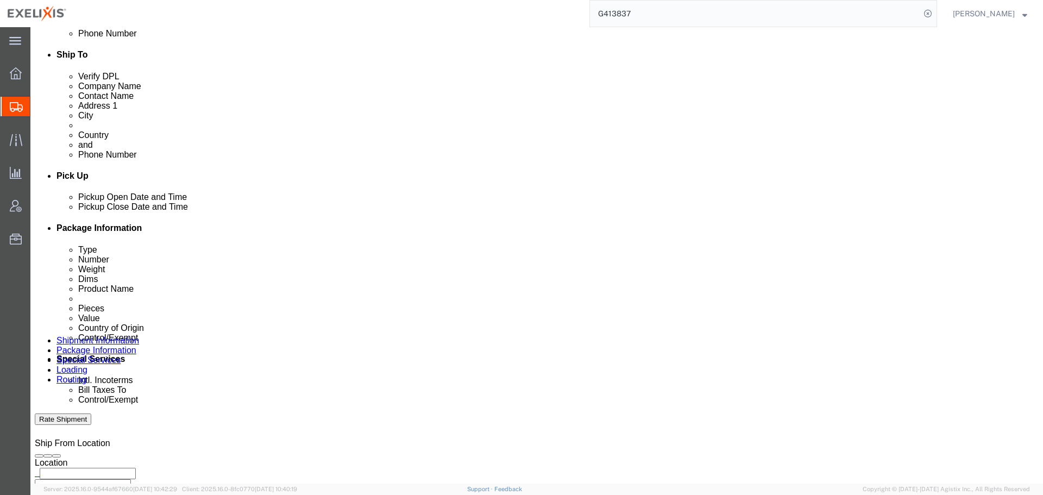
click dd "82350.00 USD"
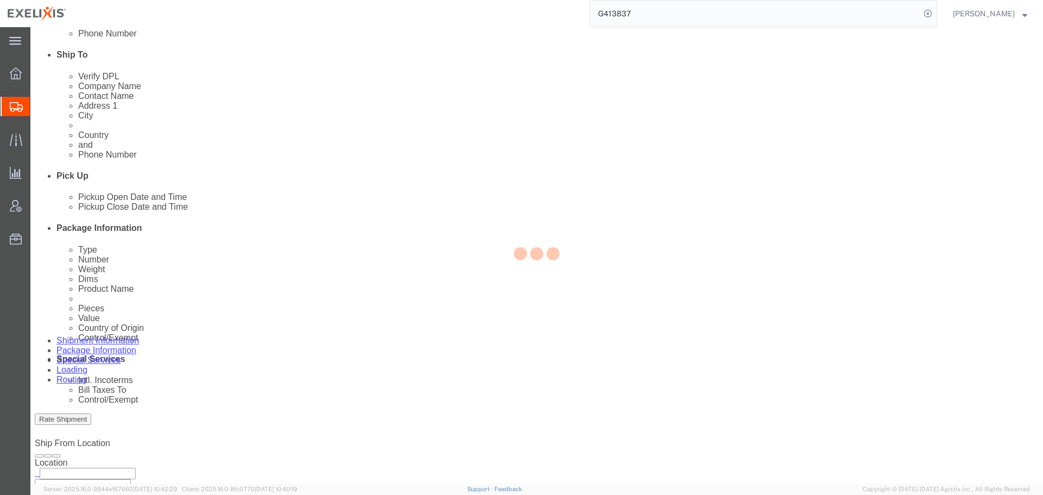
select select "US"
select select "CA"
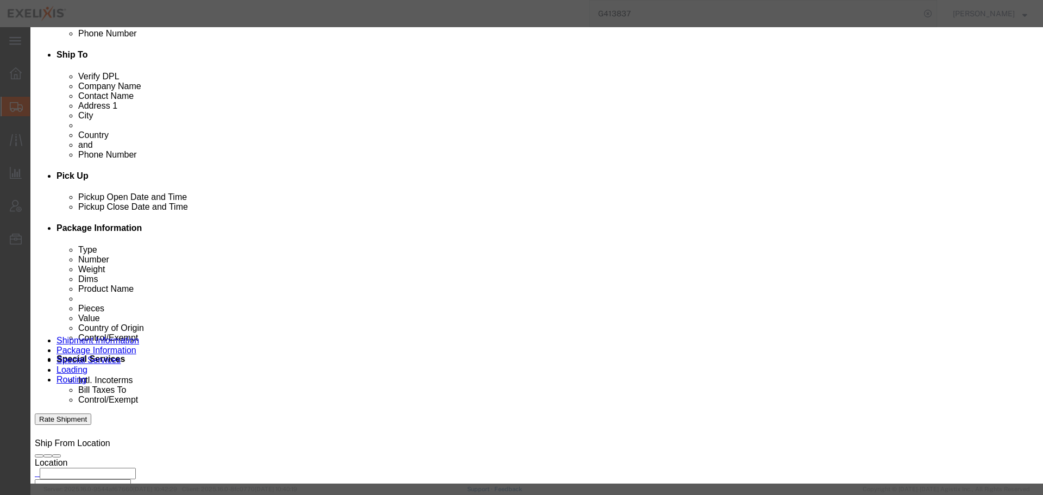
click input "[MEDICAL_DATA] 100mg Carton DE/AT/[GEOGRAPHIC_DATA]"
click input "[MEDICAL_DATA] 60mg Carton DE/AT/[GEOGRAPHIC_DATA]"
type input "Cometriq 60mg Carton DE/AT/"
click strong "Cometriq 60mg Carton DE/AT/"
type input "1255"
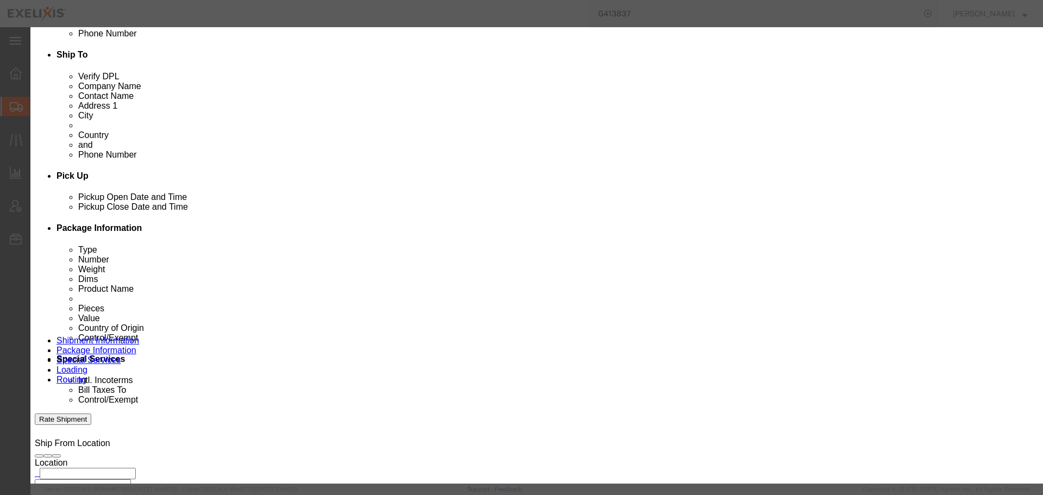
select select "USD"
select select
type input "[MEDICAL_DATA] 60mg Carton DE/AT/[GEOGRAPHIC_DATA]"
type input "XL-80293"
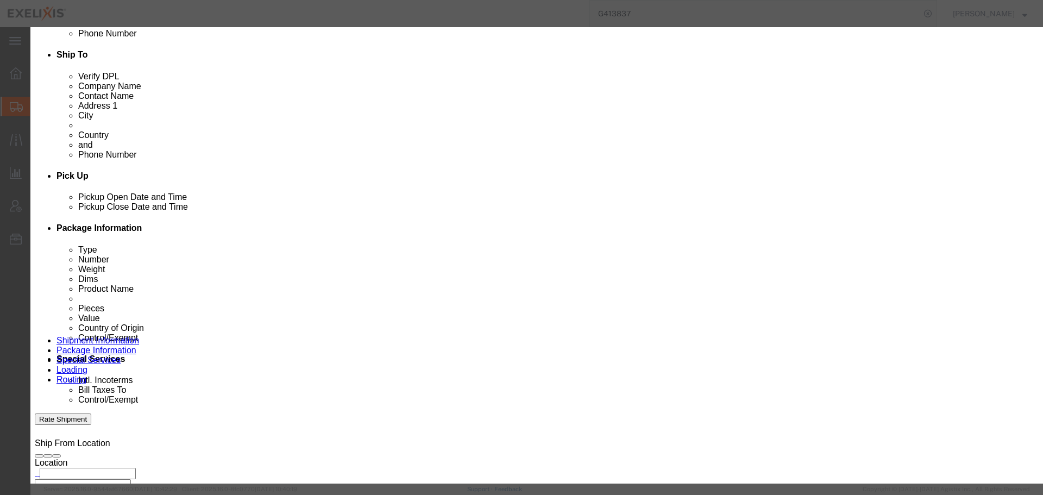
type input "[MEDICAL_DATA] 60mg Carton DE/AT/[GEOGRAPHIC_DATA]"
click input "text"
type input "78"
click textarea "2 x samples"
type input "97890"
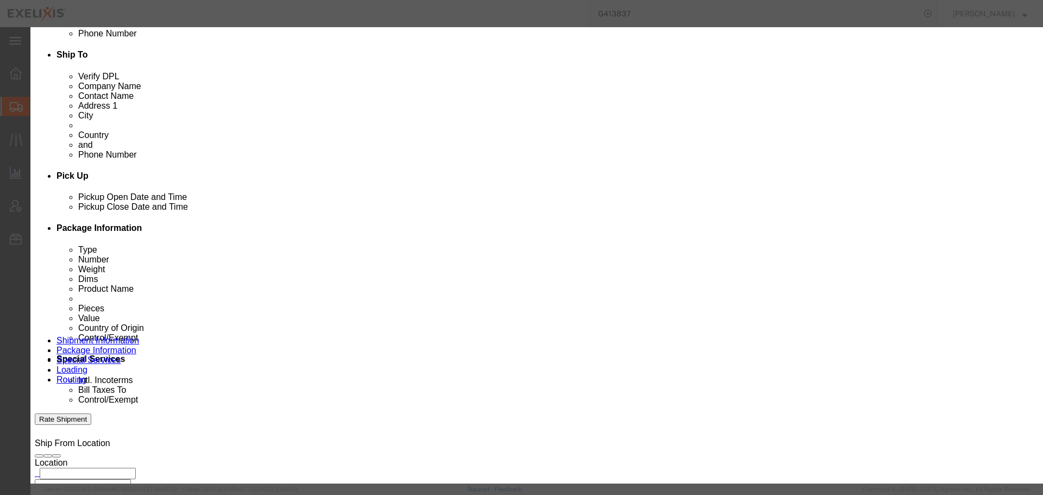
type textarea "2 x samples"
click select "Select Pharma Information"
select select "PHARMA"
click select "Select Pharma Information"
click input "text"
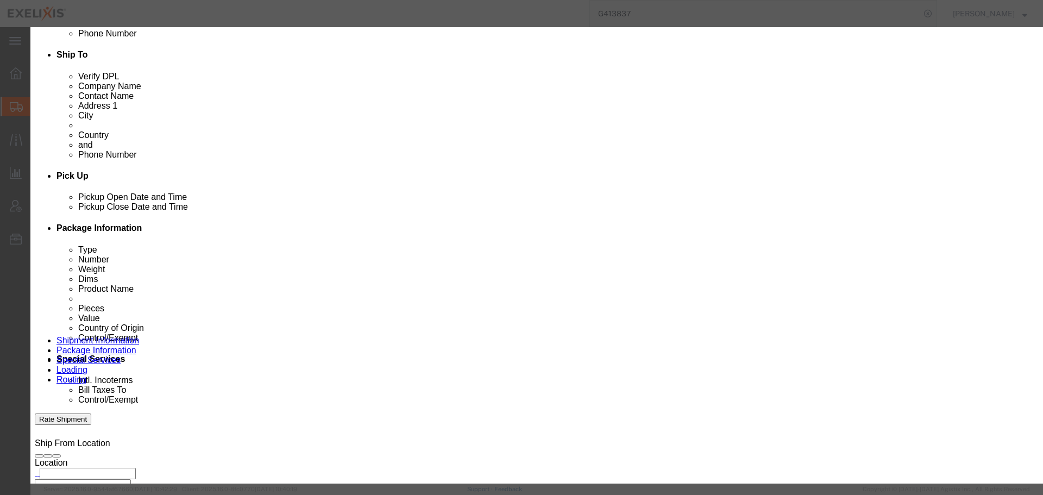
drag, startPoint x: 643, startPoint y: 155, endPoint x: 572, endPoint y: 159, distance: 70.2
click div "Serial 6380963"
type input "6380963"
click label "Shipping Temperature"
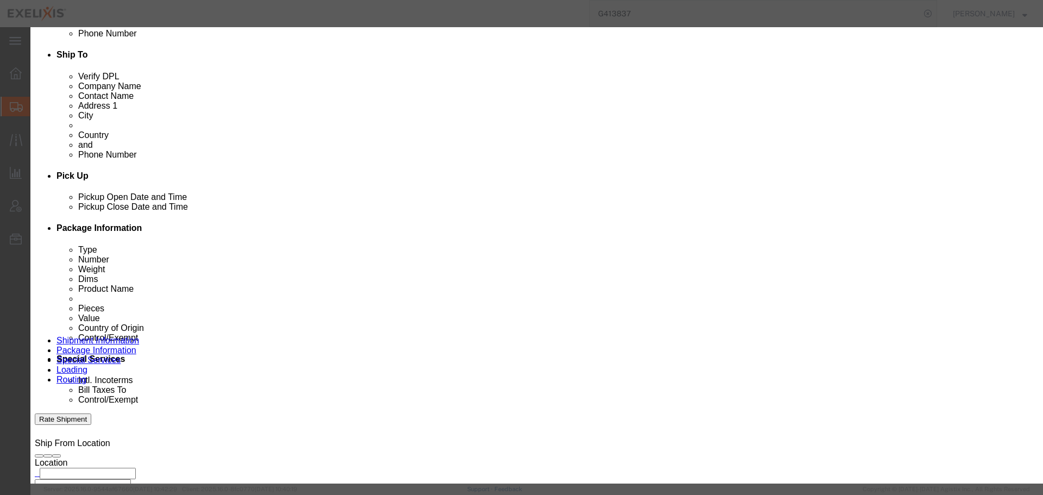
drag, startPoint x: 356, startPoint y: 289, endPoint x: 333, endPoint y: 287, distance: 23.4
click div "Lot# 6380944"
paste input "63"
type input "6380963"
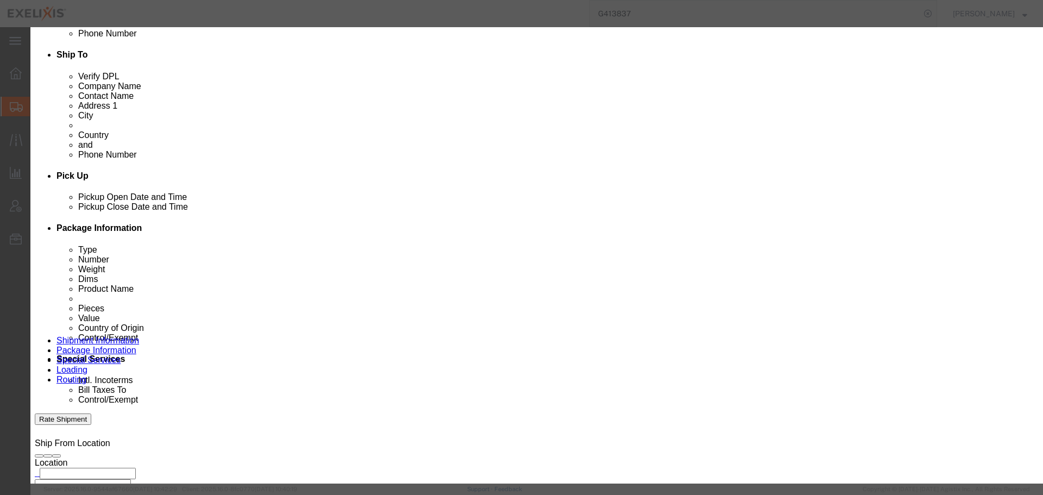
click button "Save & Close"
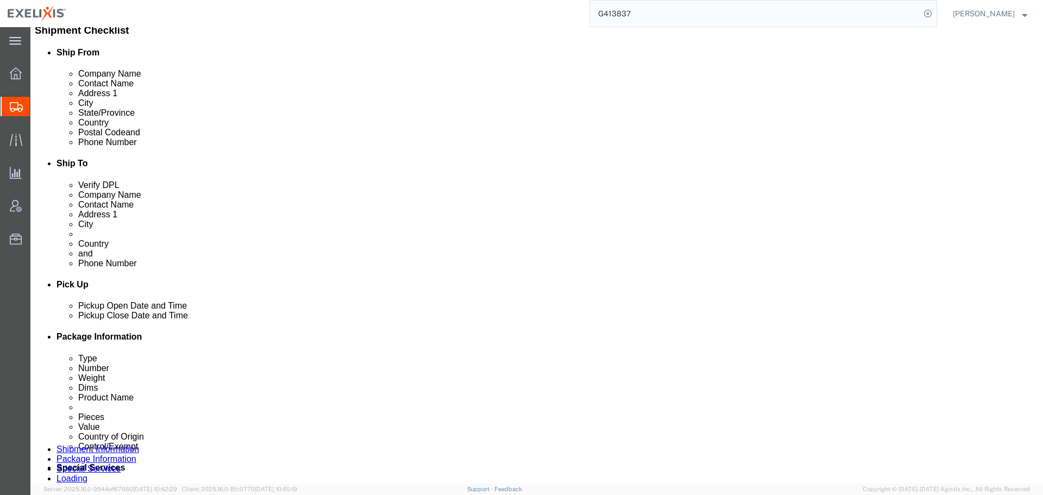
scroll to position [93, 0]
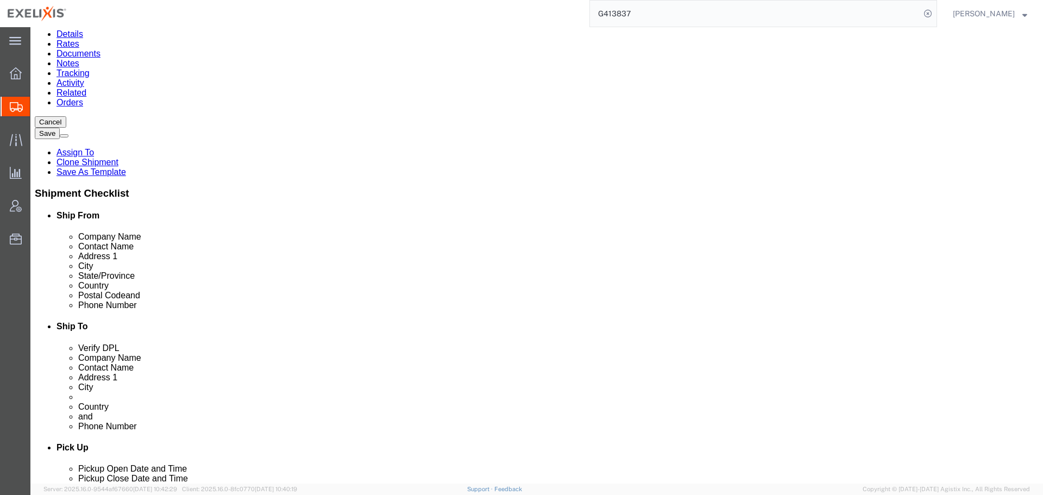
click dd "70610.00 USD"
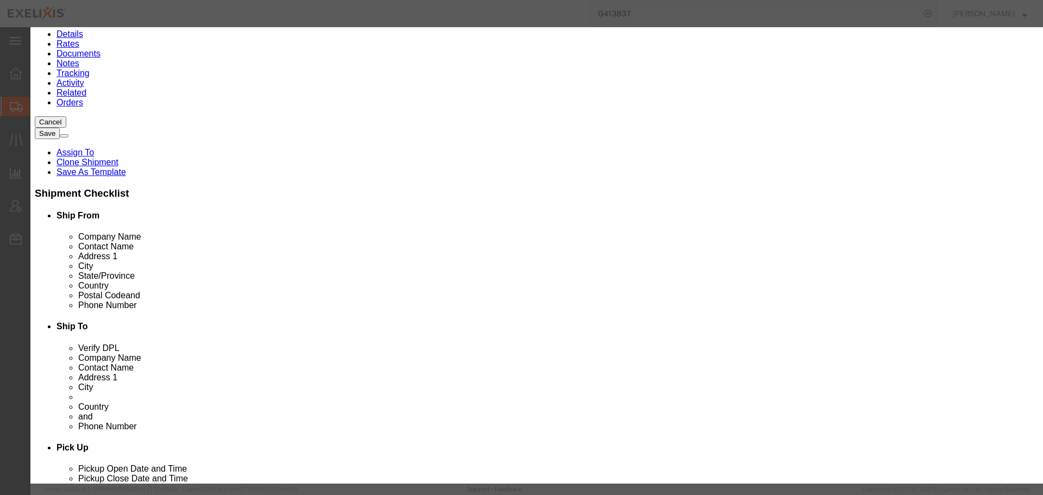
click button "Close"
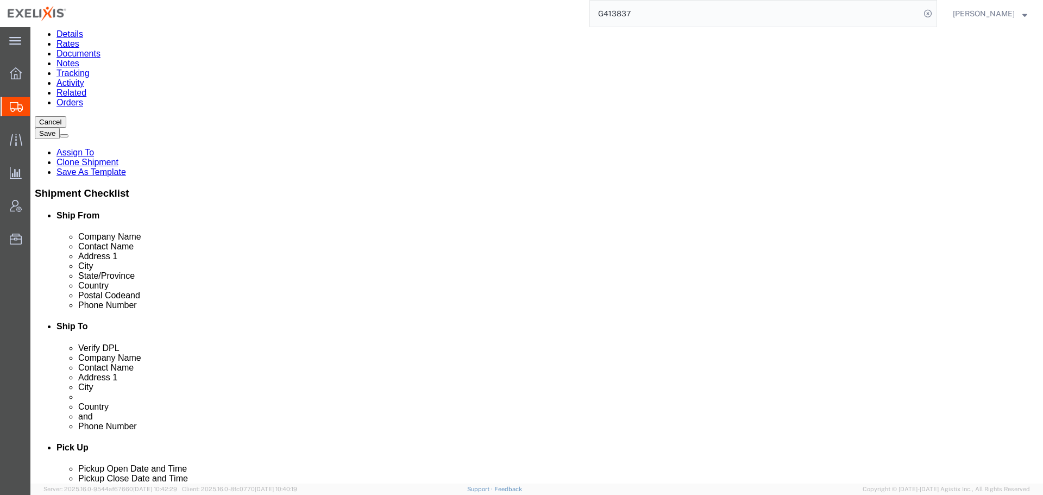
click dd "18.00 Carton"
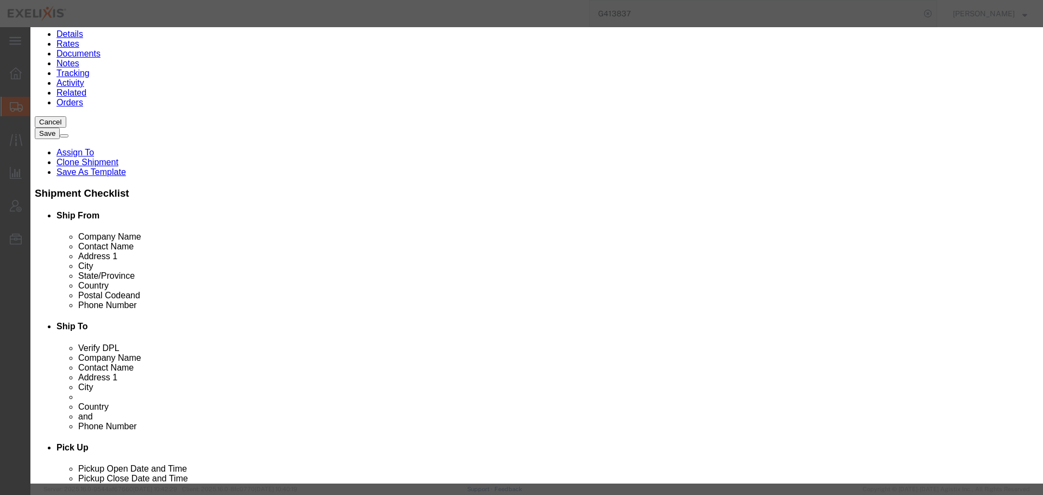
click button "Close"
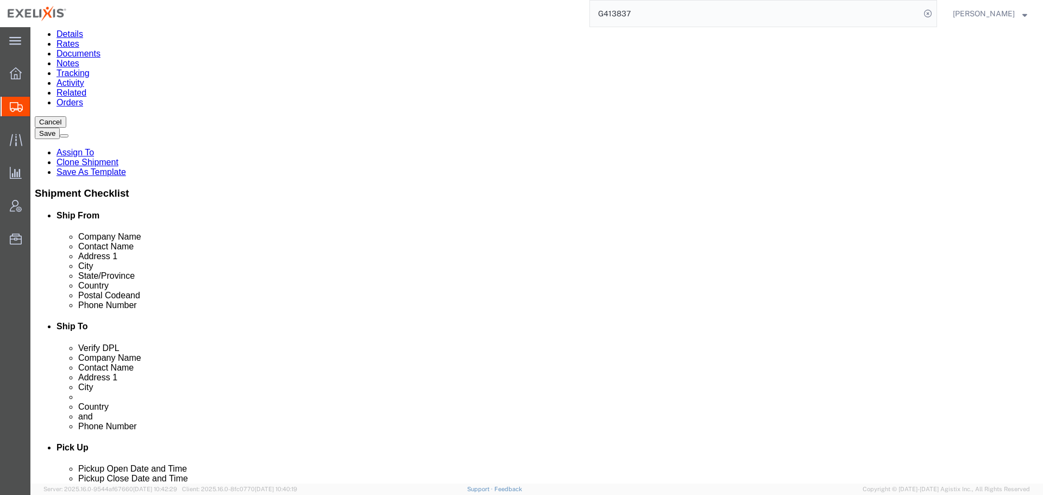
scroll to position [147, 0]
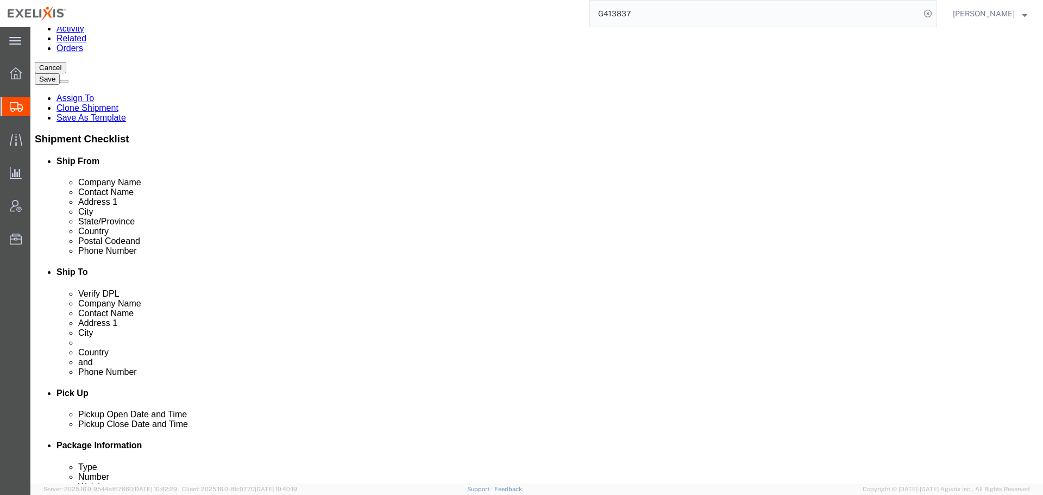
click dd "18.00 Carton"
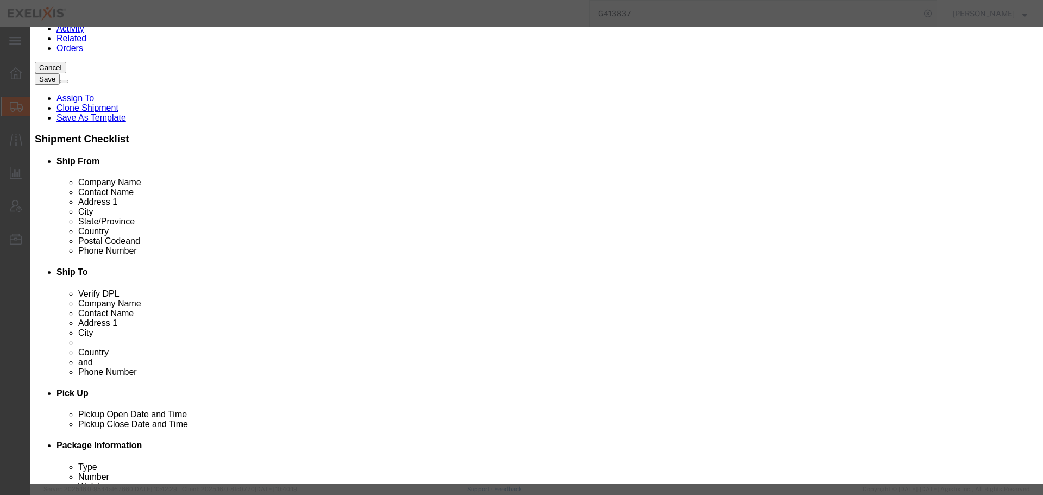
scroll to position [0, 0]
click button "Close"
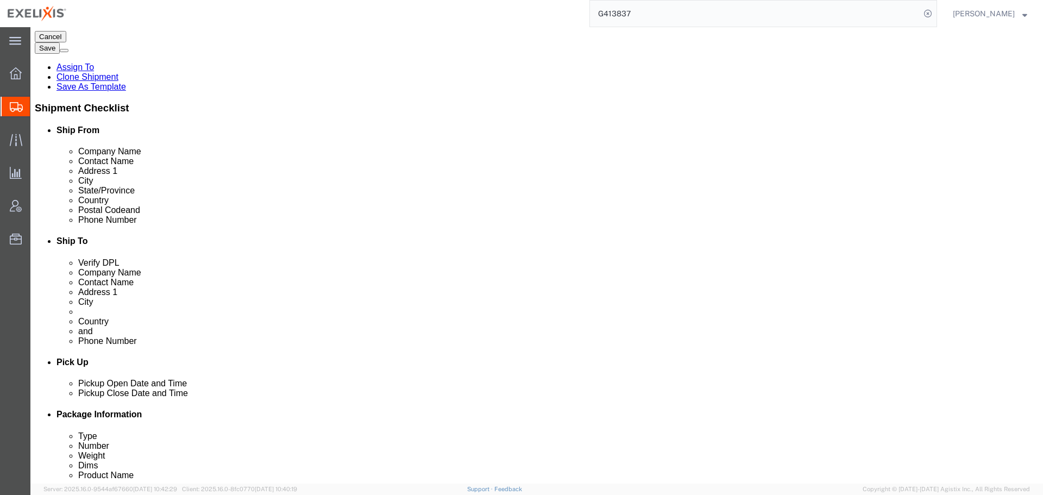
scroll to position [256, 0]
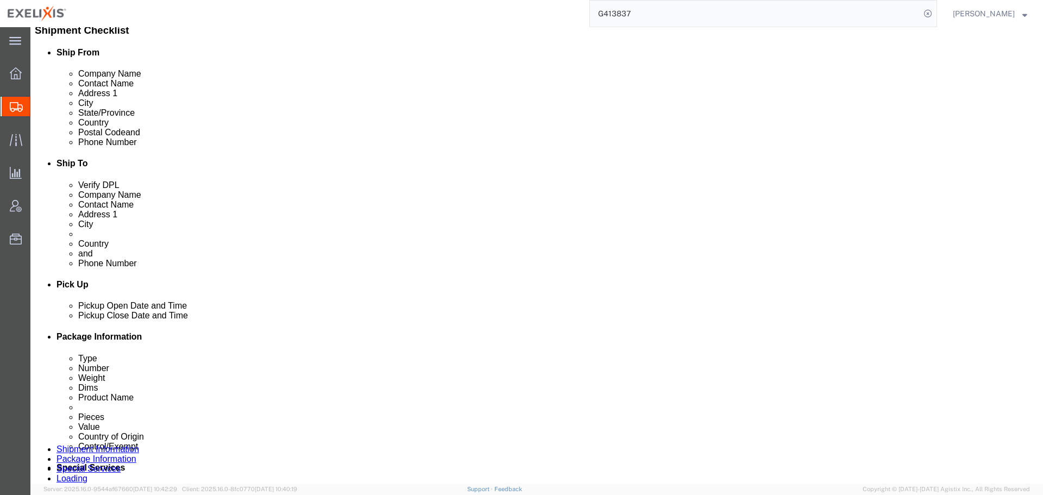
click dd "39.00 Carton"
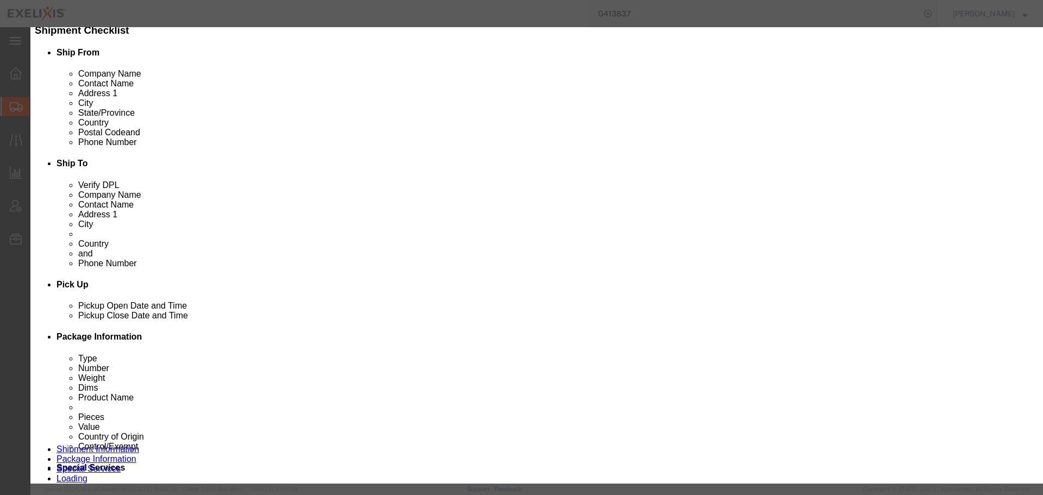
click button "Close"
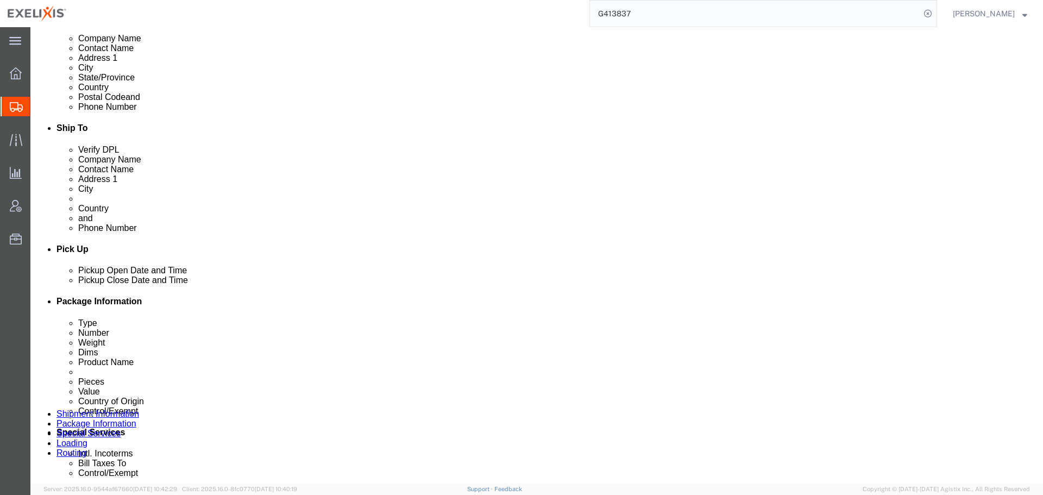
scroll to position [310, 0]
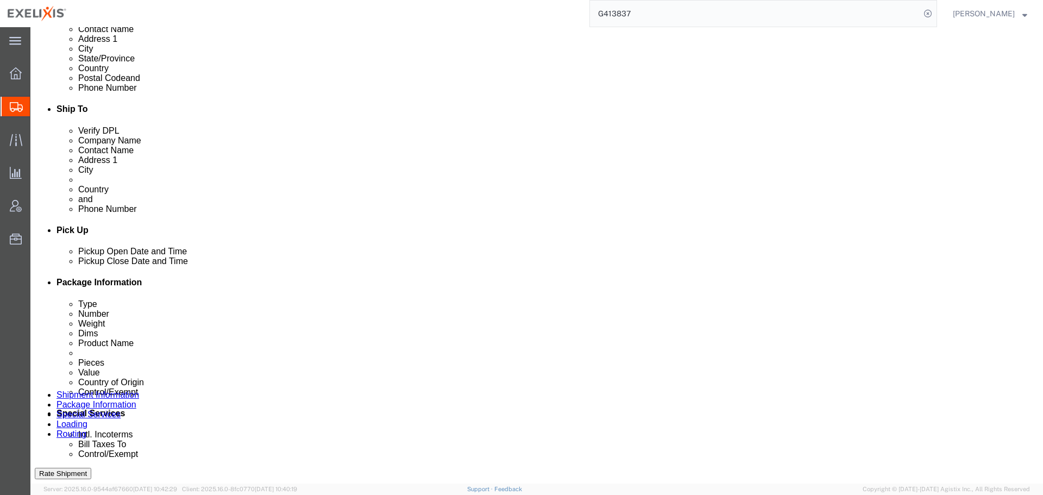
click div "Pieces: 78.00 Carton Total value: 97890.00 USD"
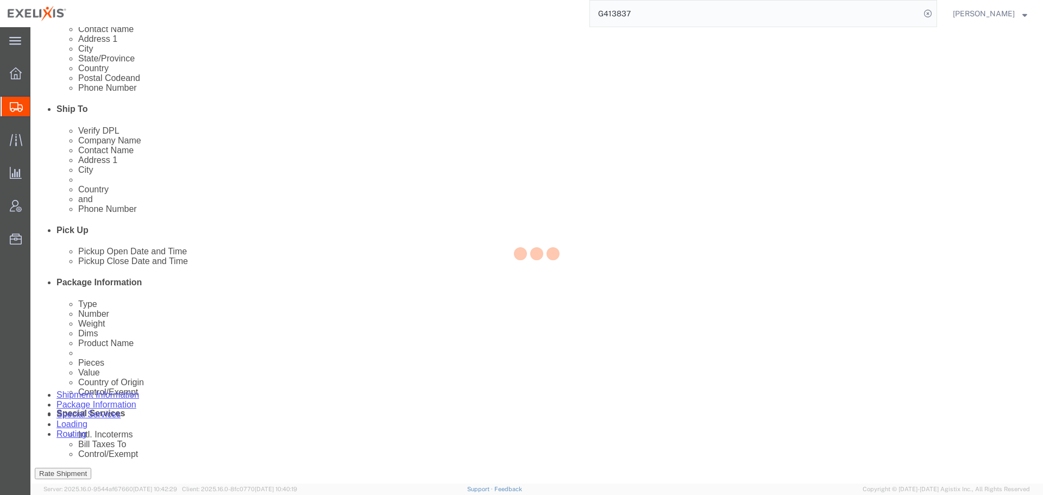
select select "US"
select select "CA"
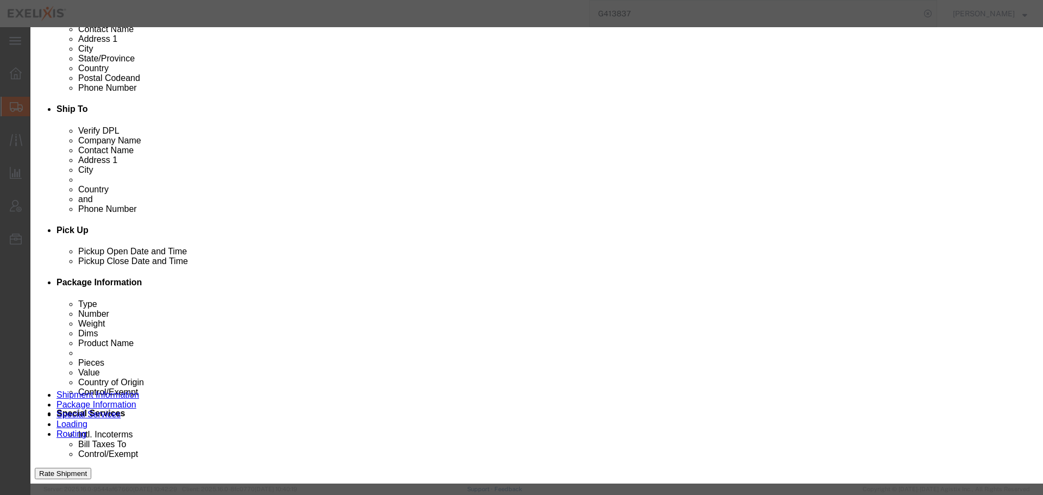
click button "Close"
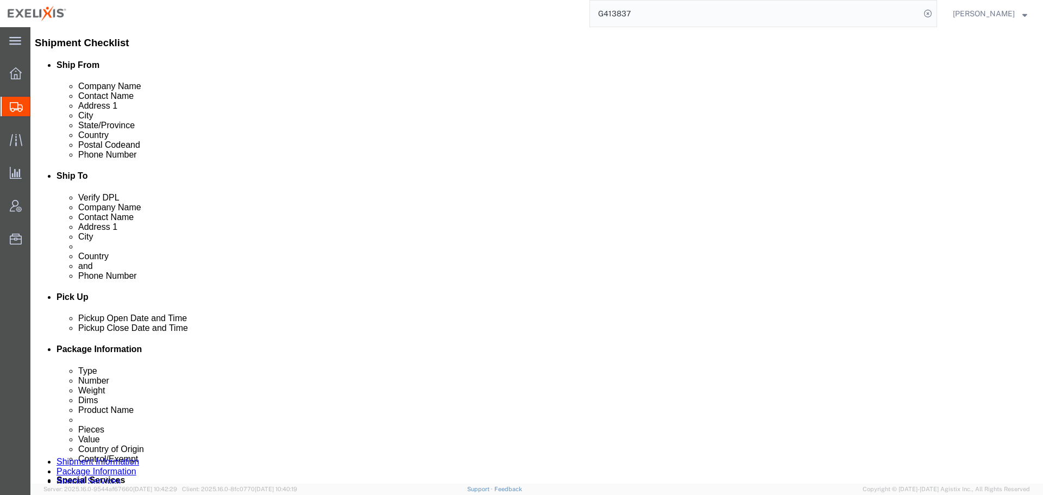
scroll to position [256, 0]
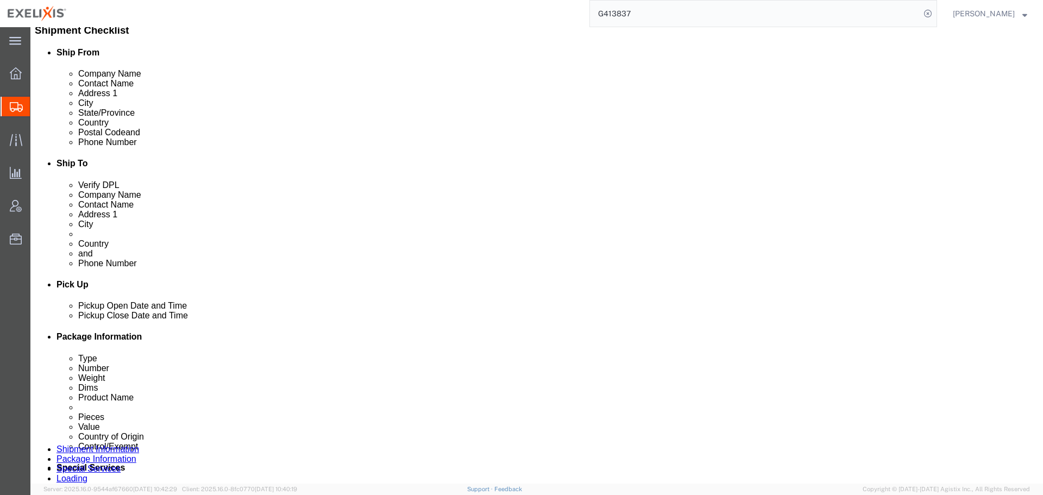
click link "Clone this content"
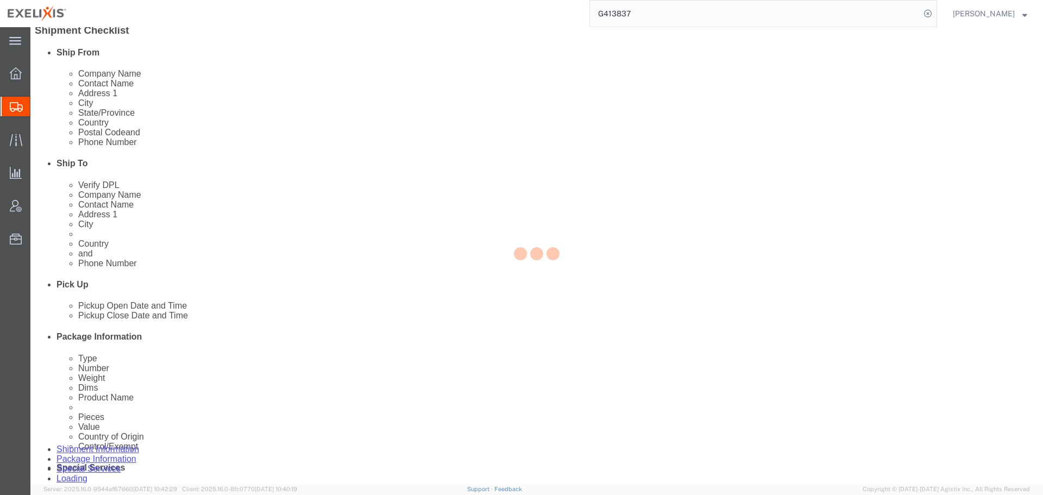
select select "PSNS"
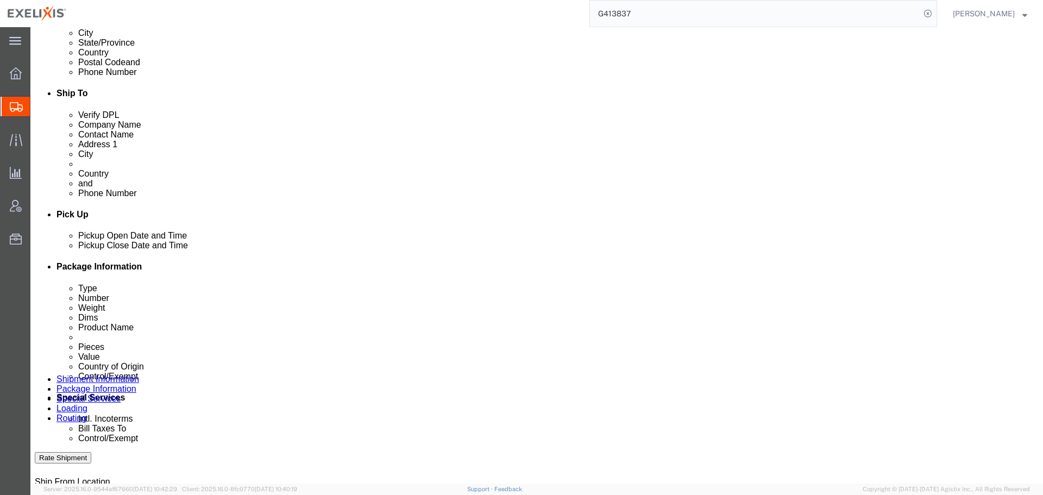
scroll to position [419, 0]
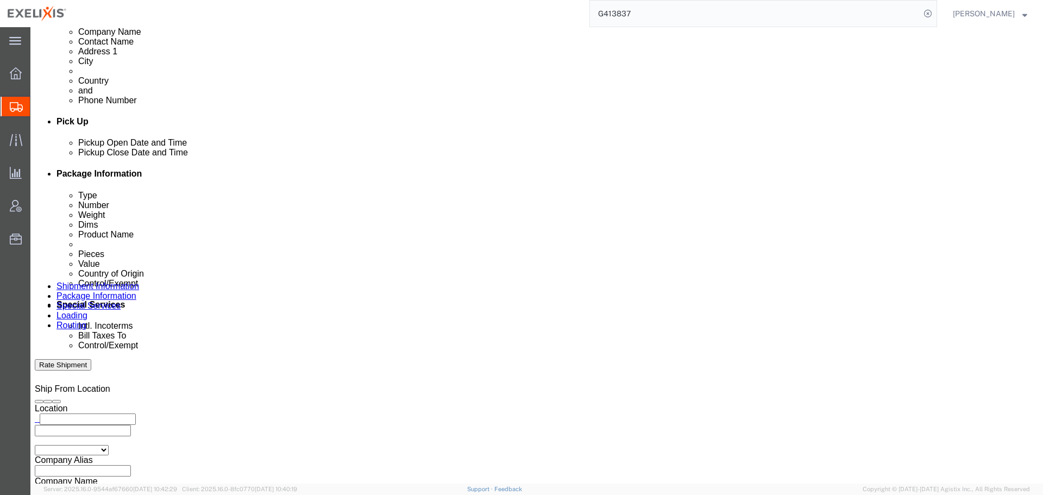
click dd "18.00 Carton"
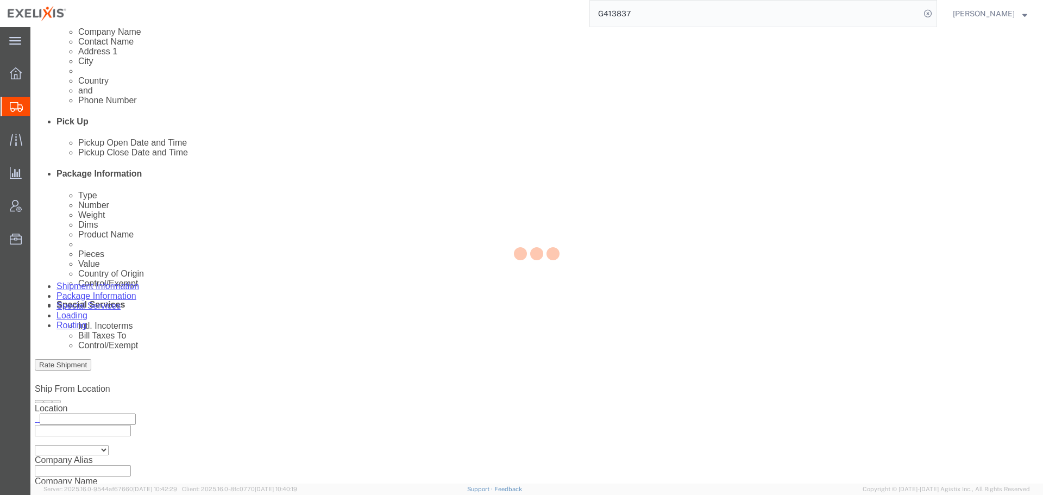
select select "US"
select select "CA"
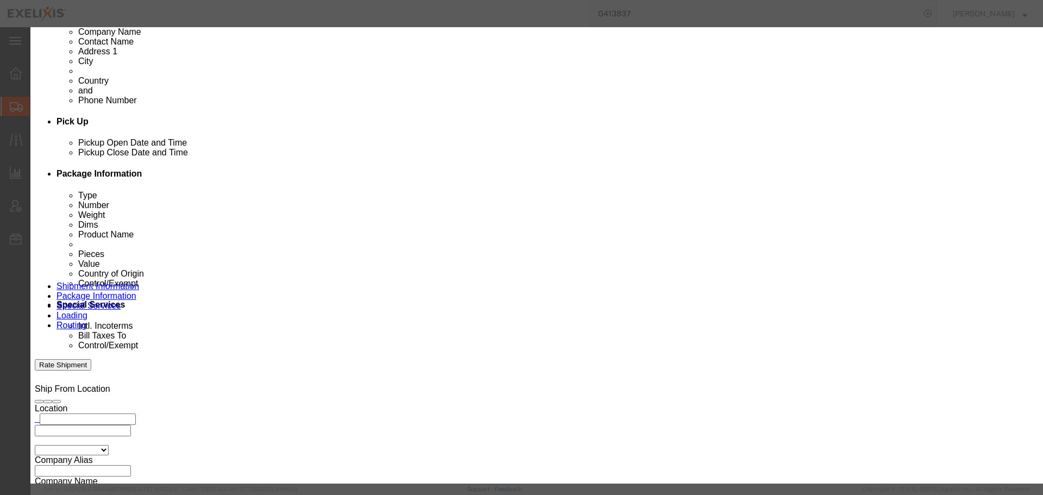
click input "[MEDICAL_DATA] 100mg Carton IT"
type input "[MEDICAL_DATA] 100mg Carton DE"
click strong "[MEDICAL_DATA] 100mg Carton DE"
type input "1525"
select select "USD"
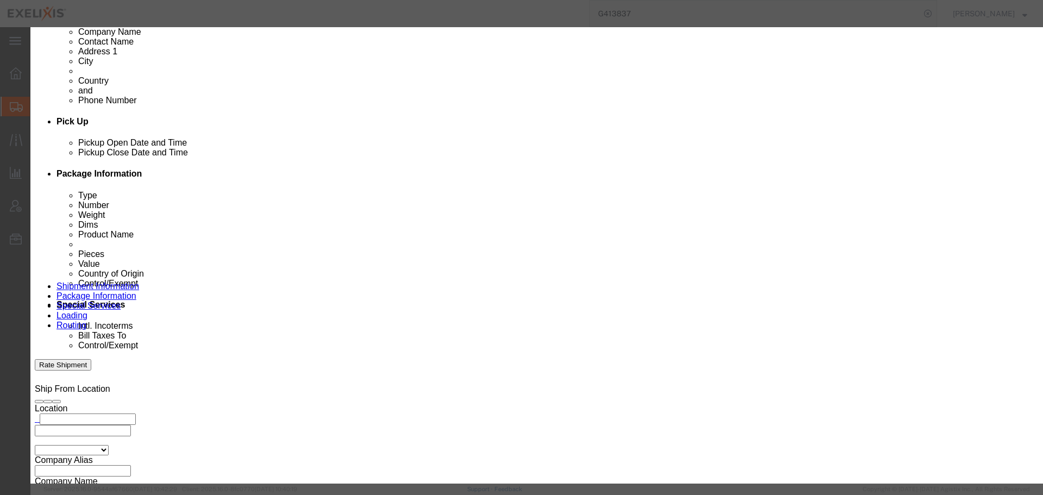
select select
select select "ORGN"
select select "GLCD"
type input "502003"
select select
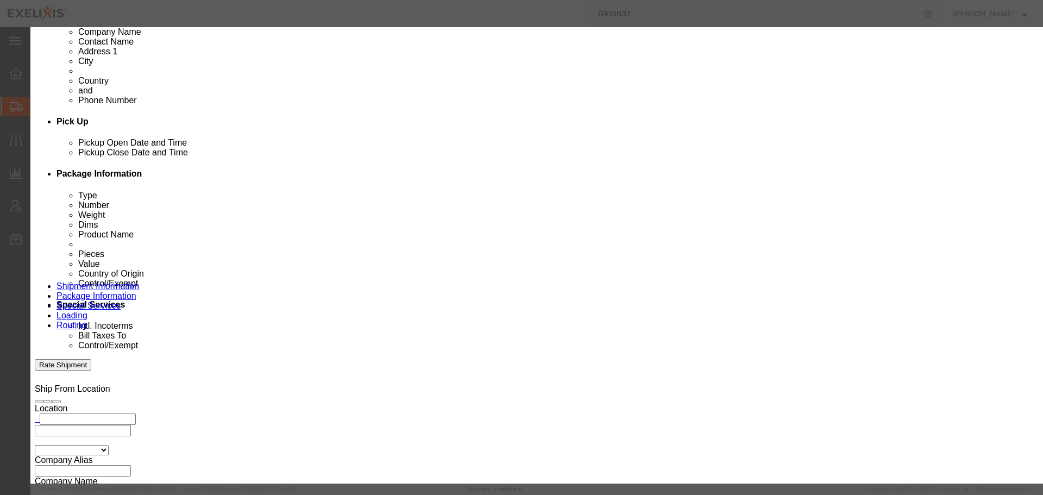
type input "[MEDICAL_DATA] 100mg Carton DE/AT/[GEOGRAPHIC_DATA]"
type input "XL-80294"
type input "Catalent Pharma"
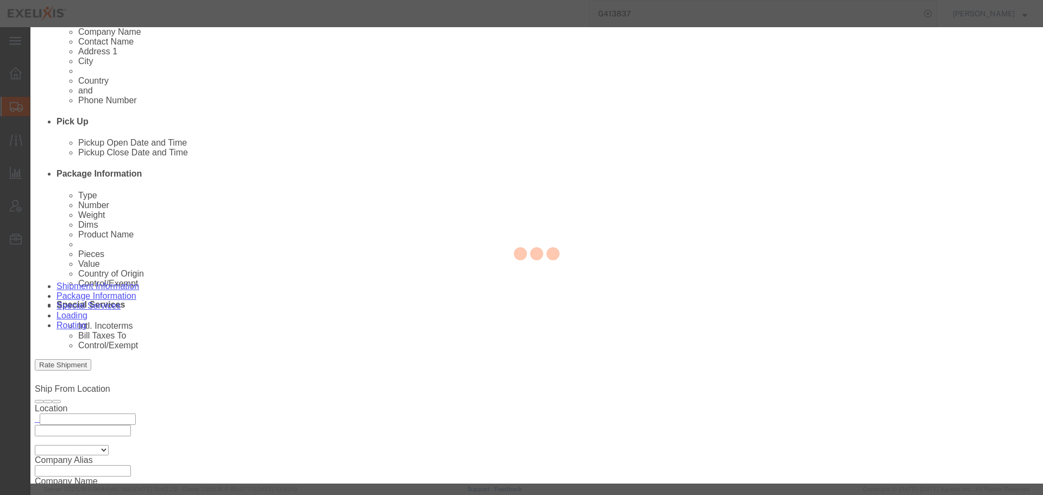
type input "[MEDICAL_DATA] 100mg Carton DE/AT/[GEOGRAPHIC_DATA]"
click at [270, 238] on div at bounding box center [536, 255] width 1012 height 456
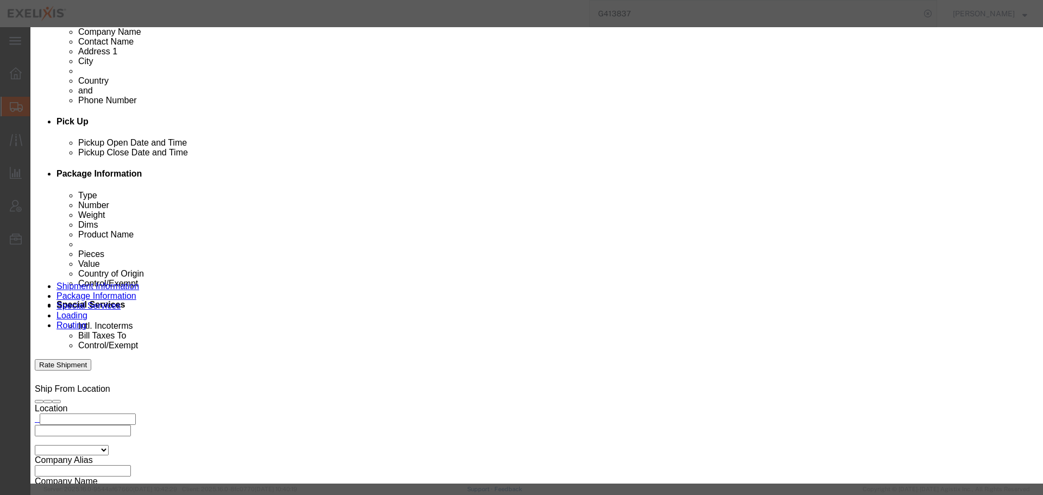
click input "text"
type input "54"
click textarea "2 x samples"
type input "82350"
type textarea "2 x samples"
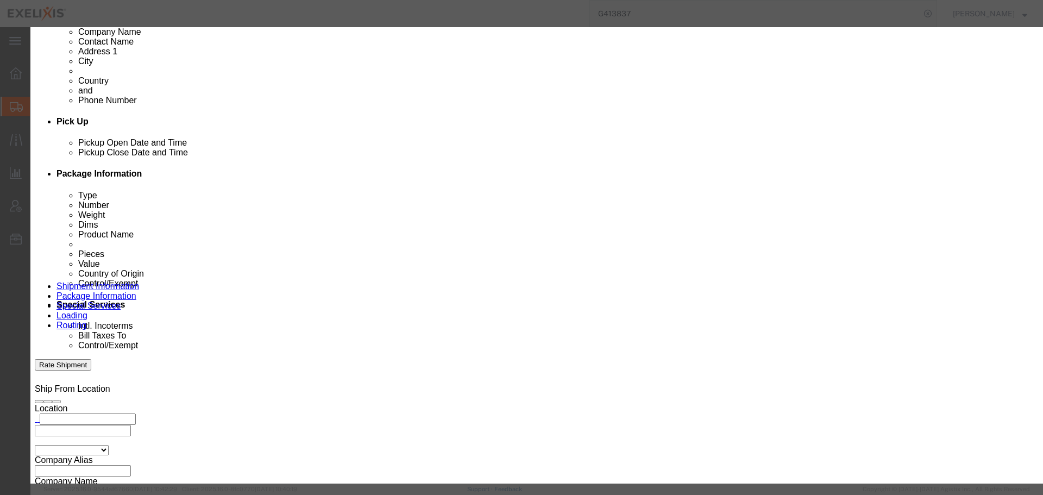
click select "Select Pharma Information"
select select "PHARMA"
click select "Select Pharma Information"
click input "text"
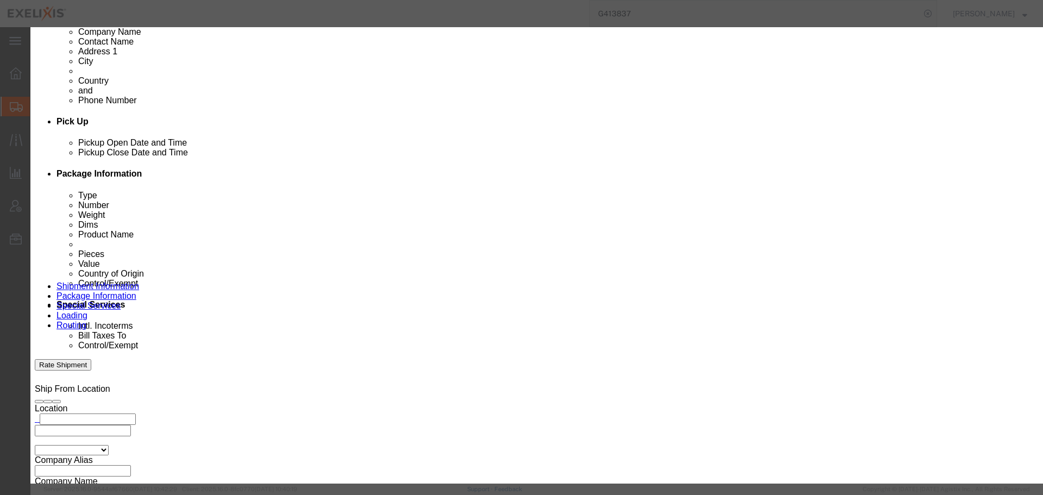
drag, startPoint x: 641, startPoint y: 155, endPoint x: 594, endPoint y: 155, distance: 47.3
click div "Serial 6380944"
type input "6380944"
drag, startPoint x: 360, startPoint y: 288, endPoint x: 313, endPoint y: 287, distance: 46.7
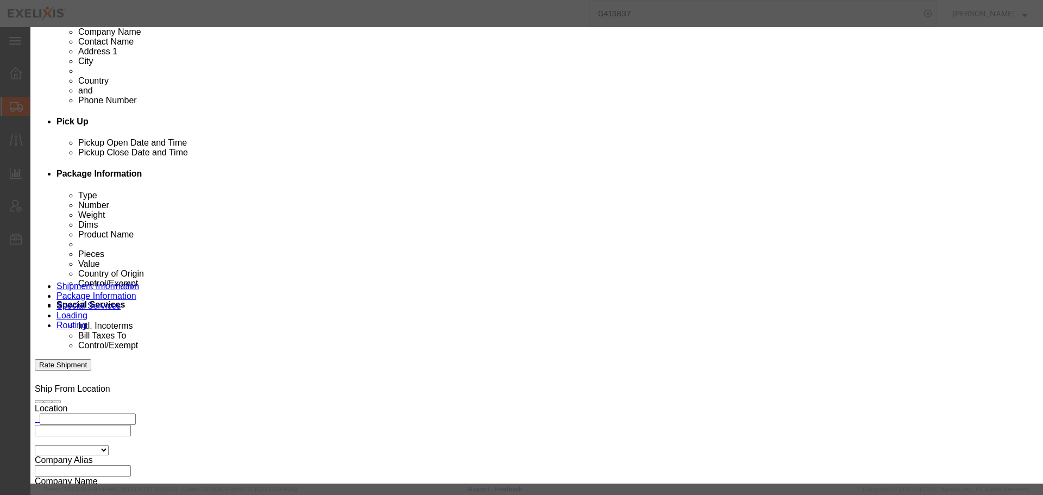
click div "Lot# 6380949"
paste input "4"
type input "6380944"
click button "Save & Close"
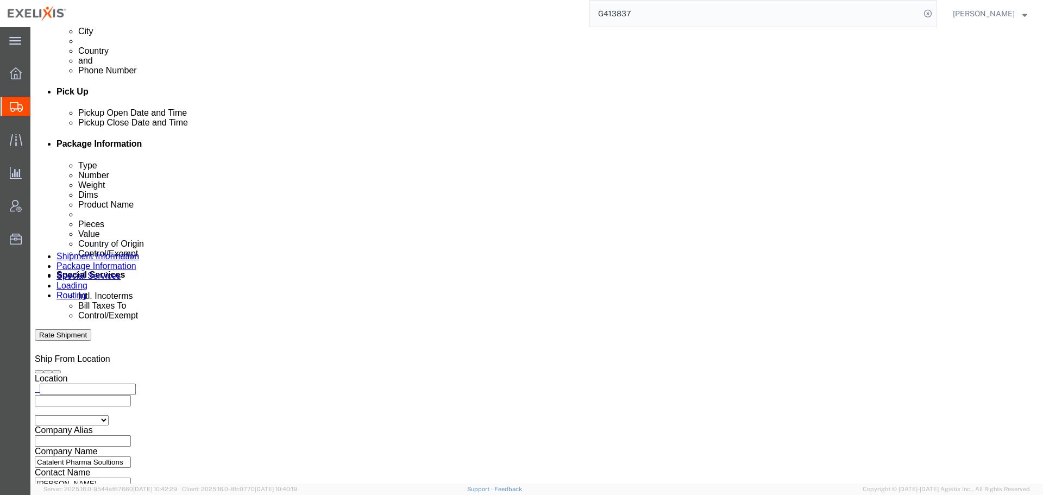
scroll to position [465, 0]
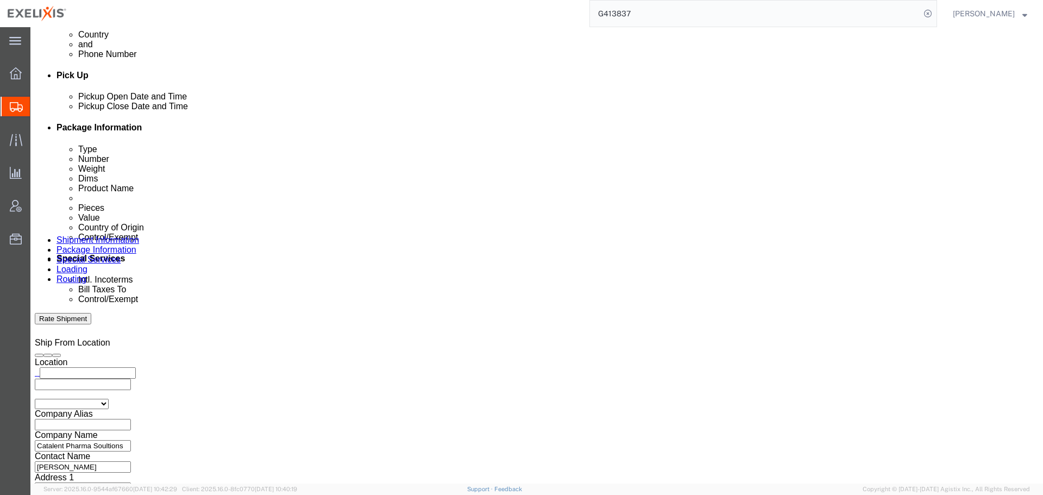
click button "Save"
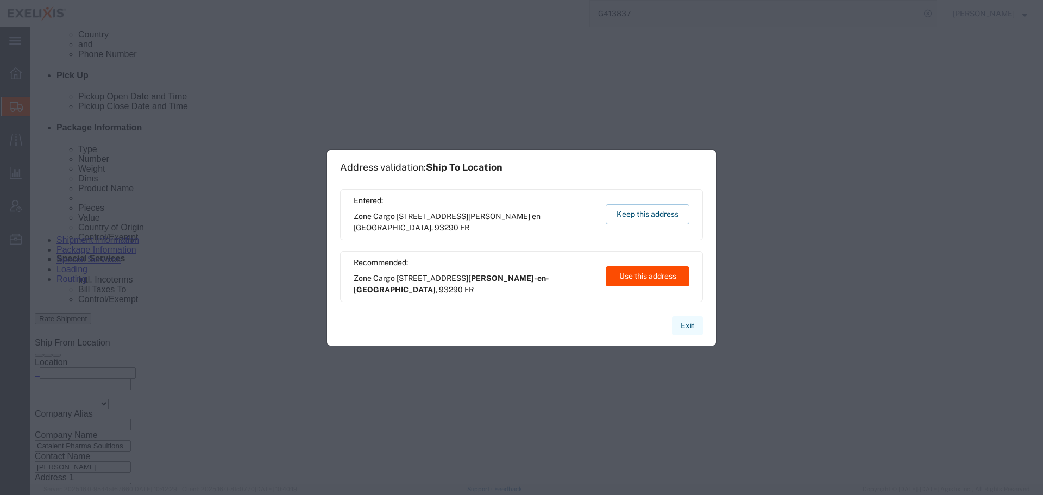
click at [684, 326] on button "Exit" at bounding box center [687, 325] width 31 height 19
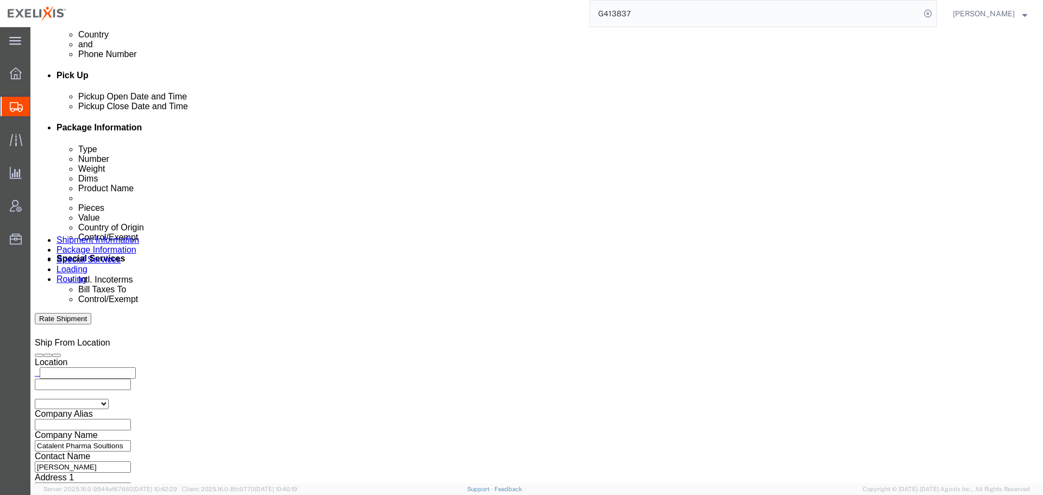
click button "Continue"
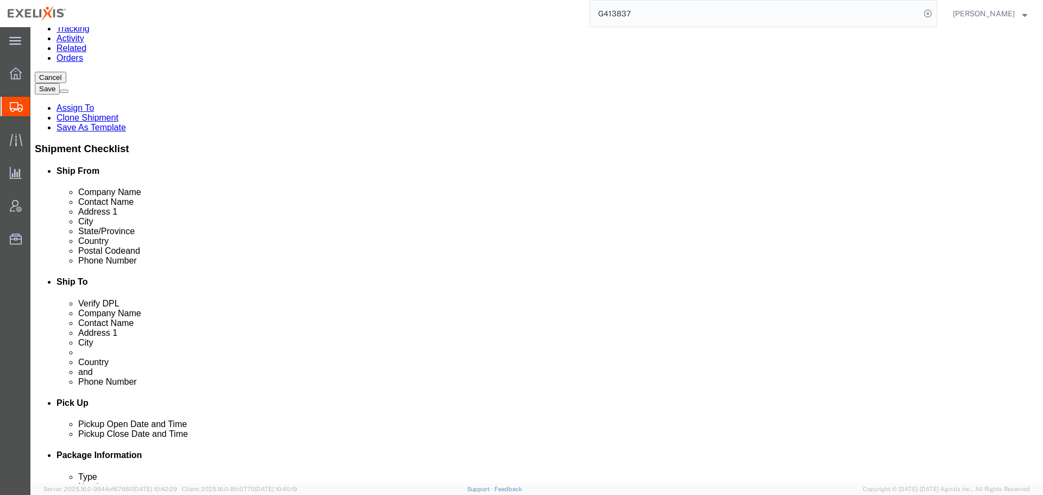
scroll to position [0, 0]
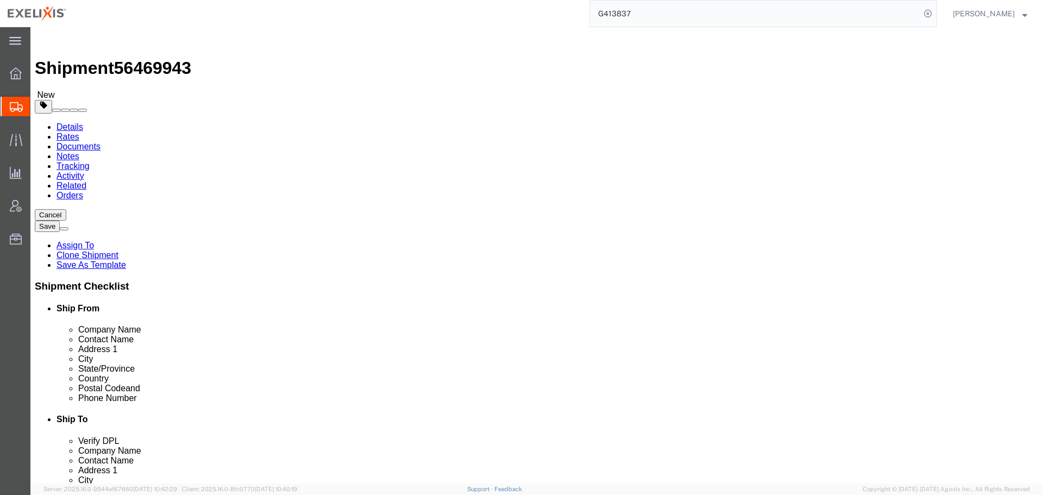
click div "Shipment Information Package Information Special Services Loading Routing"
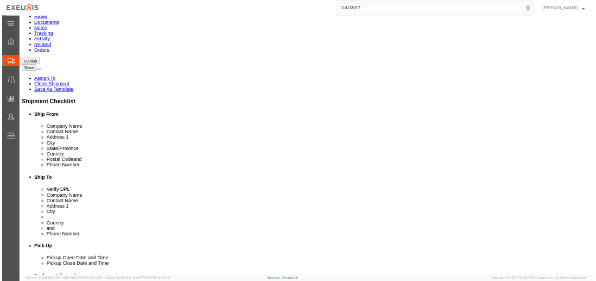
scroll to position [109, 0]
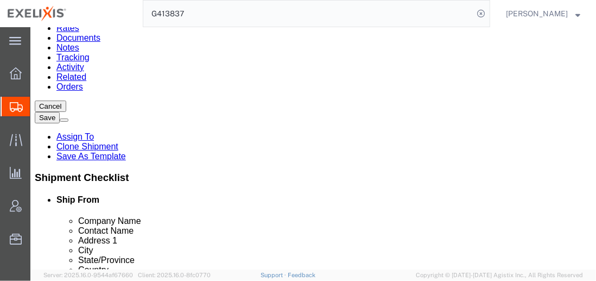
click ul "Company Name Contact Name Address 1 City State/Province Country Postal Code and…"
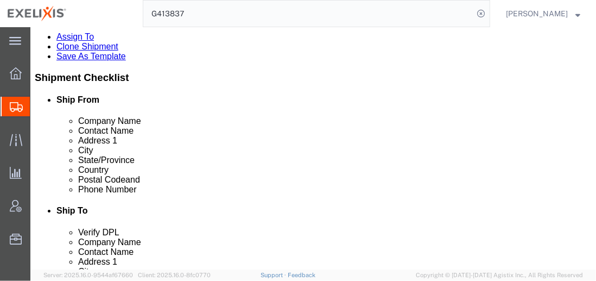
click div "Manage special services Handling Options Hold at Location Return Info Service O…"
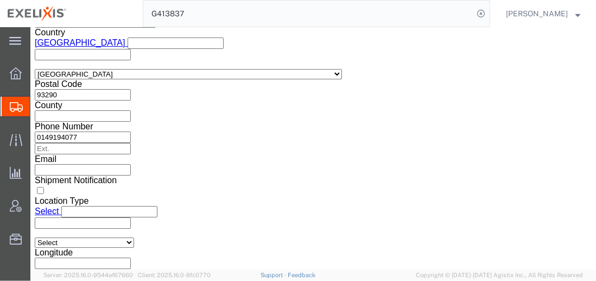
scroll to position [1276, 0]
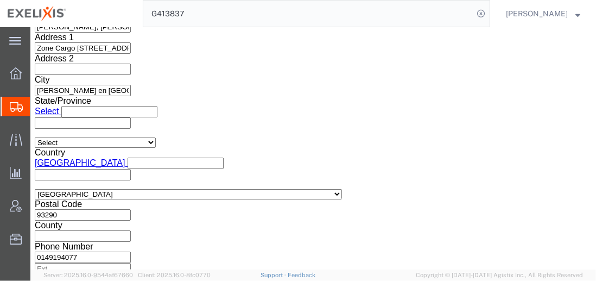
click div "Manage special services Handling Options Hold at Location Return Info Service O…"
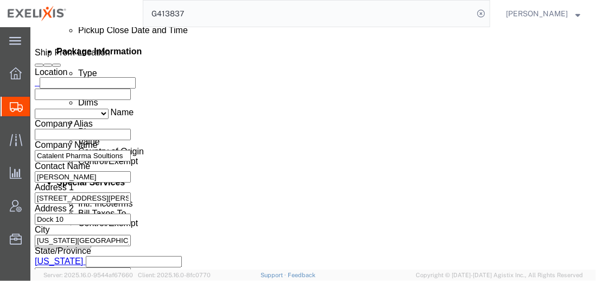
scroll to position [575, 0]
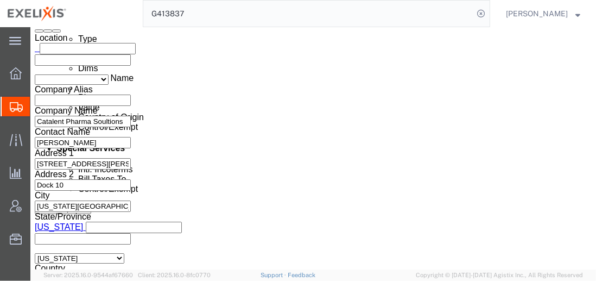
click select "Select Carriage Insurance Paid Carriage Paid To Cost and Freight Cost Insurance…"
select select "DAP"
click select "Select Carriage Insurance Paid Carriage Paid To Cost and Freight Cost Insurance…"
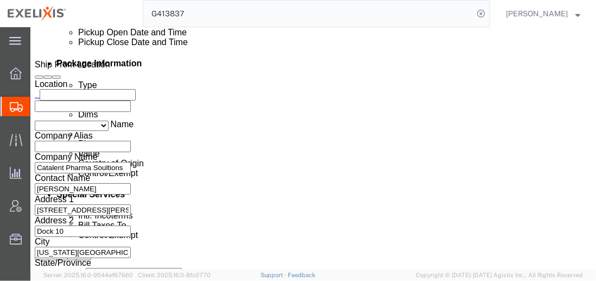
scroll to position [528, 0]
click link "Rates"
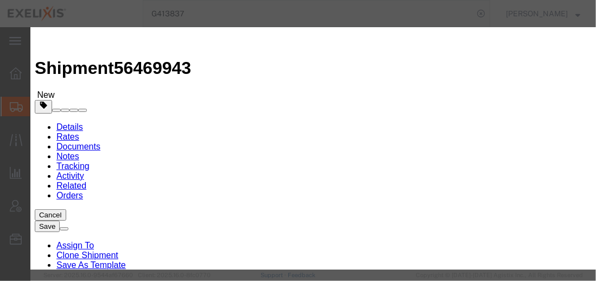
drag, startPoint x: 338, startPoint y: 180, endPoint x: 314, endPoint y: 181, distance: 23.4
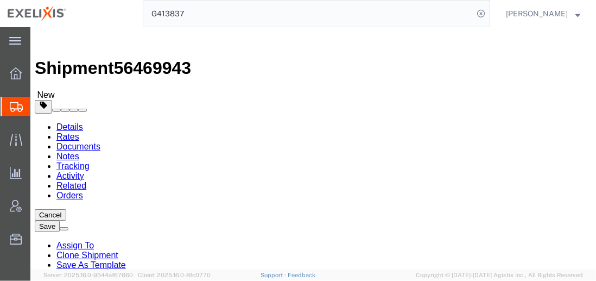
click at [67, 122] on link "Details" at bounding box center [69, 126] width 27 height 9
click icon
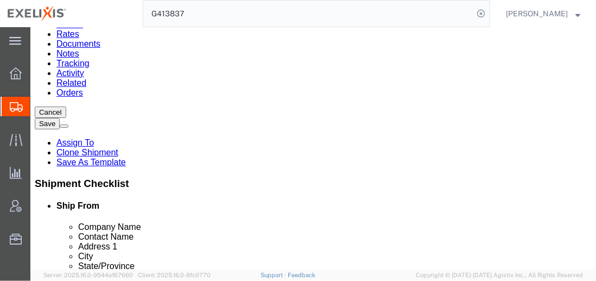
scroll to position [120, 0]
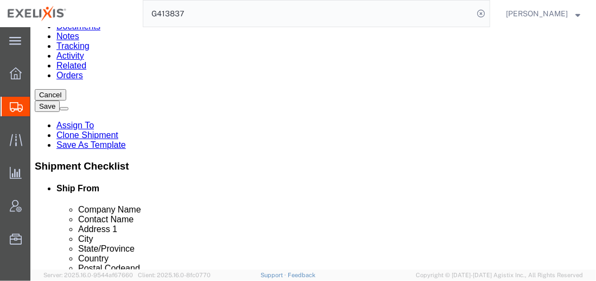
drag, startPoint x: 122, startPoint y: 193, endPoint x: 113, endPoint y: 190, distance: 9.1
drag, startPoint x: 113, startPoint y: 190, endPoint x: 102, endPoint y: 192, distance: 11.1
drag, startPoint x: 102, startPoint y: 192, endPoint x: 93, endPoint y: 191, distance: 9.4
click input "20.00"
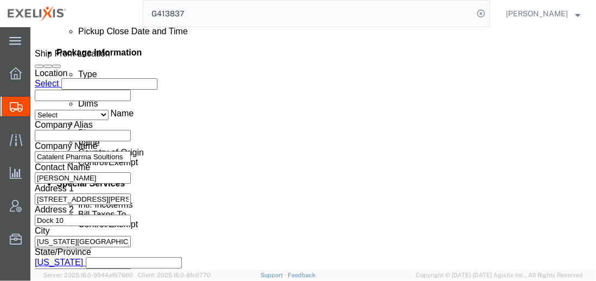
scroll to position [773, 0]
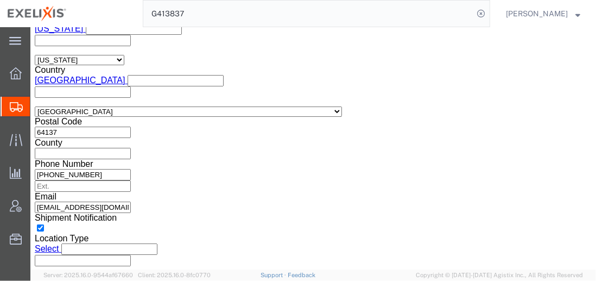
click button "Continue"
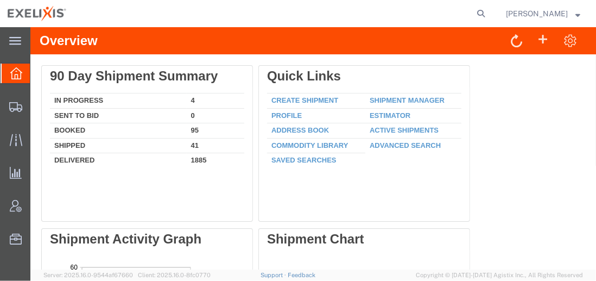
drag, startPoint x: 126, startPoint y: 190, endPoint x: 156, endPoint y: 23, distance: 169.0
click at [156, 27] on html "Overview Delete 90 Day Shipment Summary In Progress 4 Sent To Bid 0 Booked 95 S…" at bounding box center [313, 148] width 566 height 242
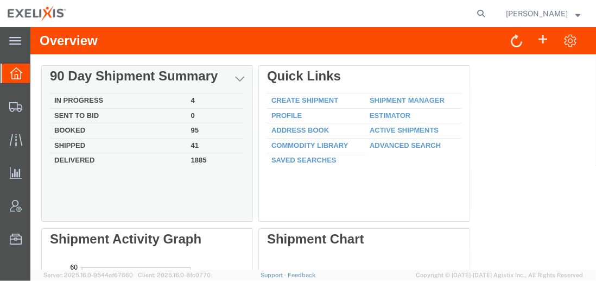
click at [83, 100] on td "In Progress" at bounding box center [117, 100] width 137 height 15
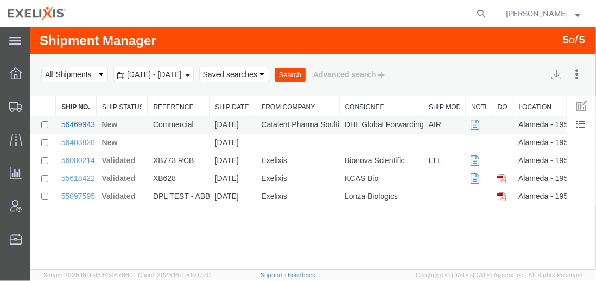
click at [85, 120] on link "56469943" at bounding box center [78, 123] width 34 height 9
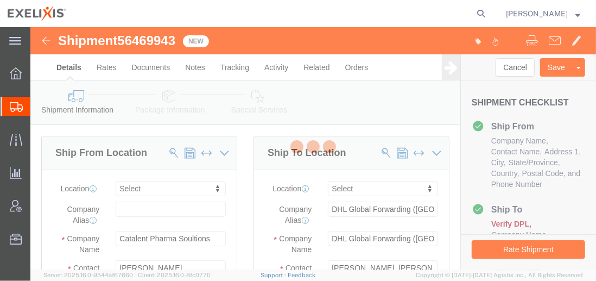
select select
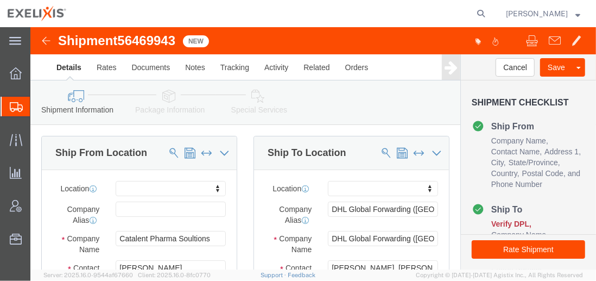
click icon
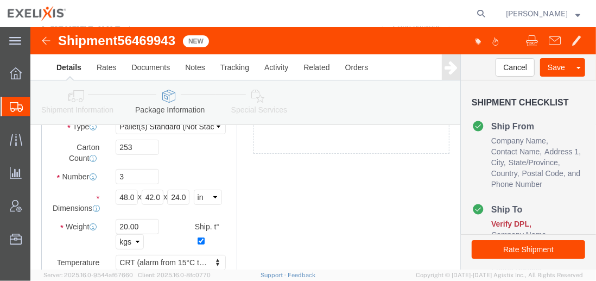
scroll to position [120, 0]
click input "20.00"
type input "2"
type input "117"
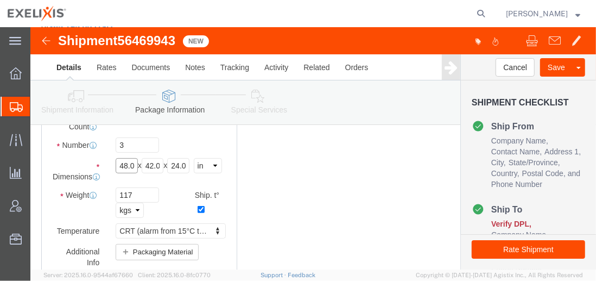
click input "48.00"
type input "32.0"
type input "47"
type input "41"
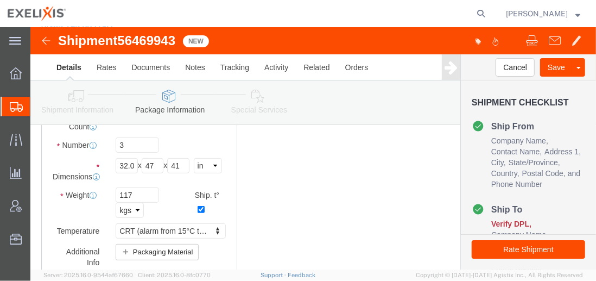
click div "Dimensions Length 32.0 x Width 47 x Height 41 Select cm ft in"
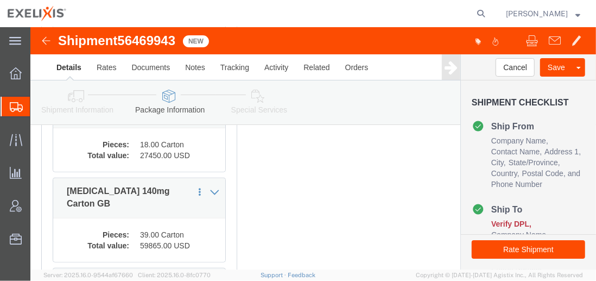
scroll to position [738, 0]
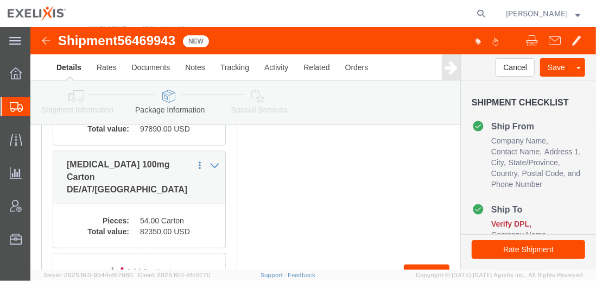
click button "Continue"
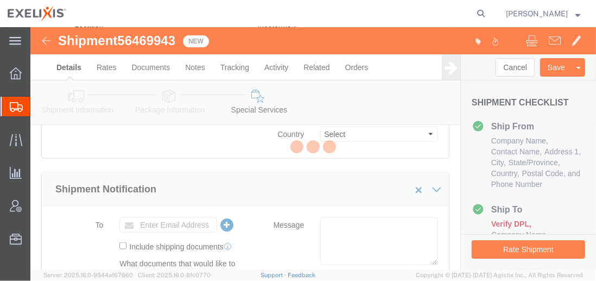
scroll to position [1858, 0]
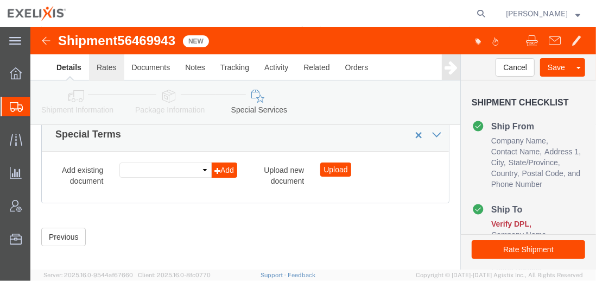
click link "Rates"
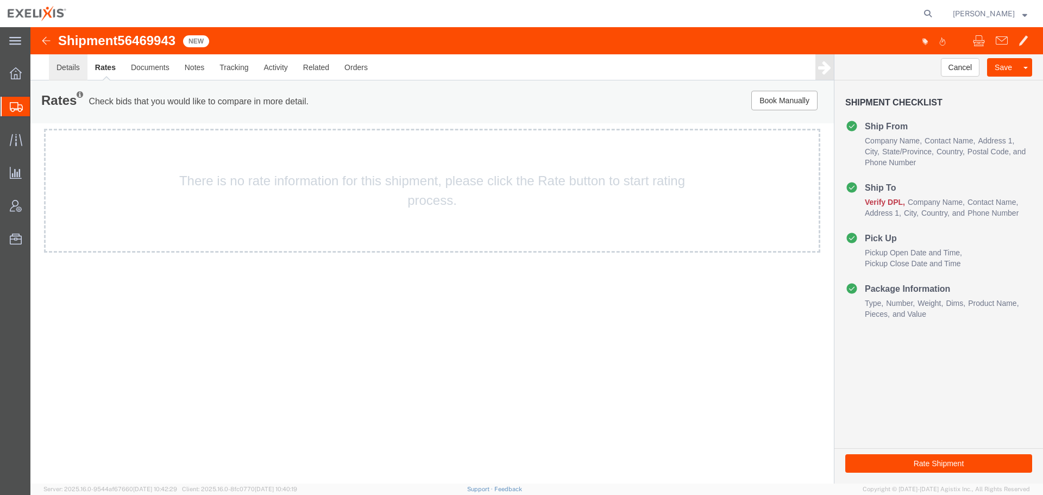
click at [66, 67] on link "Details" at bounding box center [68, 67] width 39 height 26
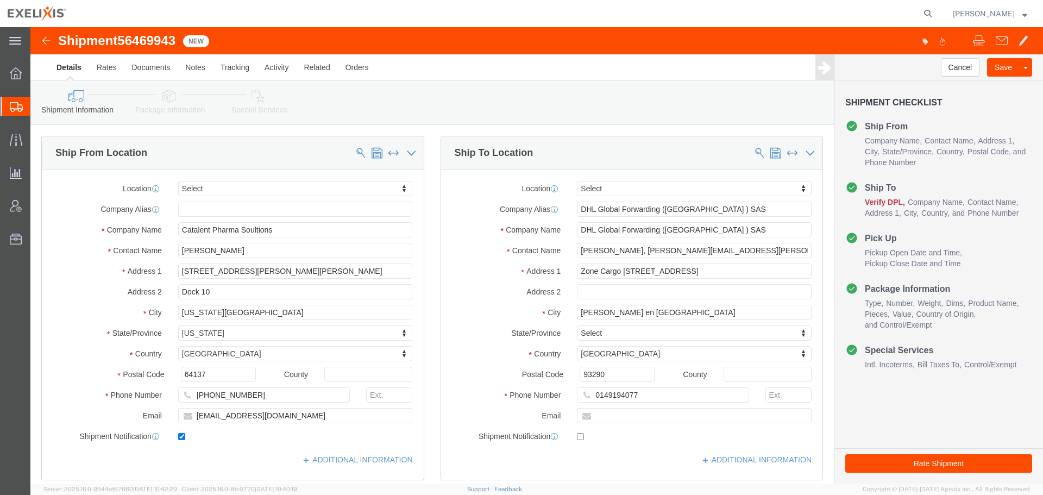
click icon
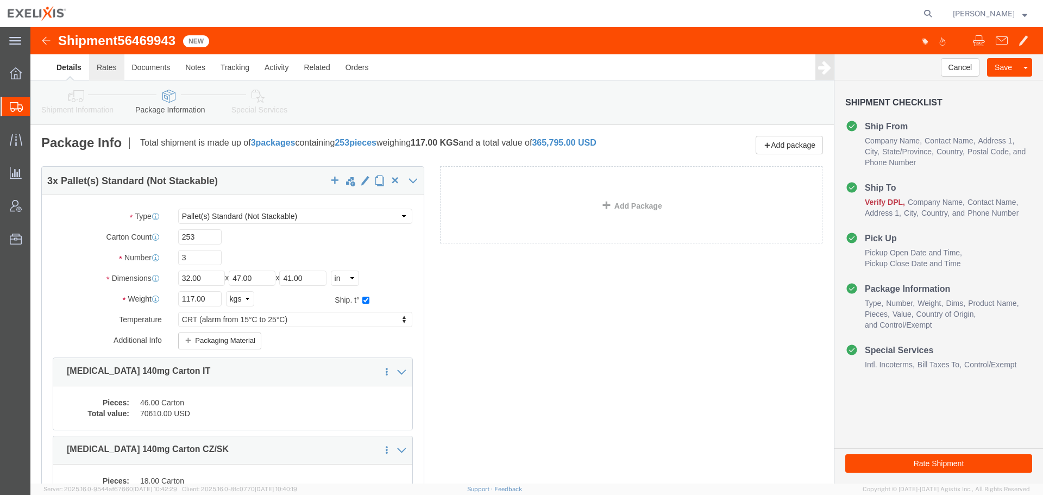
click link "Rates"
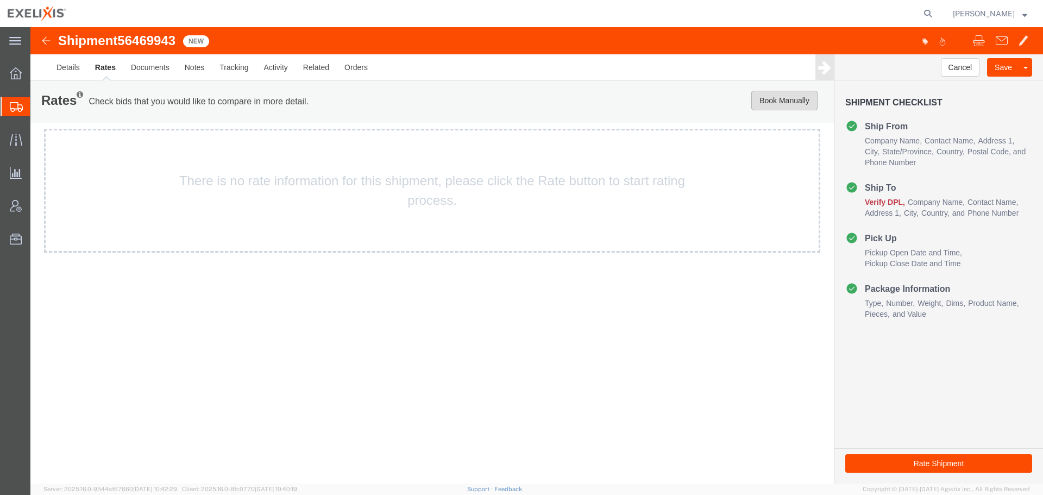
click at [596, 98] on button "Book Manually" at bounding box center [784, 101] width 66 height 20
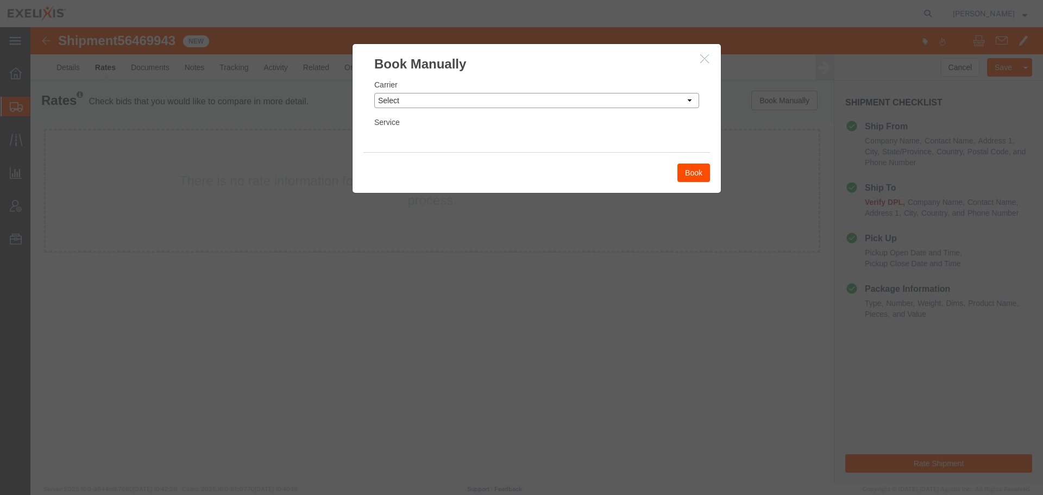
click at [532, 100] on select "Select Add New Carrier (and default service) DHL DHL Global Forwarding FedEx Cu…" at bounding box center [536, 100] width 325 height 15
select select "55"
click at [374, 93] on select "Select Add New Carrier (and default service) DHL DHL Global Forwarding FedEx Cu…" at bounding box center [536, 100] width 325 height 15
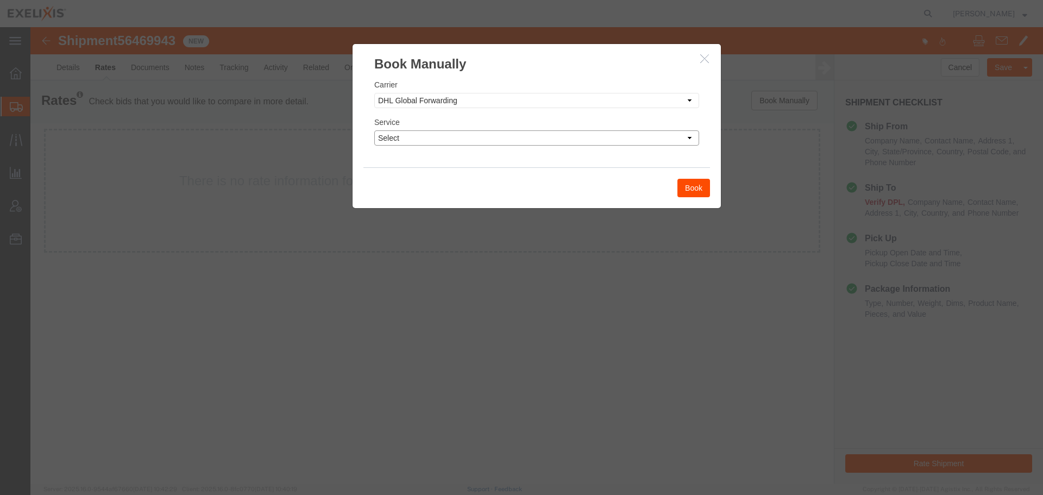
click at [596, 137] on select "Select 24hr service - tariff zone A 3 - 5 Day 48hr service - tariff zone A AFR …" at bounding box center [536, 137] width 325 height 15
select select "9499"
click at [374, 130] on select "Select 24hr service - tariff zone A 3 - 5 Day 48hr service - tariff zone A AFR …" at bounding box center [536, 137] width 325 height 15
click at [596, 189] on button "Book" at bounding box center [693, 188] width 33 height 18
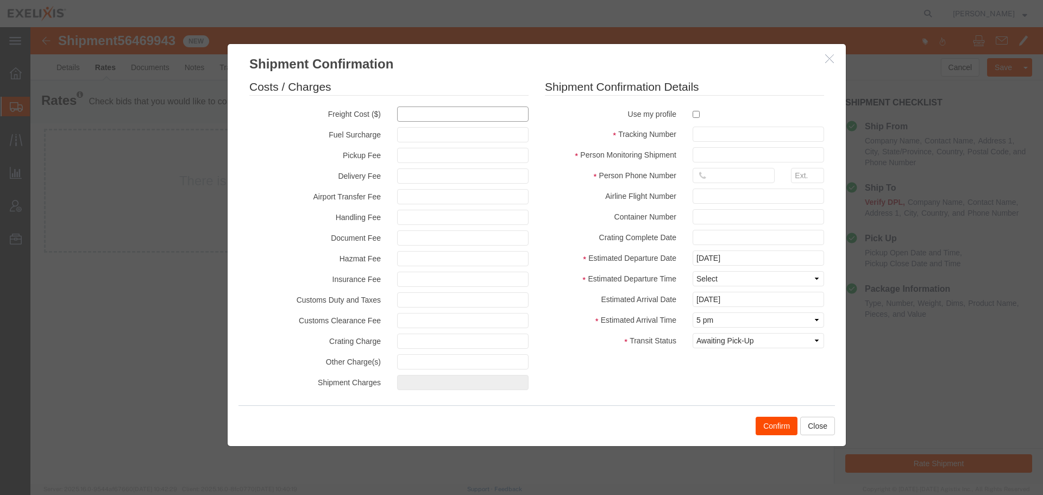
click at [414, 116] on input "text" at bounding box center [462, 113] width 131 height 15
click at [410, 112] on input "text" at bounding box center [462, 113] width 131 height 15
type input "13929.76"
type input "13,929.76"
click at [596, 114] on input "checkbox" at bounding box center [695, 114] width 7 height 7
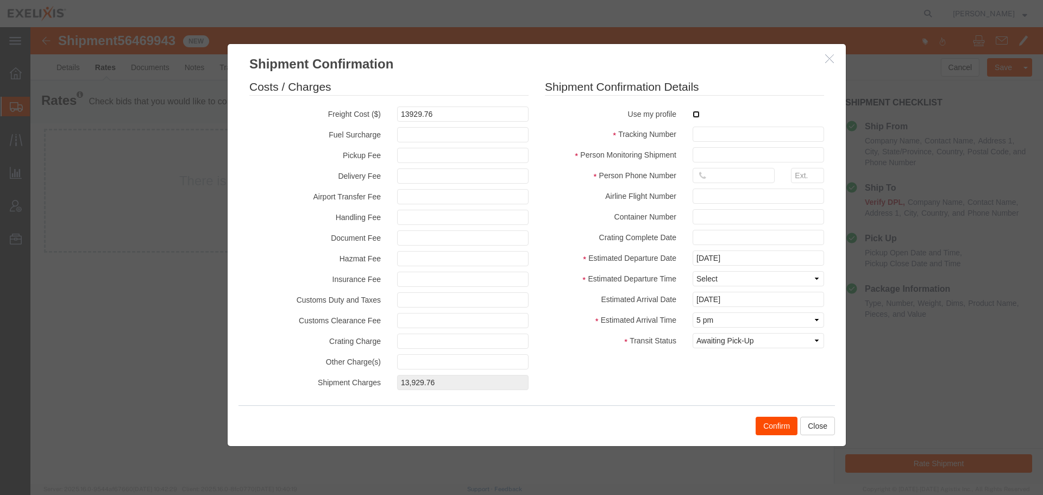
checkbox input "true"
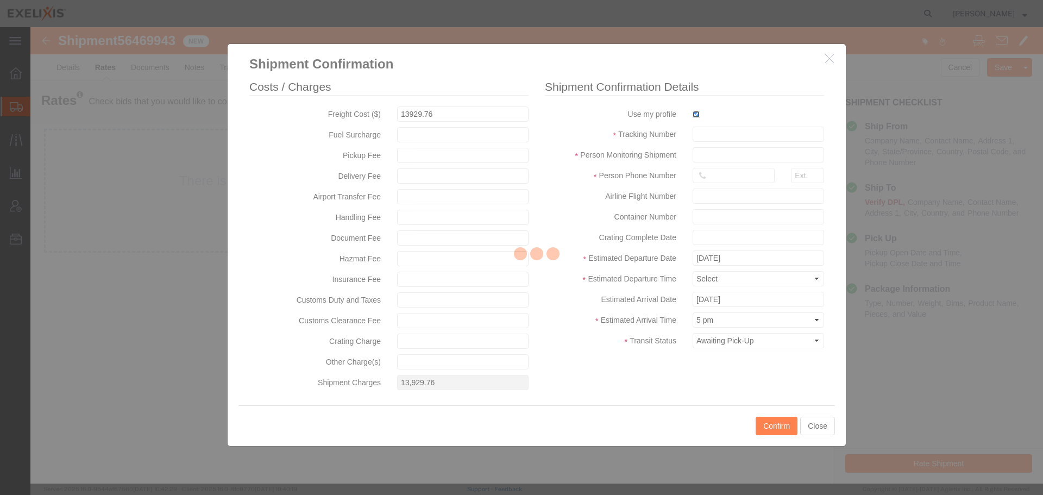
type input "[PERSON_NAME]"
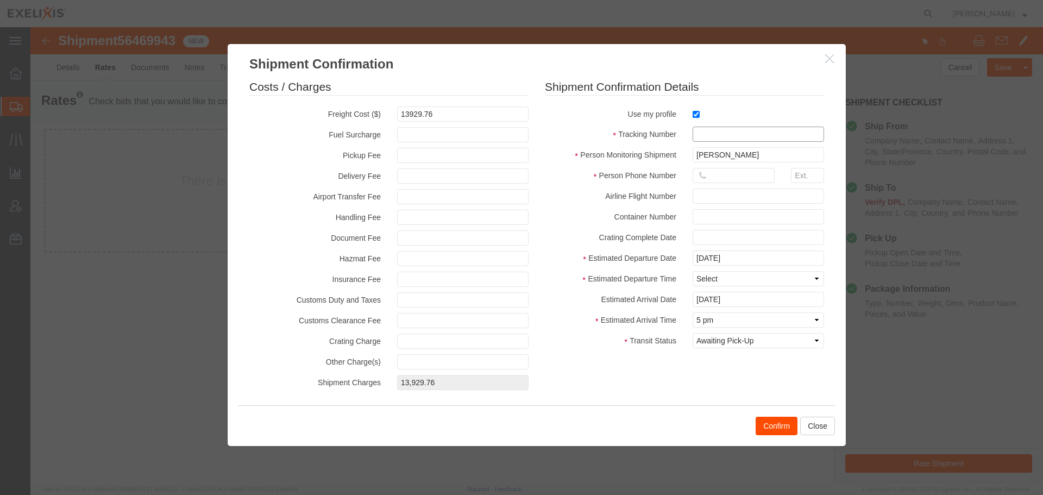
click at [596, 129] on input "text" at bounding box center [757, 134] width 131 height 15
type input "H033702"
click at [596, 168] on input "text" at bounding box center [733, 175] width 82 height 15
type input "6508377000"
click at [596, 199] on input "text" at bounding box center [757, 195] width 131 height 15
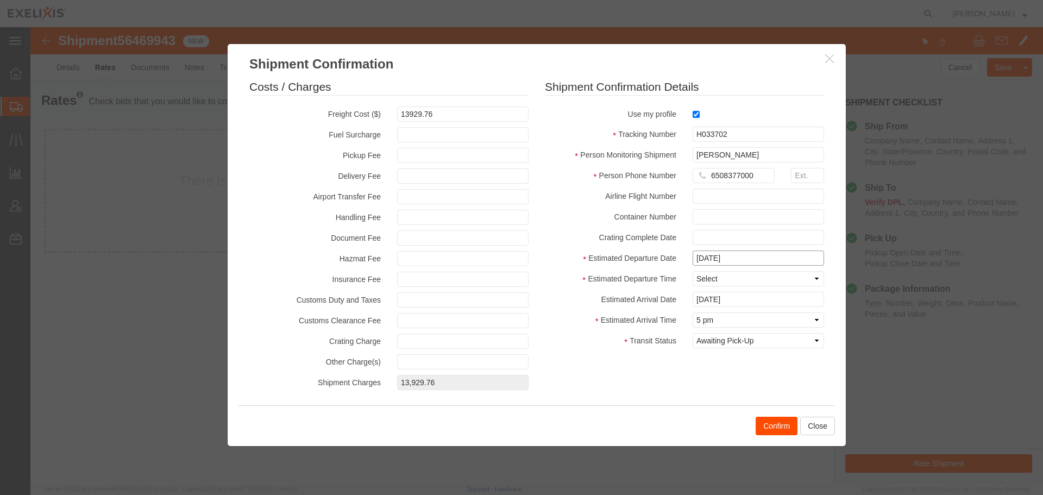
click at [596, 258] on input "[DATE]" at bounding box center [757, 257] width 131 height 15
click at [596, 185] on td "13" at bounding box center [744, 187] width 16 height 16
click at [596, 260] on input "text" at bounding box center [757, 257] width 131 height 15
click at [596, 187] on td "13" at bounding box center [748, 187] width 16 height 16
type input "[DATE]"
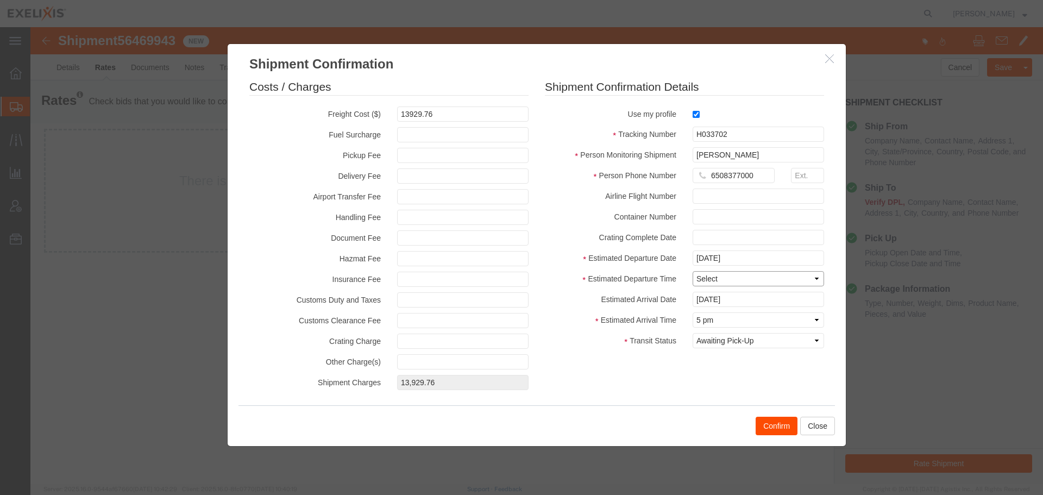
click at [596, 280] on select "Select Midnight 1 am 2 am 3 am 4 am 5 am 6 am 7 am 8 am 9 am 10 am 11 am 12 Noo…" at bounding box center [757, 278] width 131 height 15
select select "2000"
click at [596, 271] on select "Select Midnight 1 am 2 am 3 am 4 am 5 am 6 am 7 am 8 am 9 am 10 am 11 am 12 Noo…" at bounding box center [757, 278] width 131 height 15
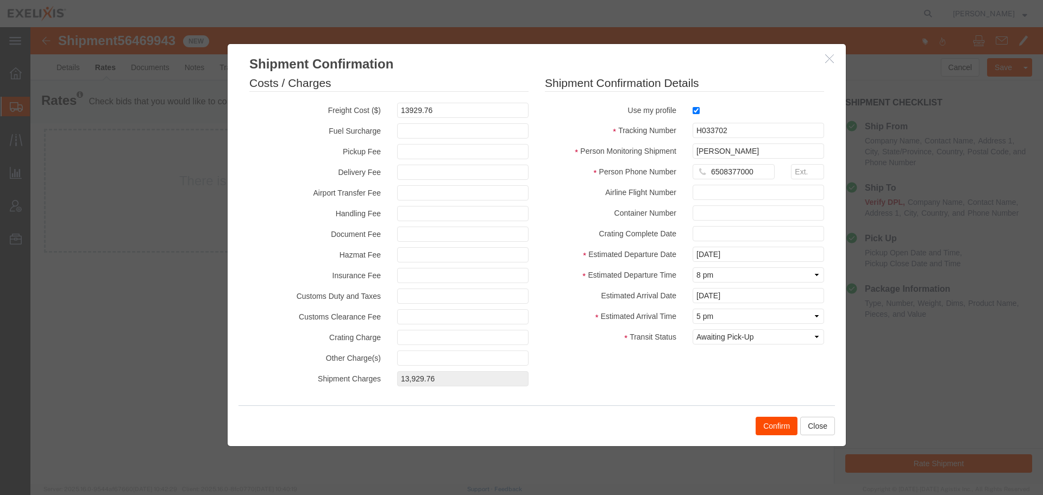
click at [596, 280] on button "Confirm" at bounding box center [776, 426] width 42 height 18
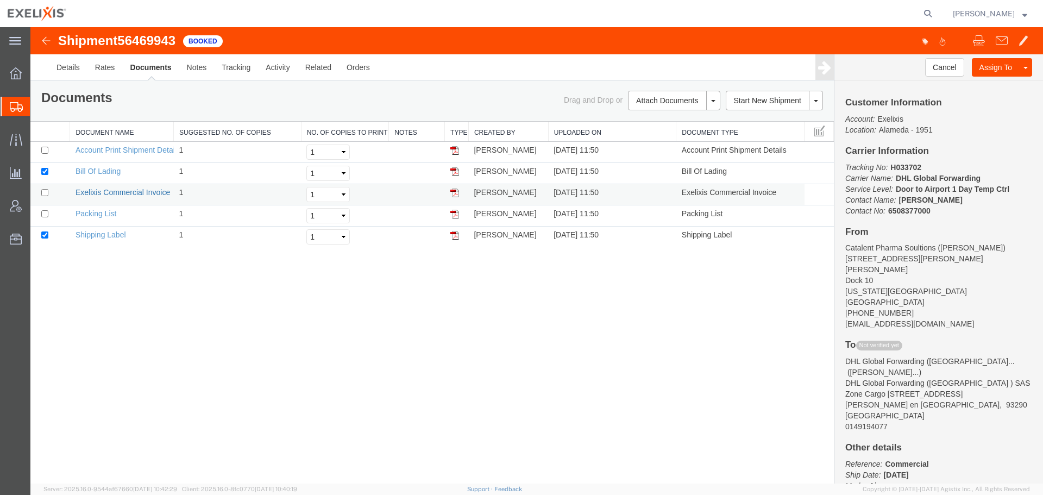
click at [128, 193] on link "Exelixis Commercial Invoice" at bounding box center [122, 192] width 95 height 9
click at [75, 76] on link "Details" at bounding box center [68, 67] width 39 height 26
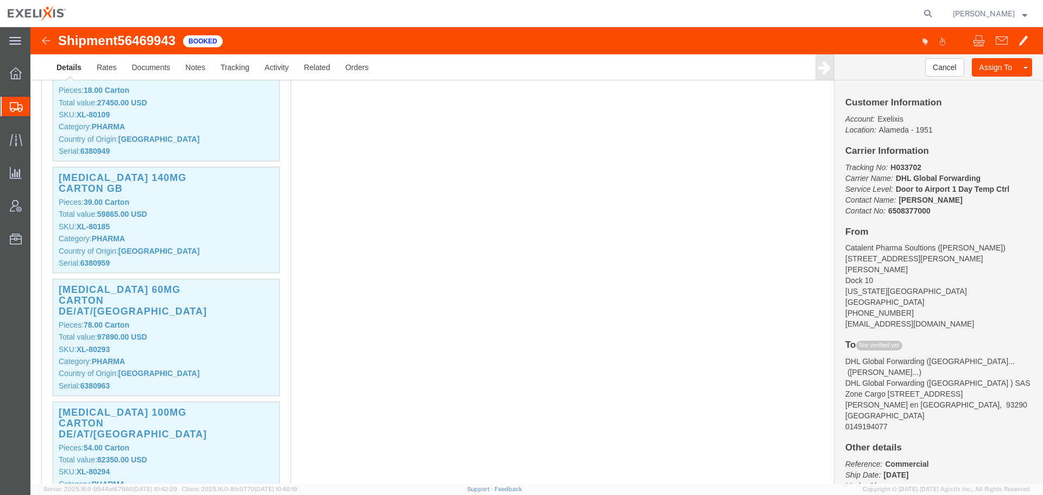
scroll to position [869, 0]
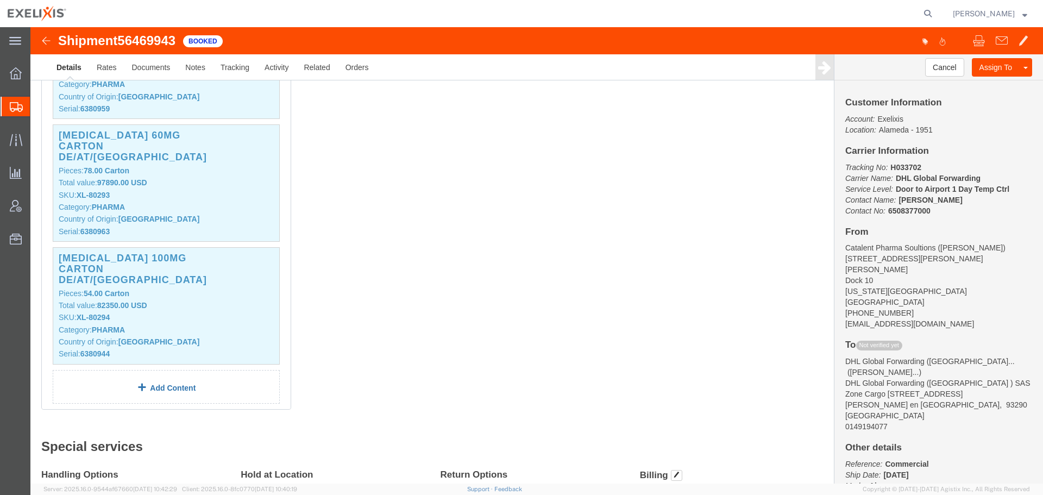
click link "Add Content"
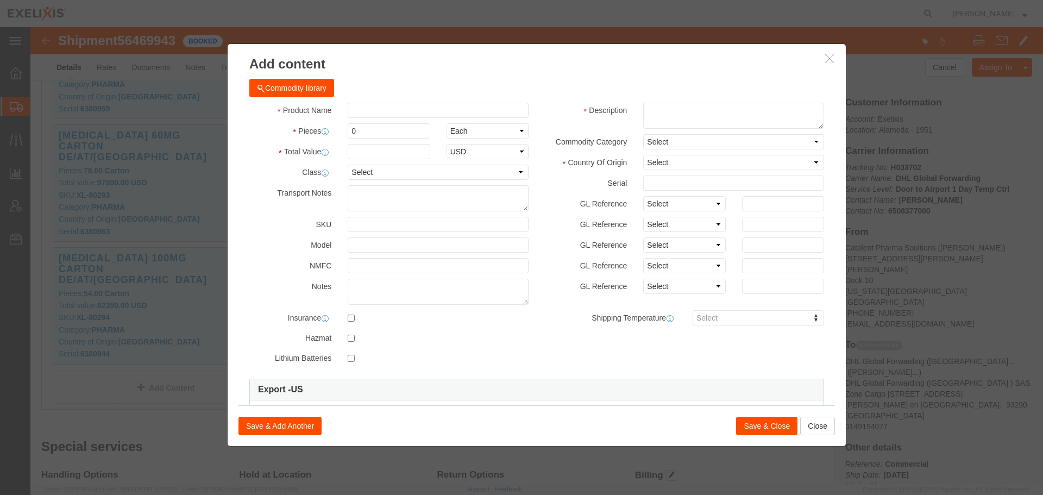
click button "Commodity library"
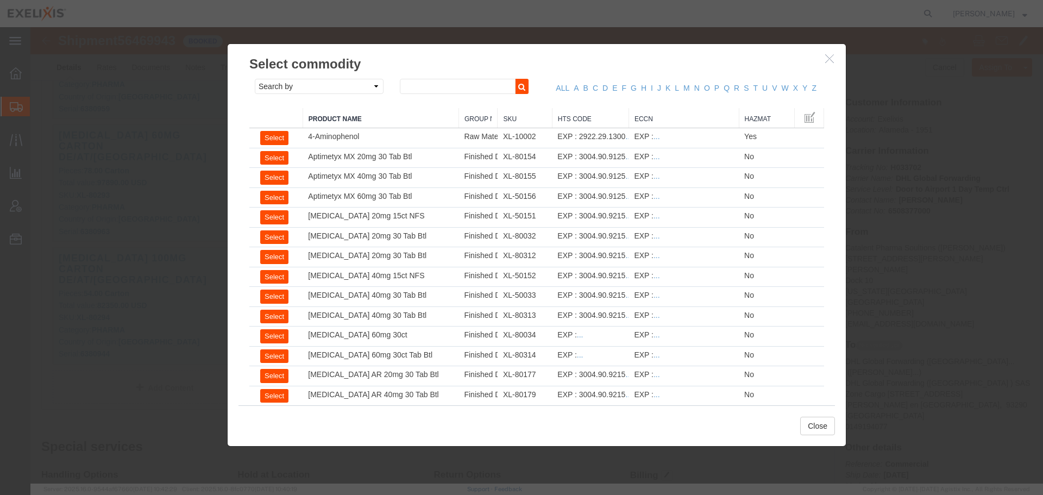
click icon "button"
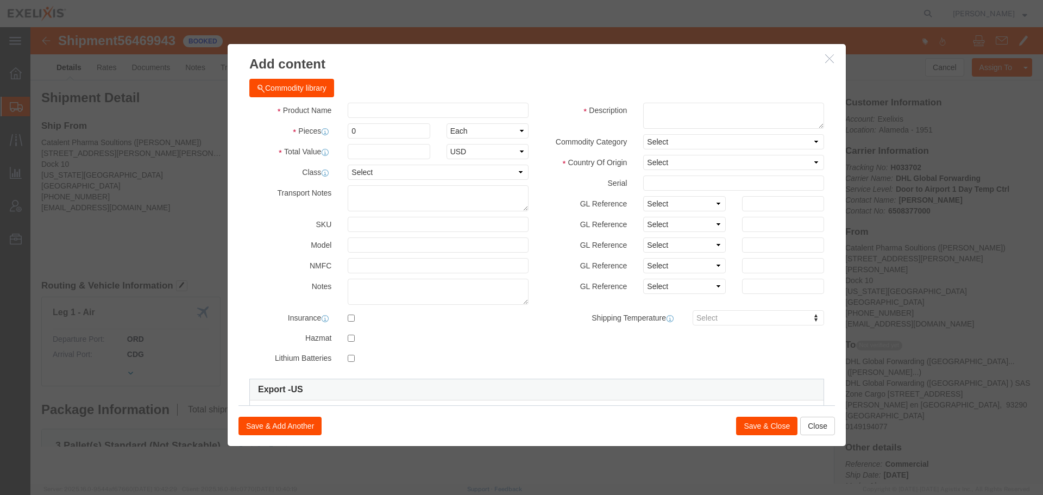
scroll to position [0, 0]
click icon "button"
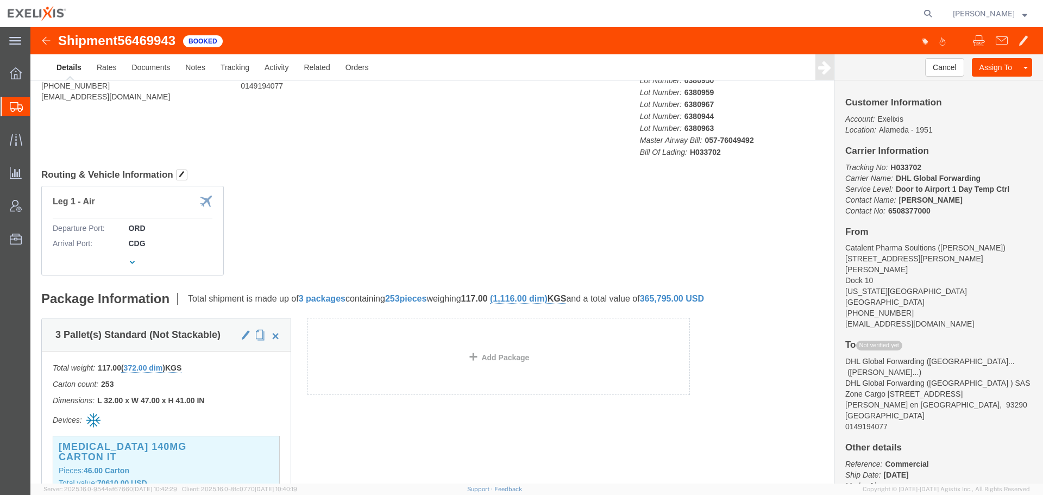
scroll to position [109, 0]
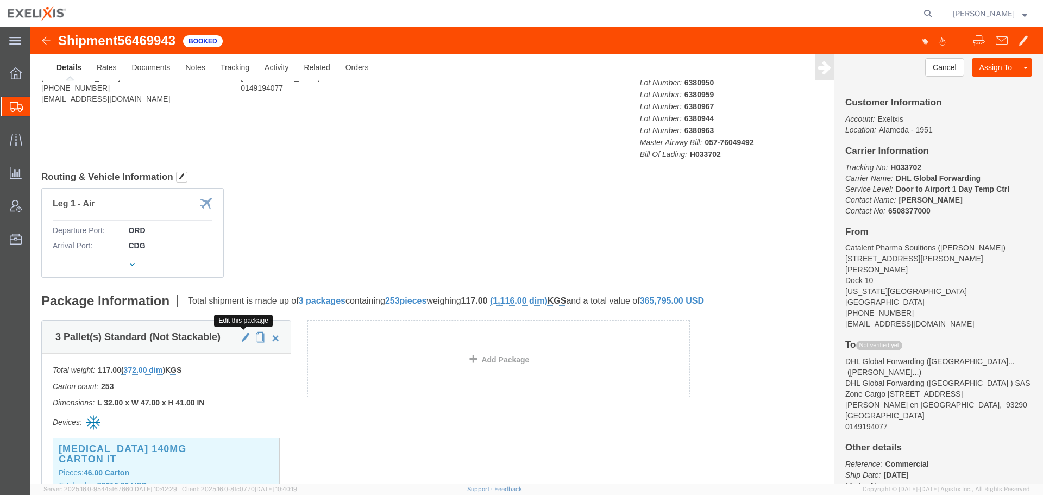
click button "button"
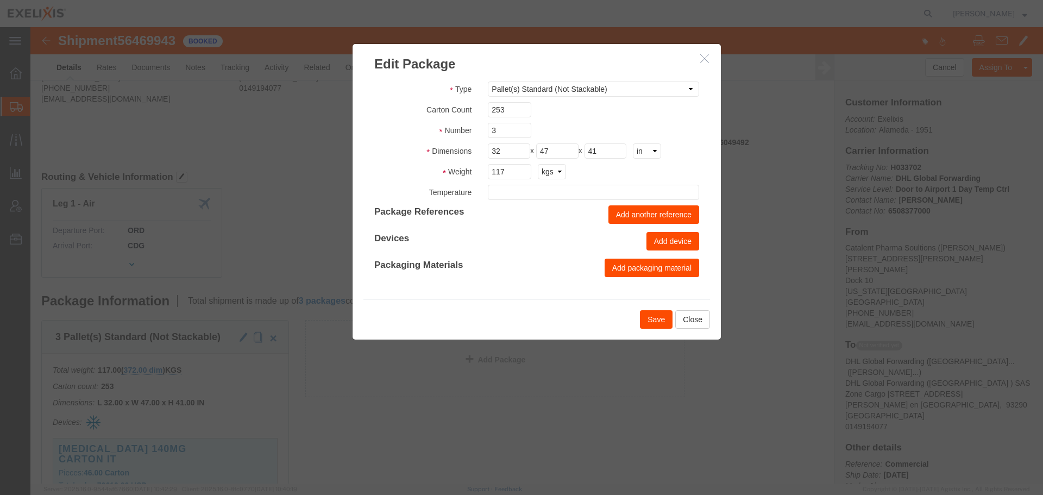
type input "FROM_15_TO_25"
click button "Close"
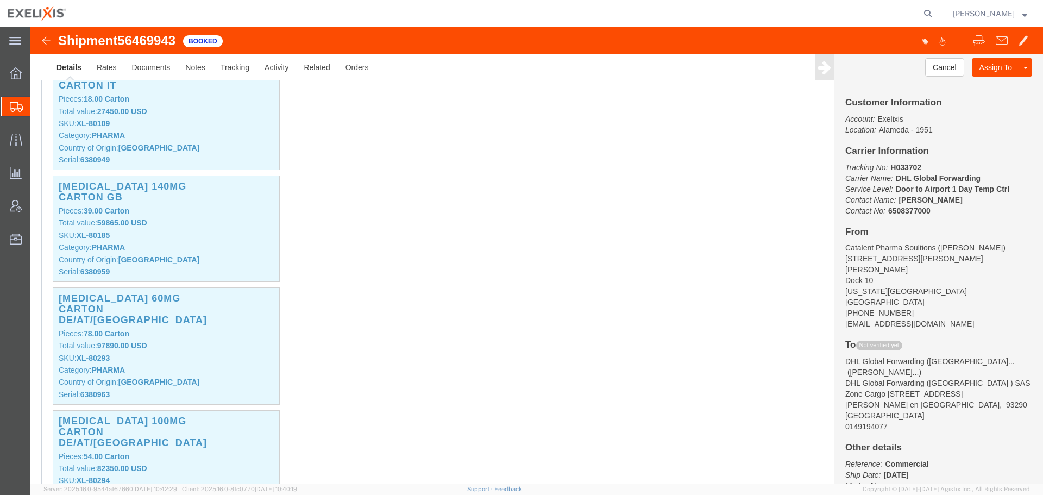
scroll to position [815, 0]
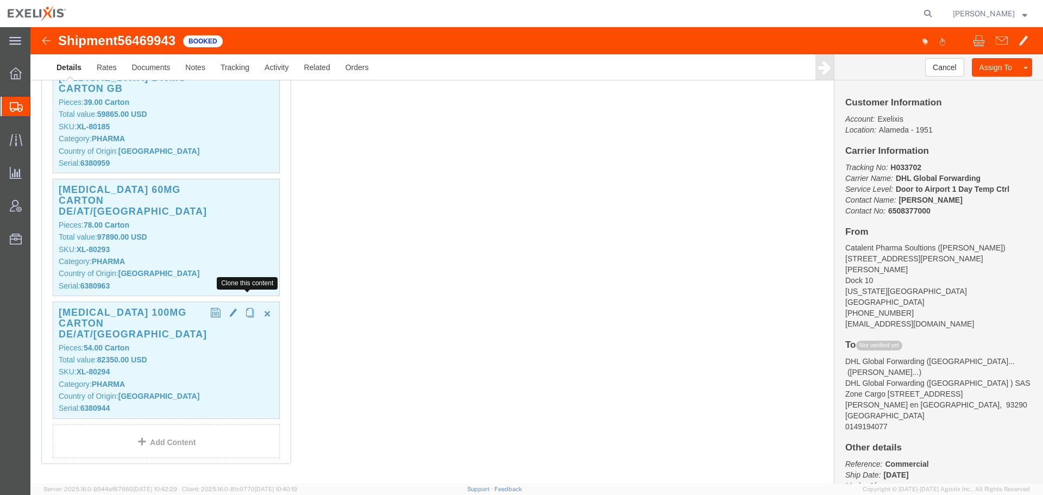
click button "button"
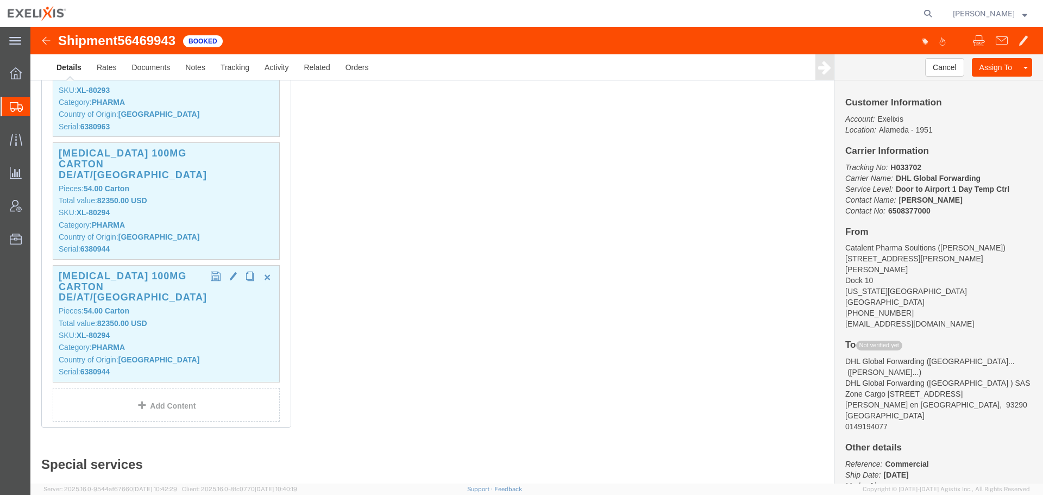
scroll to position [923, 0]
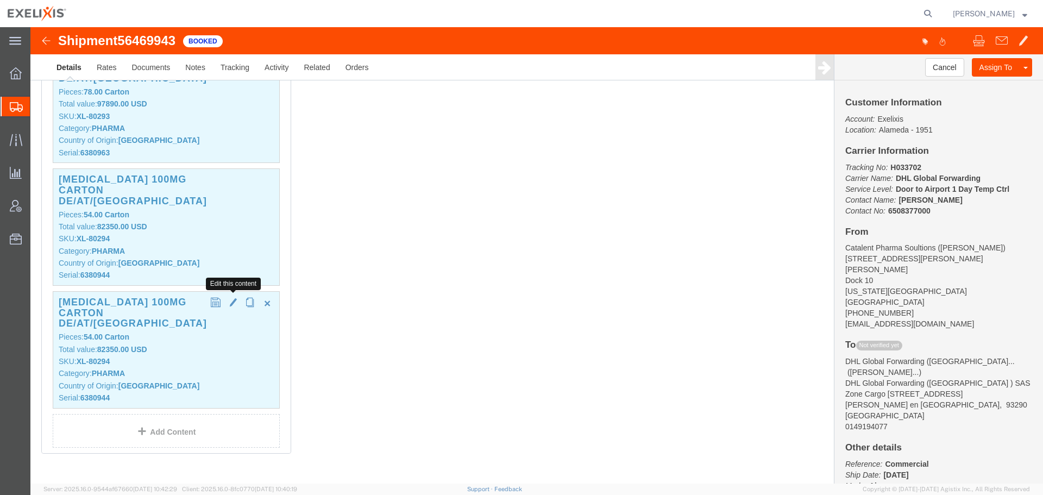
click span "button"
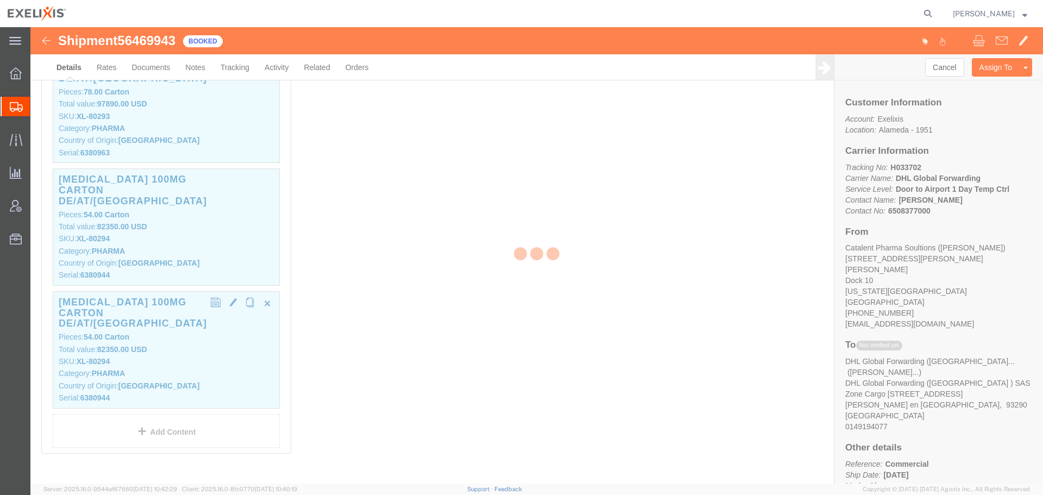
select select "US"
select select "CA"
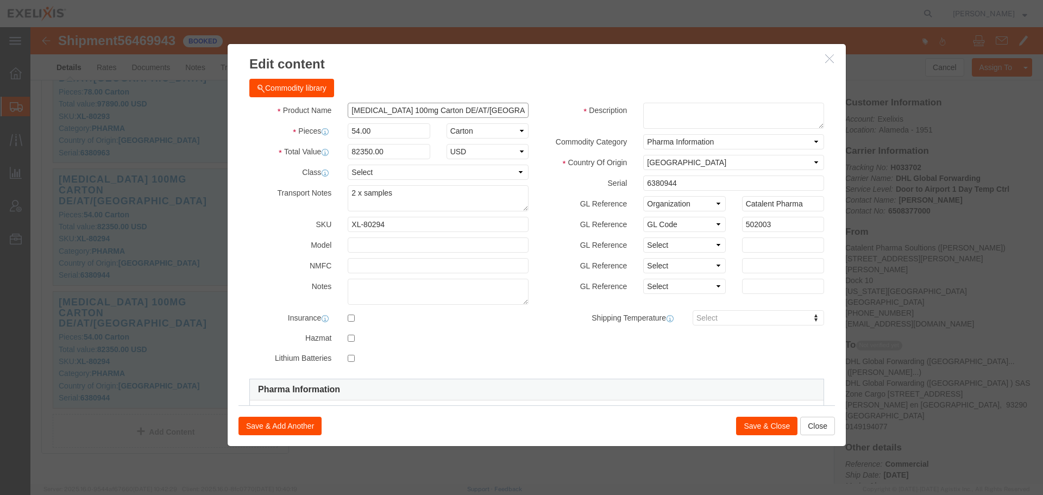
click input "[MEDICAL_DATA] 100mg Carton DE/AT/[GEOGRAPHIC_DATA]"
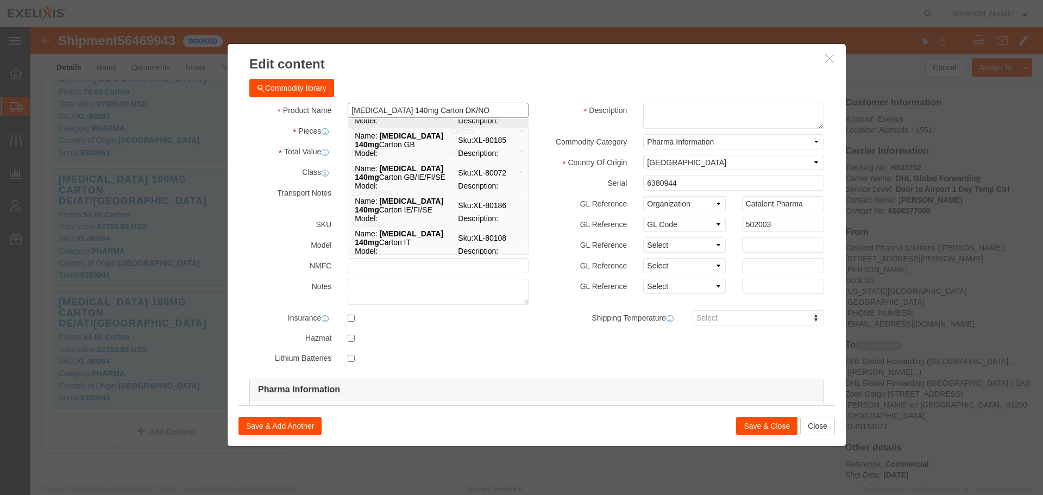
scroll to position [130, 0]
type input "[MEDICAL_DATA] 140mg Carton GB"
click td "Name: [MEDICAL_DATA] 140mg Carton GB"
type input "1535"
select select "USD"
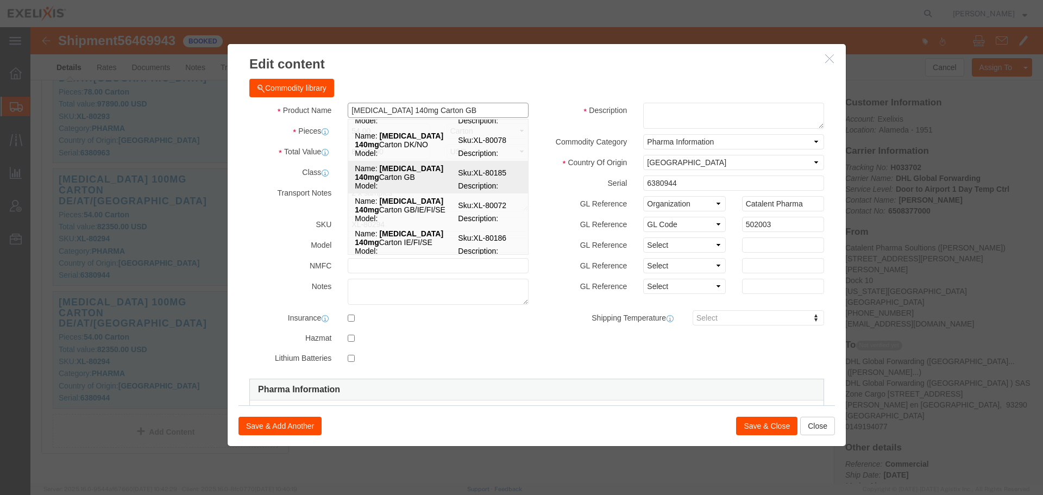
select select
type input "XL-80185"
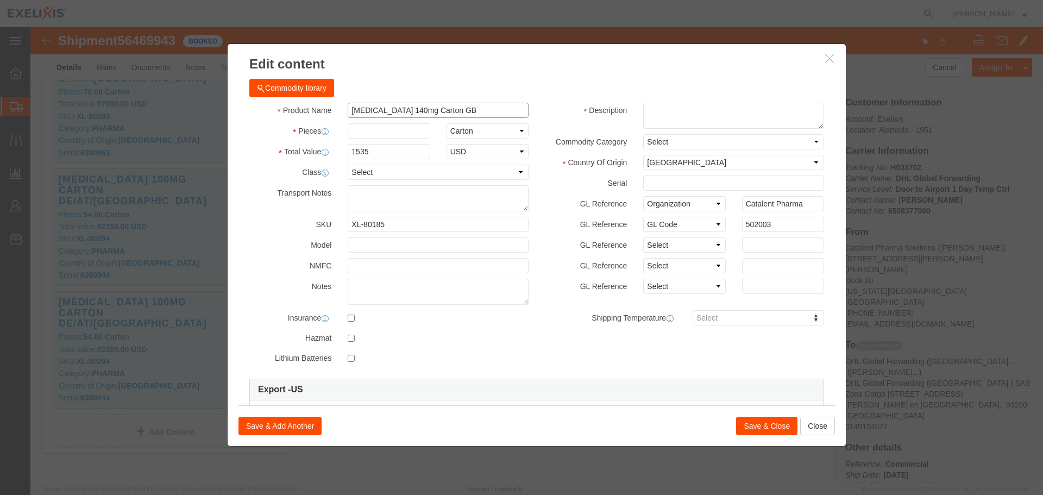
type input "[MEDICAL_DATA] 140mg Carton GB"
click input "text"
type input "16"
type input "24560"
click textarea "2 x samples"
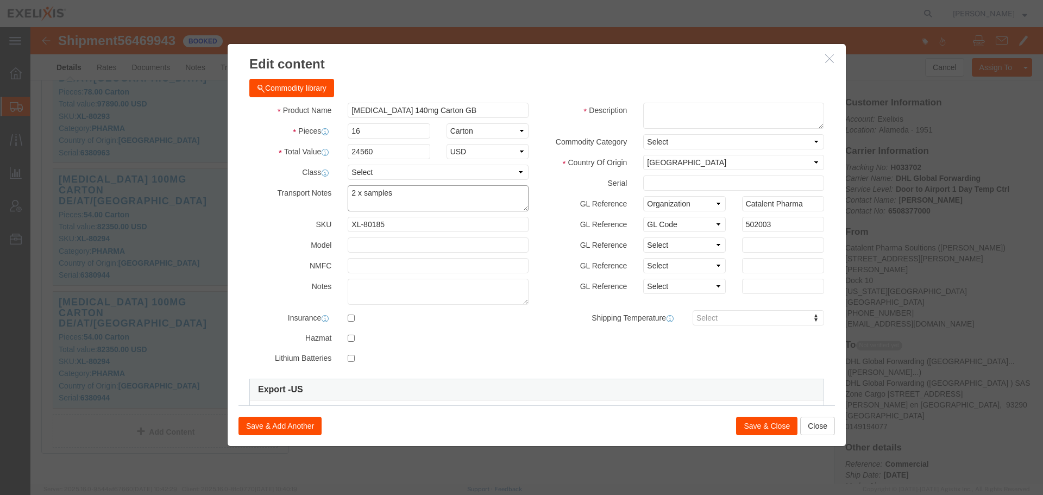
type textarea "2 x samples"
click select "Select Pharma Information"
select select "PHARMA"
click select "Select Pharma Information"
click input "text"
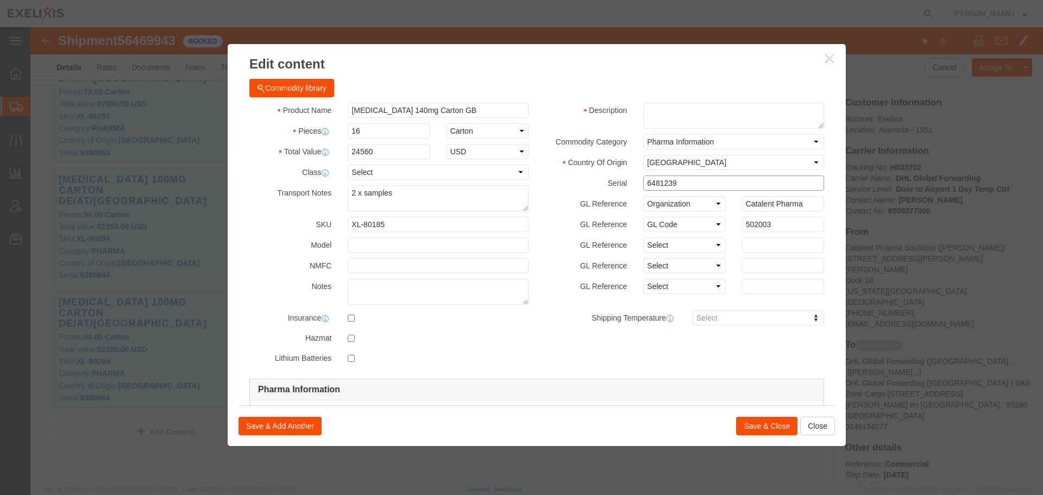
drag, startPoint x: 650, startPoint y: 155, endPoint x: 597, endPoint y: 153, distance: 53.3
click div "6481239"
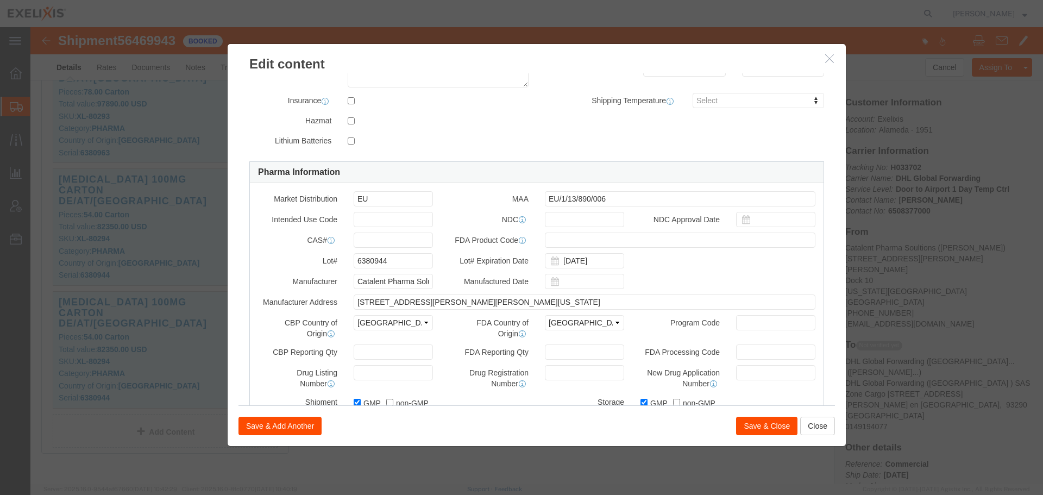
scroll to position [272, 0]
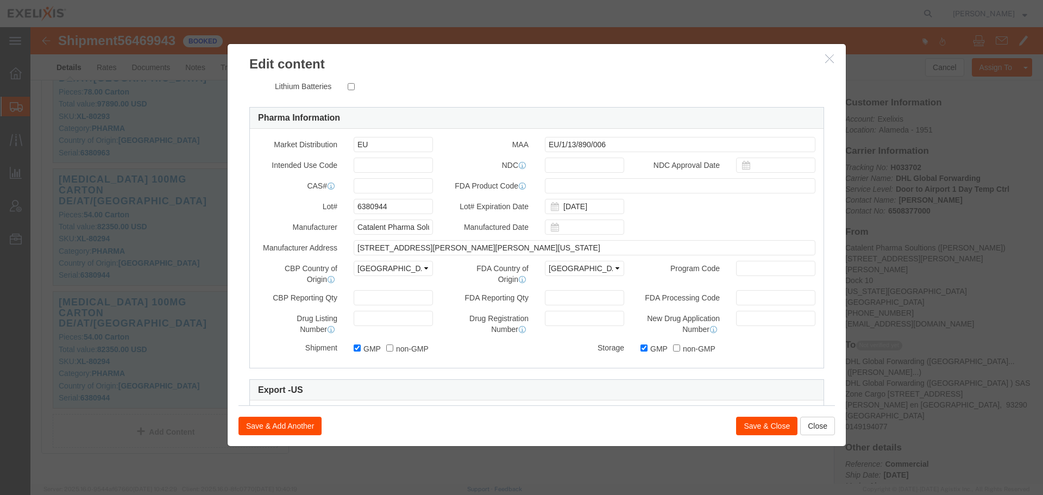
type input "6481239"
drag, startPoint x: 361, startPoint y: 181, endPoint x: 292, endPoint y: 188, distance: 69.9
click div "Lot# 6380944"
paste input "481239"
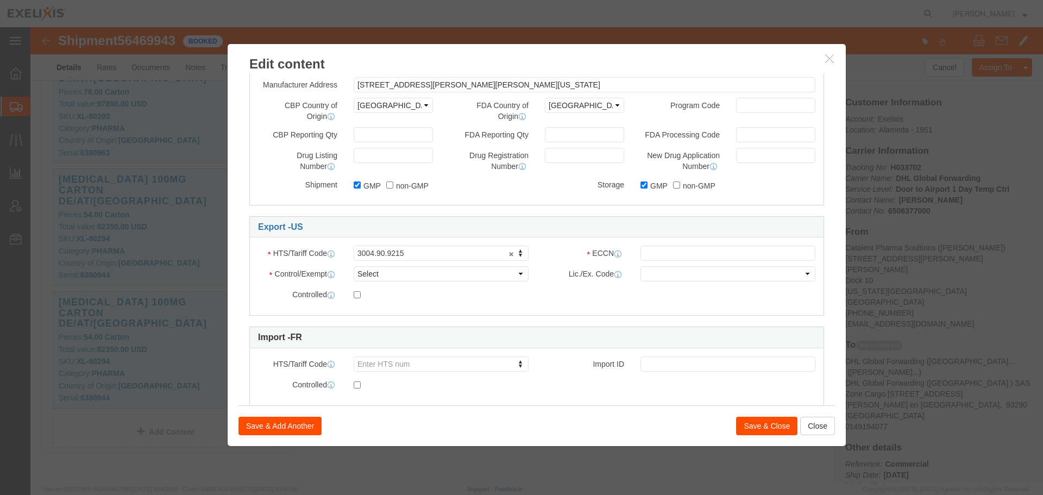
scroll to position [459, 0]
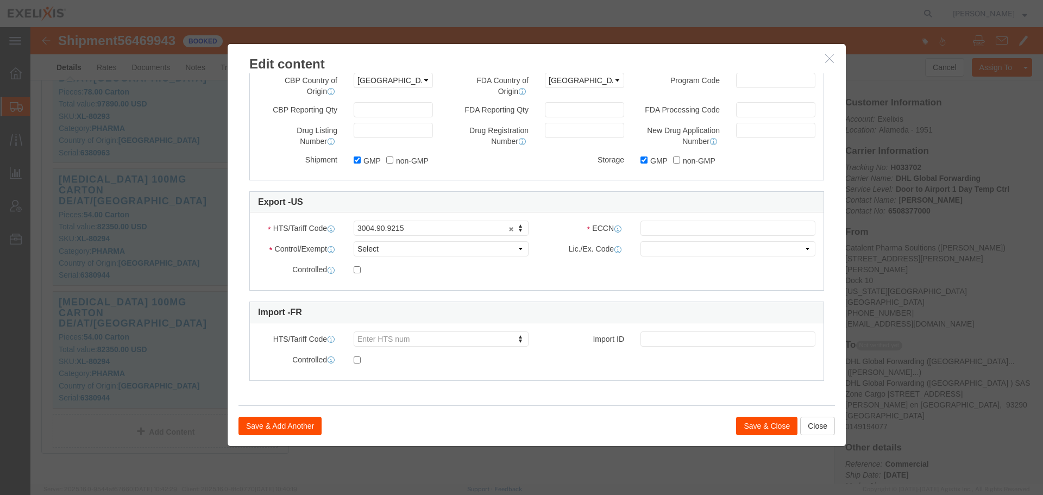
type input "6481239"
click button "Save & Close"
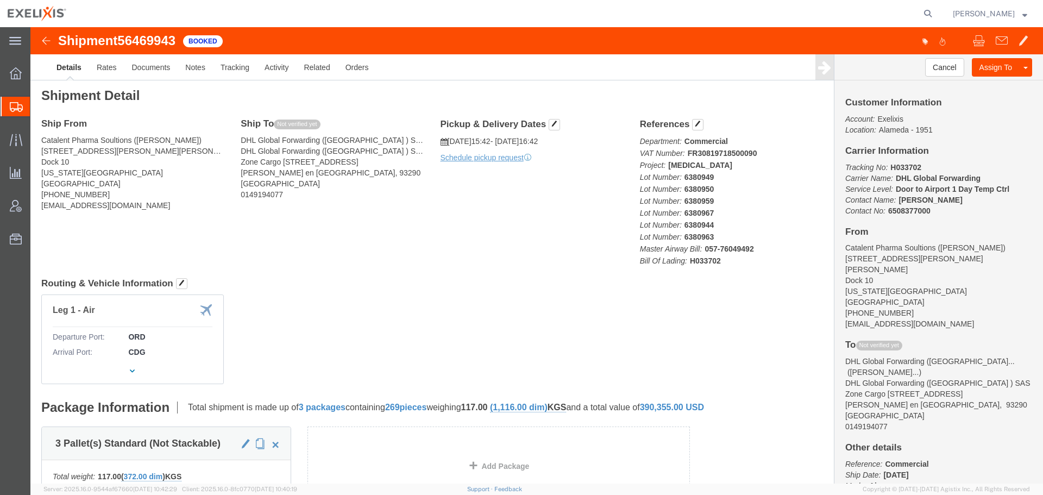
scroll to position [0, 0]
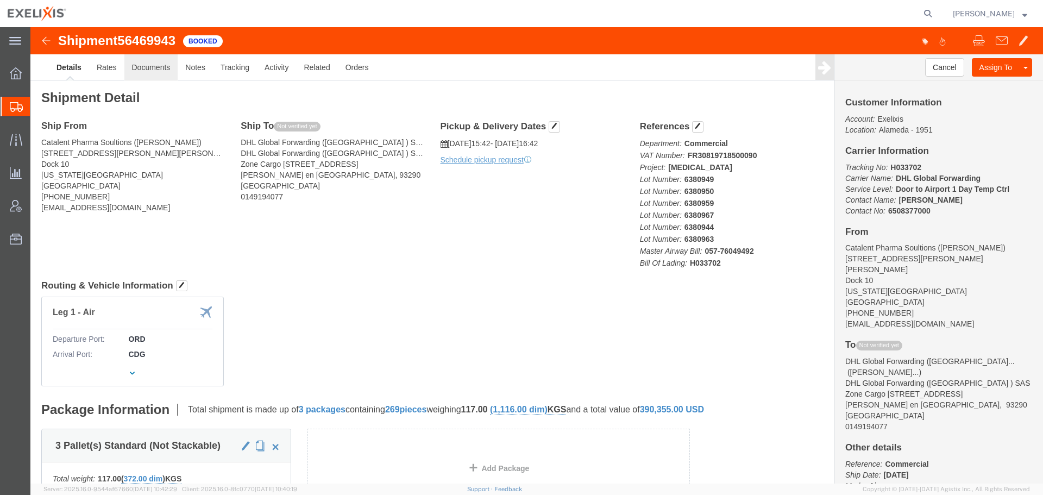
click link "Documents"
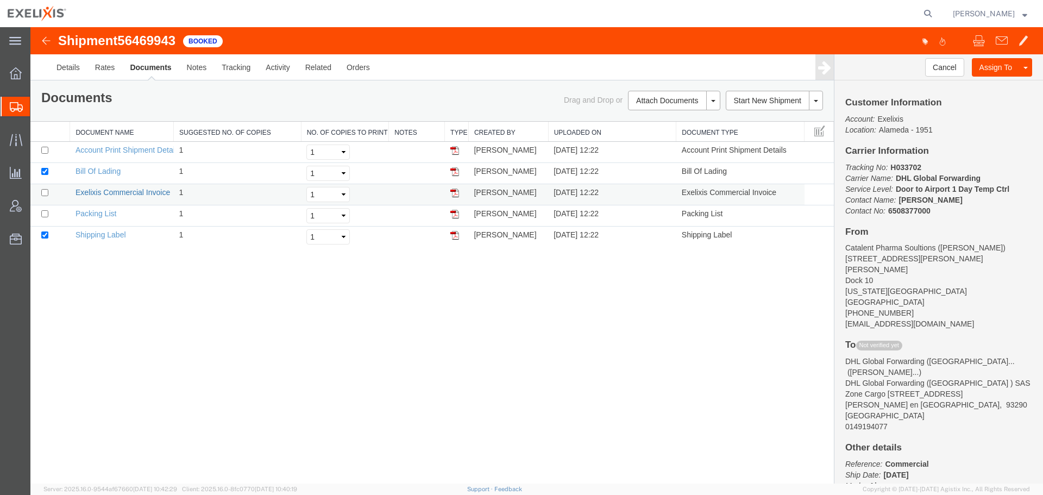
click at [100, 192] on link "Exelixis Commercial Invoice" at bounding box center [122, 192] width 95 height 9
click at [75, 67] on link "Details" at bounding box center [68, 67] width 39 height 26
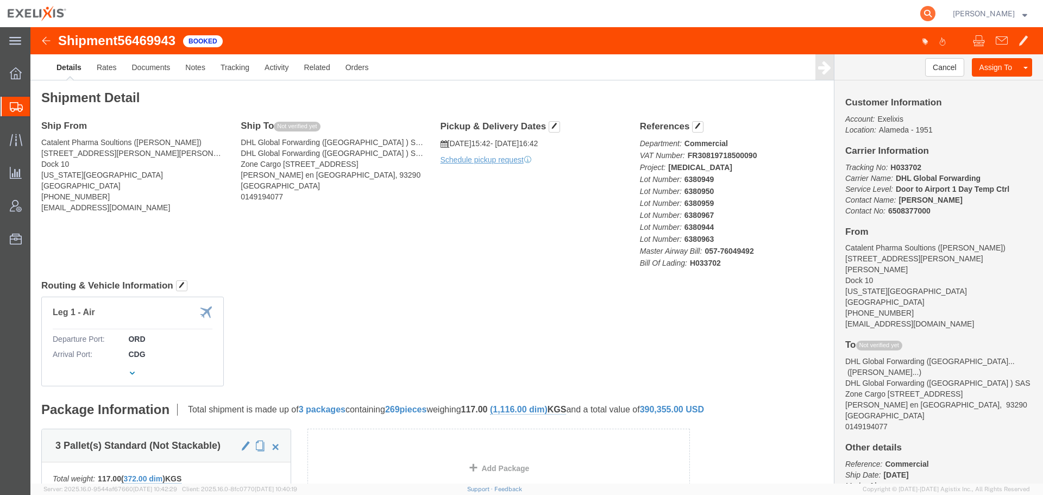
click at [596, 15] on icon at bounding box center [927, 13] width 15 height 15
click at [596, 10] on input "search" at bounding box center [755, 14] width 330 height 26
click at [16, 80] on div at bounding box center [16, 73] width 30 height 22
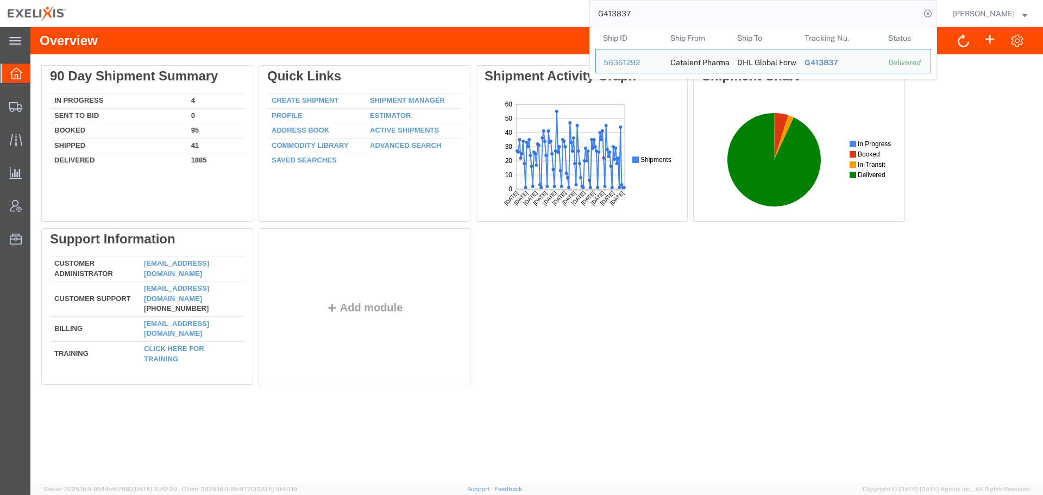
drag, startPoint x: 670, startPoint y: 10, endPoint x: 485, endPoint y: 11, distance: 185.2
click at [486, 12] on div "G413837 Ship ID Ship From Ship To Tracking Nu. Status Ship ID 56361292 Ship Fro…" at bounding box center [505, 13] width 863 height 27
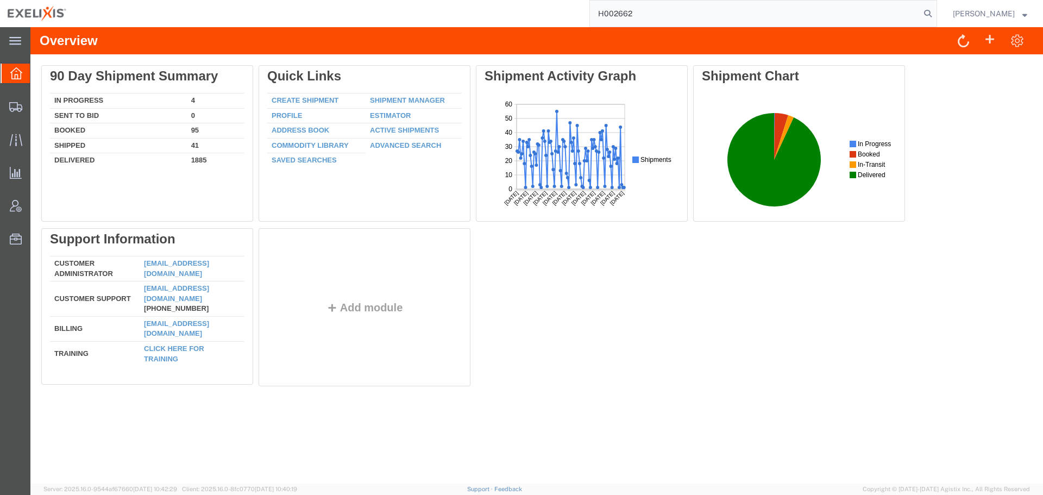
type input "H002662"
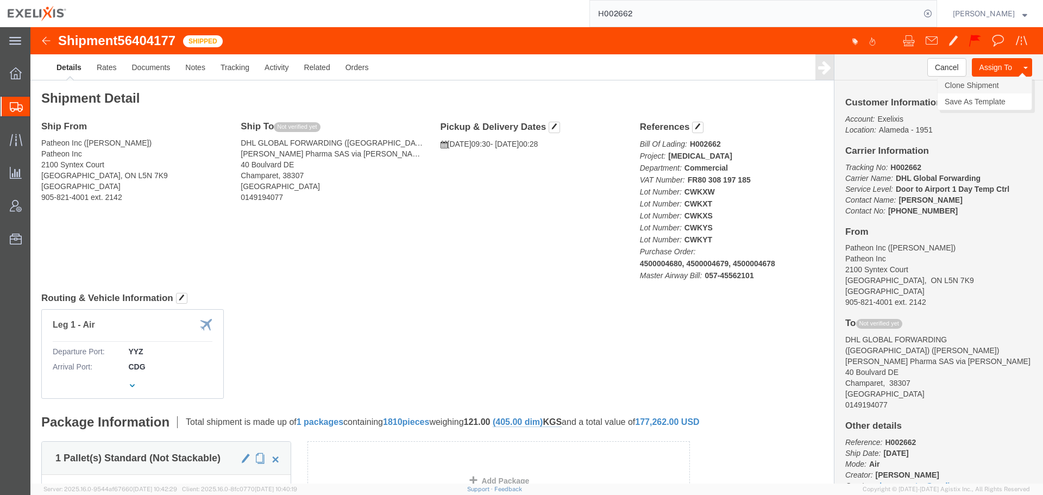
click link "Clone Shipment"
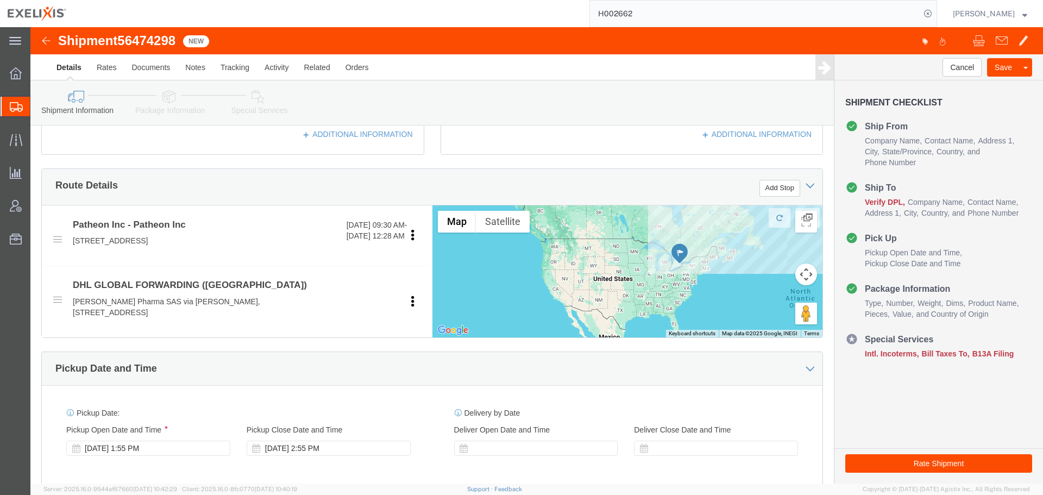
scroll to position [489, 0]
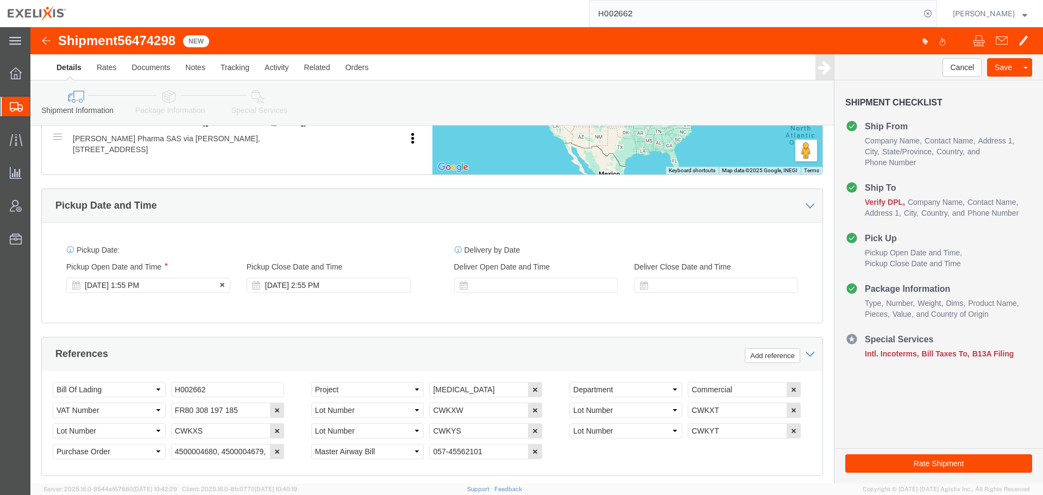
click div "[DATE] 1:55 PM"
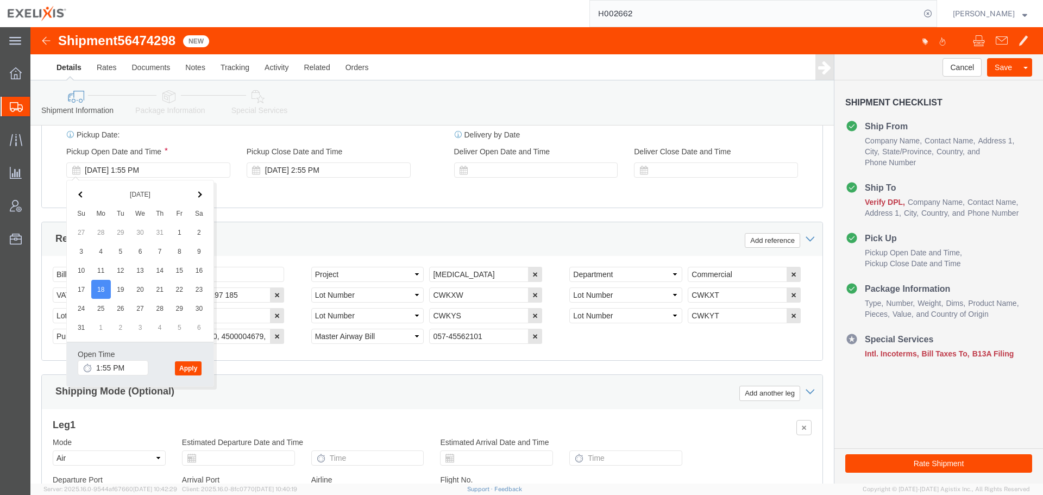
scroll to position [605, 0]
click button "Apply"
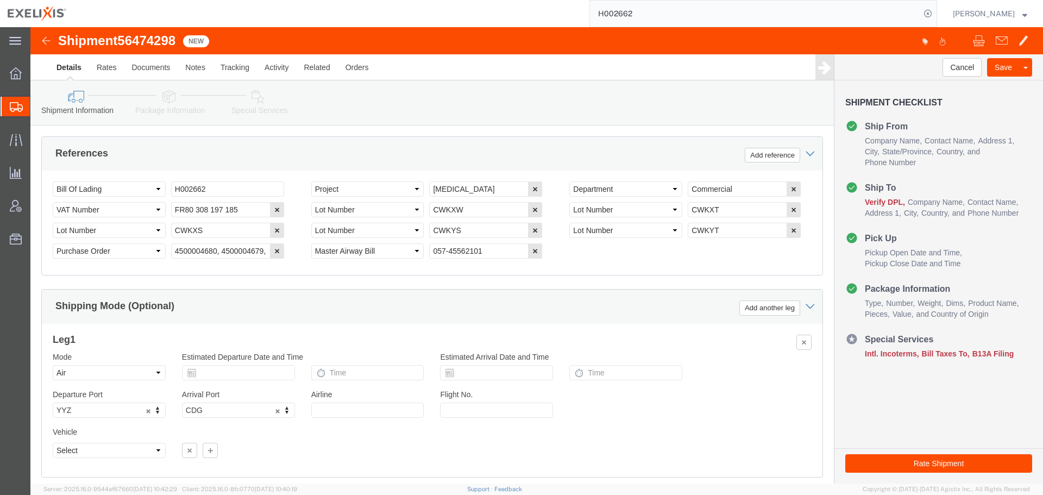
scroll to position [713, 0]
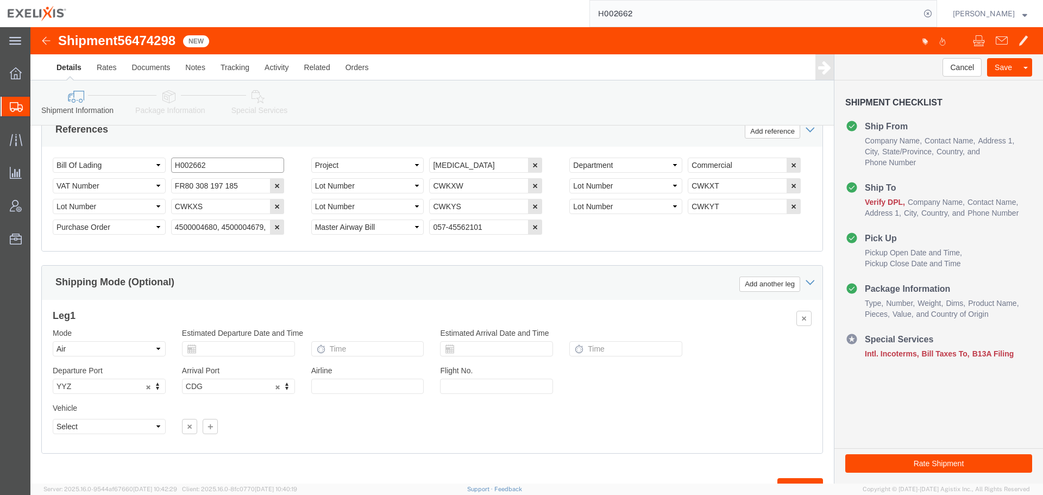
drag, startPoint x: 194, startPoint y: 139, endPoint x: 15, endPoint y: 135, distance: 178.7
click div "Select Account Type Activity ID Airline Appointment Number ASN Batch Request # …"
click input "H002662"
drag, startPoint x: 191, startPoint y: 136, endPoint x: 143, endPoint y: 138, distance: 47.3
click input "H002662"
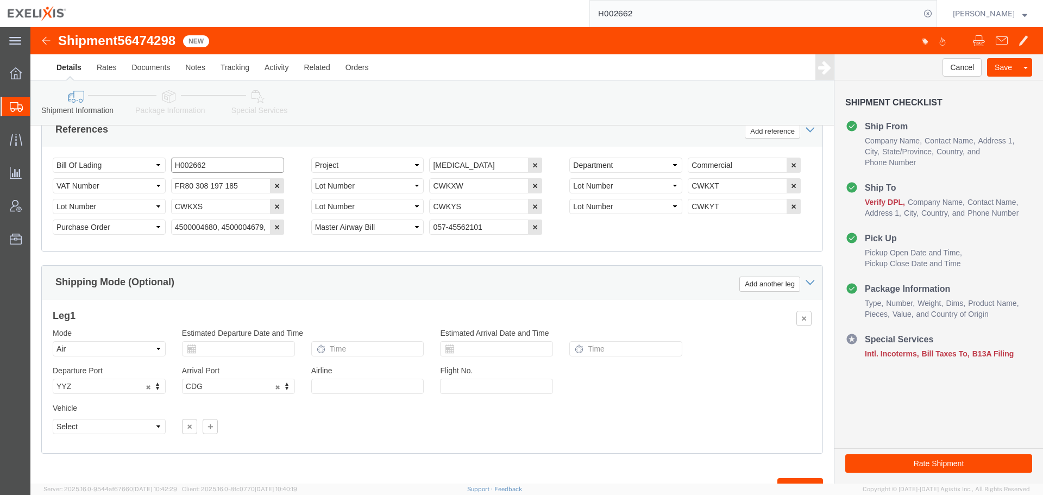
paste input "25030"
type input "H025030"
click button "button"
drag, startPoint x: 203, startPoint y: 200, endPoint x: 145, endPoint y: 199, distance: 57.6
click input "057-45562101"
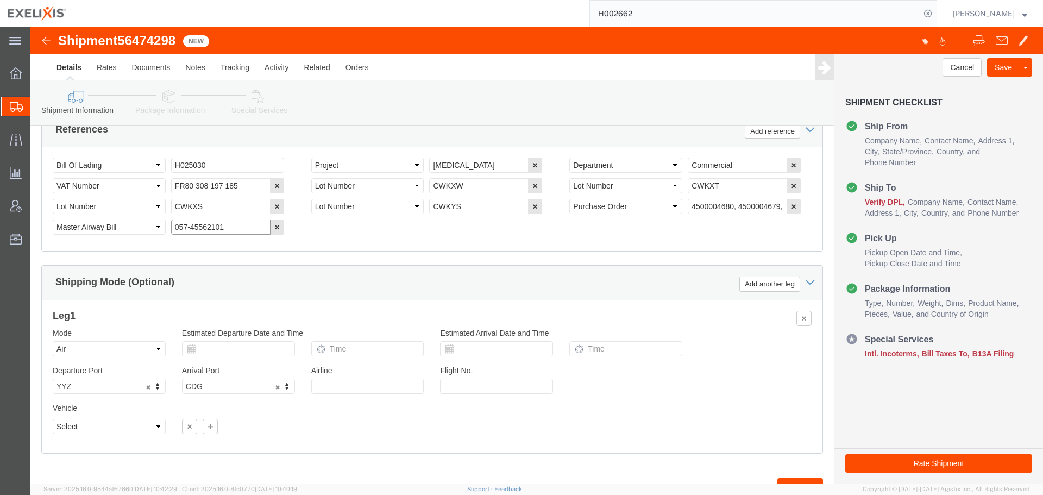
paste input "45"
type input "057-45562145"
drag, startPoint x: 186, startPoint y: 177, endPoint x: 51, endPoint y: 175, distance: 134.7
click div "Select Account Type Activity ID Airline Appointment Number ASN Batch Request # …"
drag, startPoint x: 697, startPoint y: 158, endPoint x: 578, endPoint y: 158, distance: 118.4
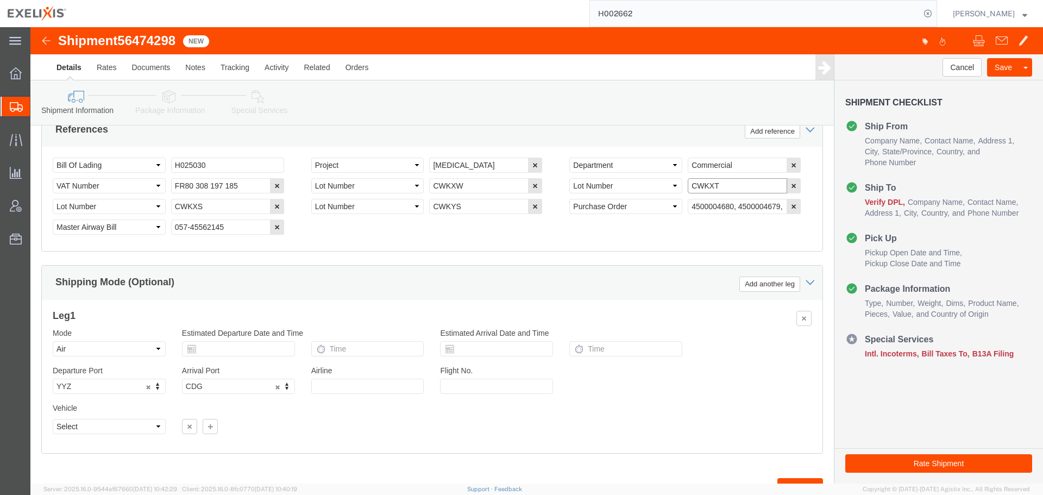
click div "Select Account Type Activity ID Airline Appointment Number ASN Batch Request # …"
type input "C"
type input "CWKXV"
drag, startPoint x: 192, startPoint y: 177, endPoint x: 86, endPoint y: 183, distance: 106.1
click div "Select Account Type Activity ID Airline Appointment Number ASN Batch Request # …"
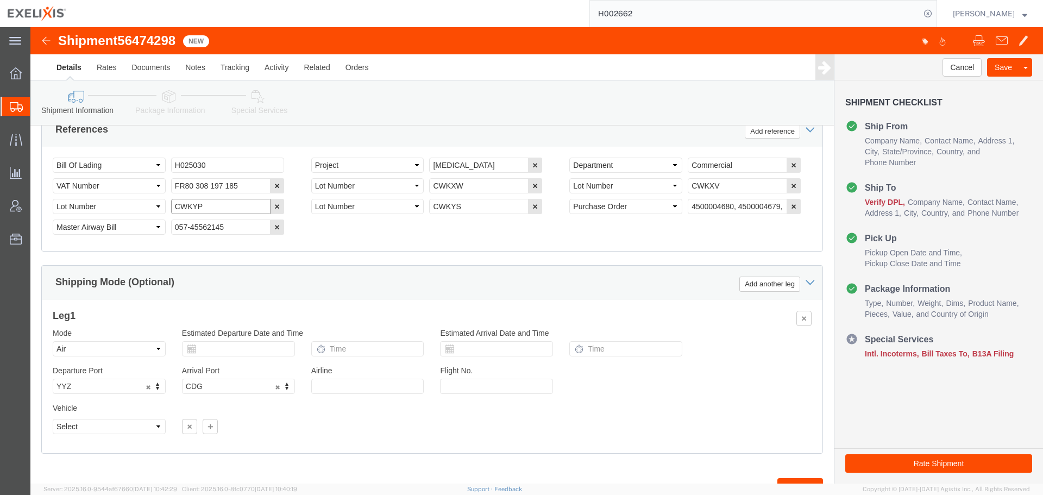
type input "CWKYP"
drag, startPoint x: 445, startPoint y: 179, endPoint x: 394, endPoint y: 180, distance: 51.1
click div "Select Account Type Activity ID Airline Appointment Number ASN Batch Request # …"
type input "CWKZD"
drag, startPoint x: 437, startPoint y: 157, endPoint x: 368, endPoint y: 158, distance: 69.0
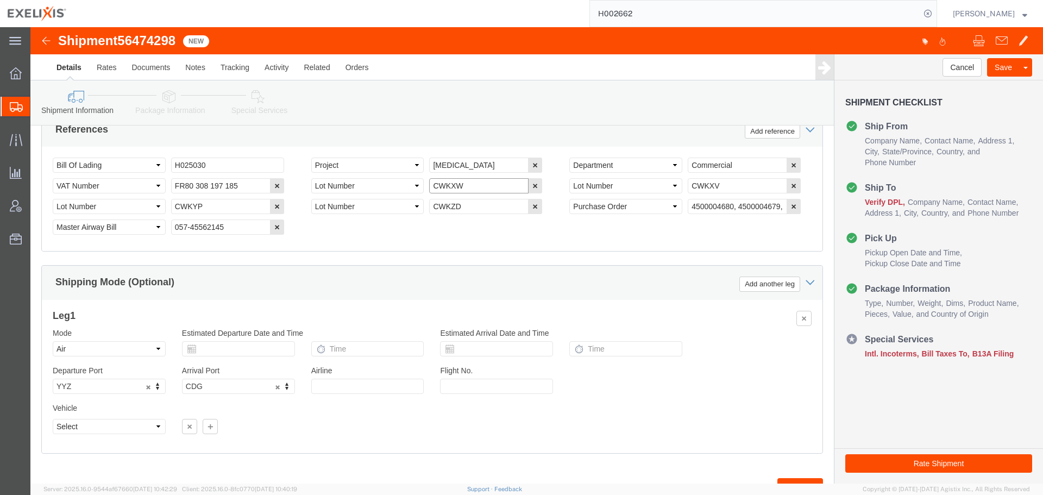
click div "Select Account Type Activity ID Airline Appointment Number ASN Batch Request # …"
type input "CWKXV"
type input "CWKYP"
drag, startPoint x: 177, startPoint y: 179, endPoint x: 109, endPoint y: 178, distance: 68.4
click div "Select Account Type Activity ID Airline Appointment Number ASN Batch Request # …"
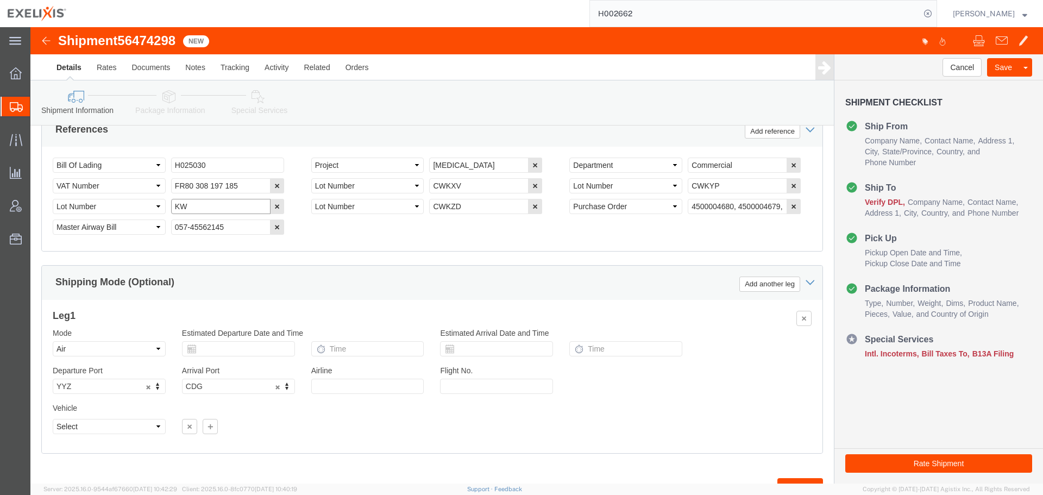
type input "K"
type input "CWKZD"
drag, startPoint x: 446, startPoint y: 179, endPoint x: 326, endPoint y: 181, distance: 119.5
click div "Select Account Type Activity ID Airline Appointment Number ASN Batch Request # …"
type input "CWSBF"
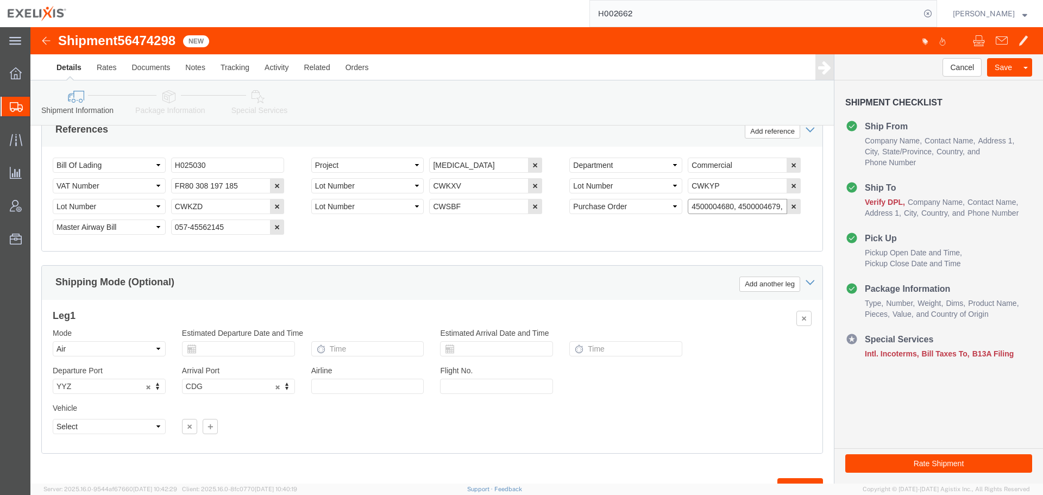
scroll to position [0, 45]
drag, startPoint x: 657, startPoint y: 180, endPoint x: 796, endPoint y: 178, distance: 139.1
click div "Please fix the following errors Ship From Location Location Select Select My Pr…"
